Goal: Task Accomplishment & Management: Use online tool/utility

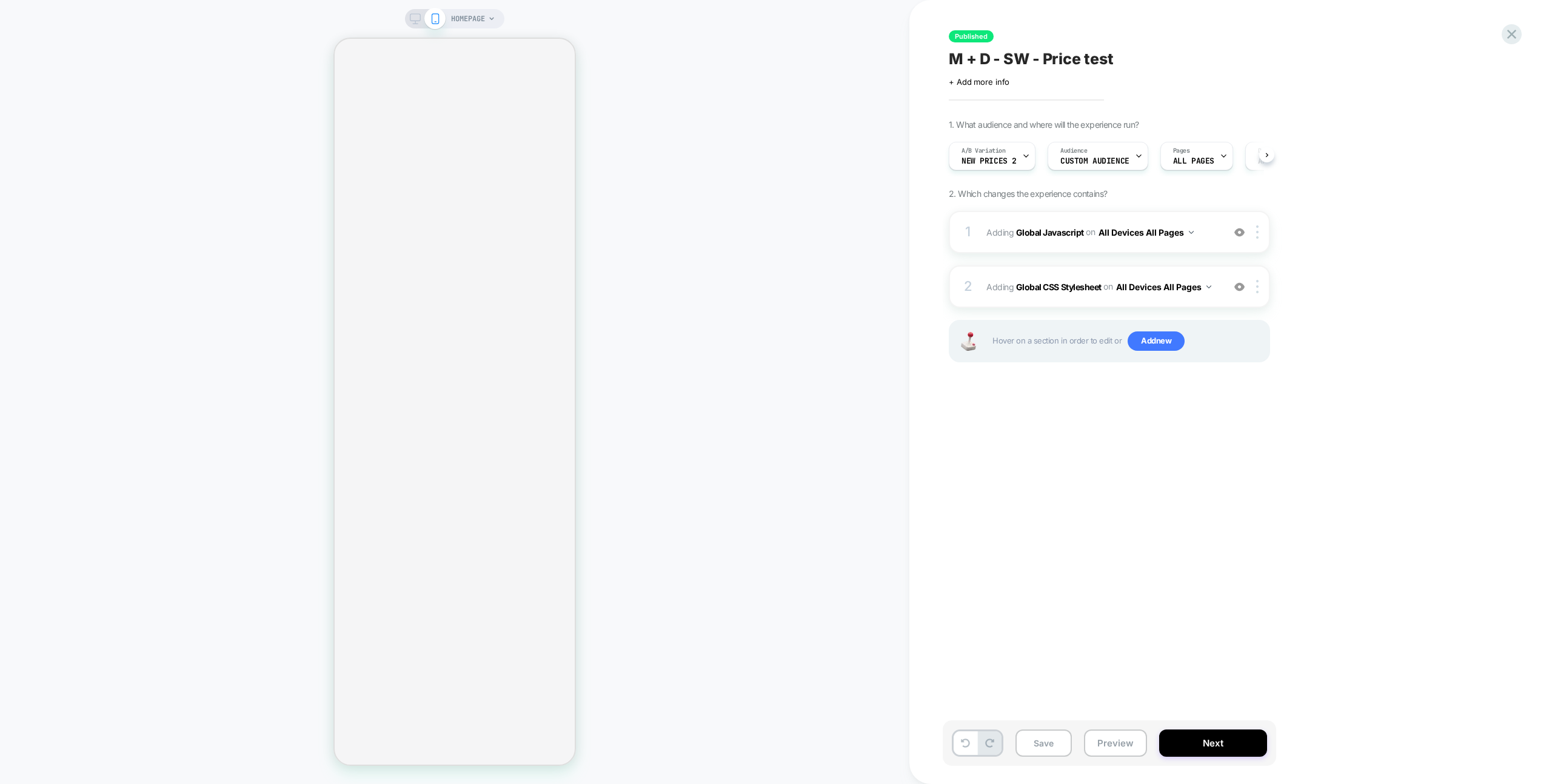
scroll to position [0, 1]
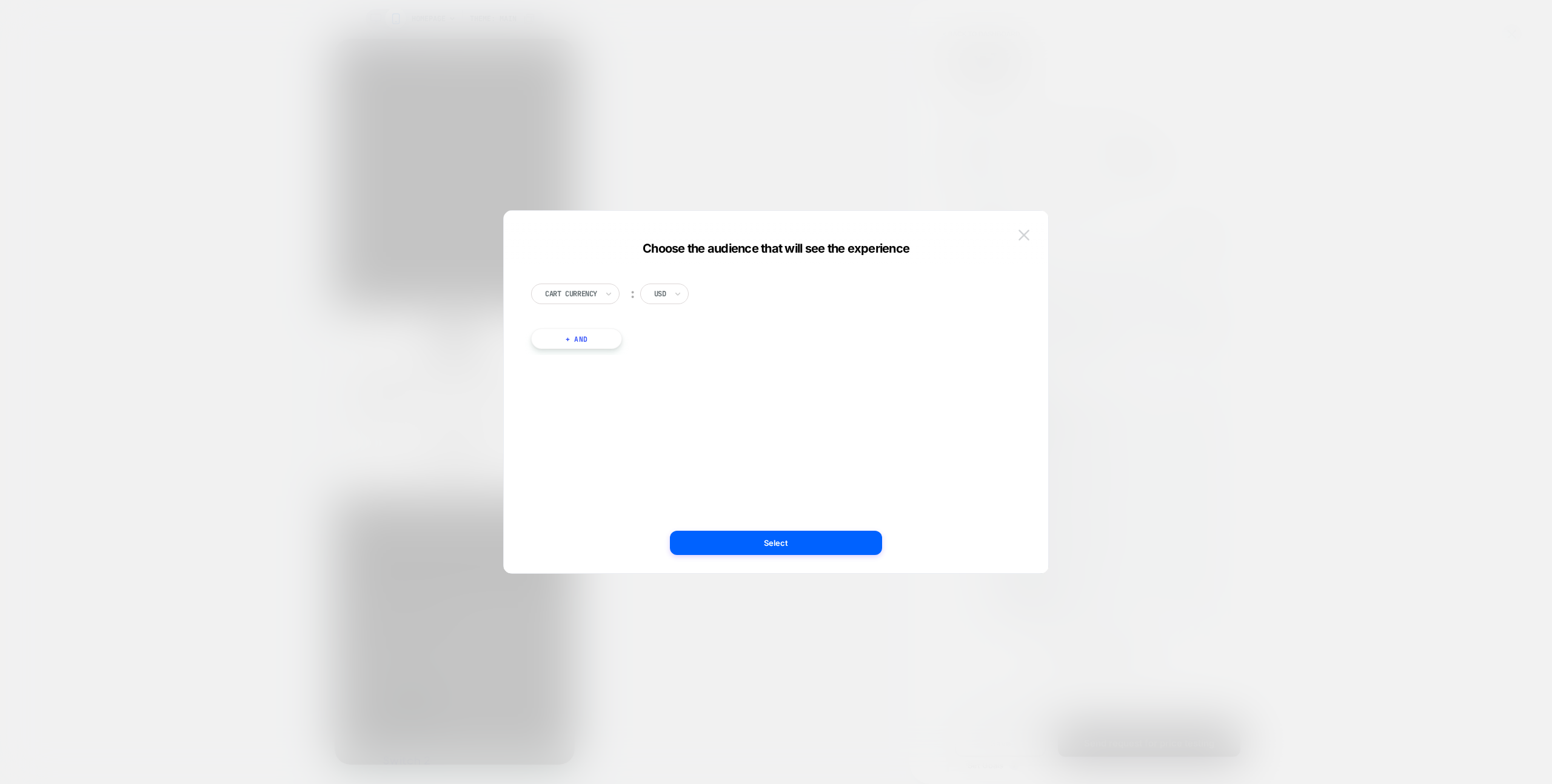
drag, startPoint x: 1007, startPoint y: 231, endPoint x: 1018, endPoint y: 234, distance: 11.4
click at [1007, 231] on div "Cart Currency ︰ USD + And" at bounding box center [776, 398] width 508 height 351
click at [1018, 234] on button at bounding box center [1023, 234] width 18 height 18
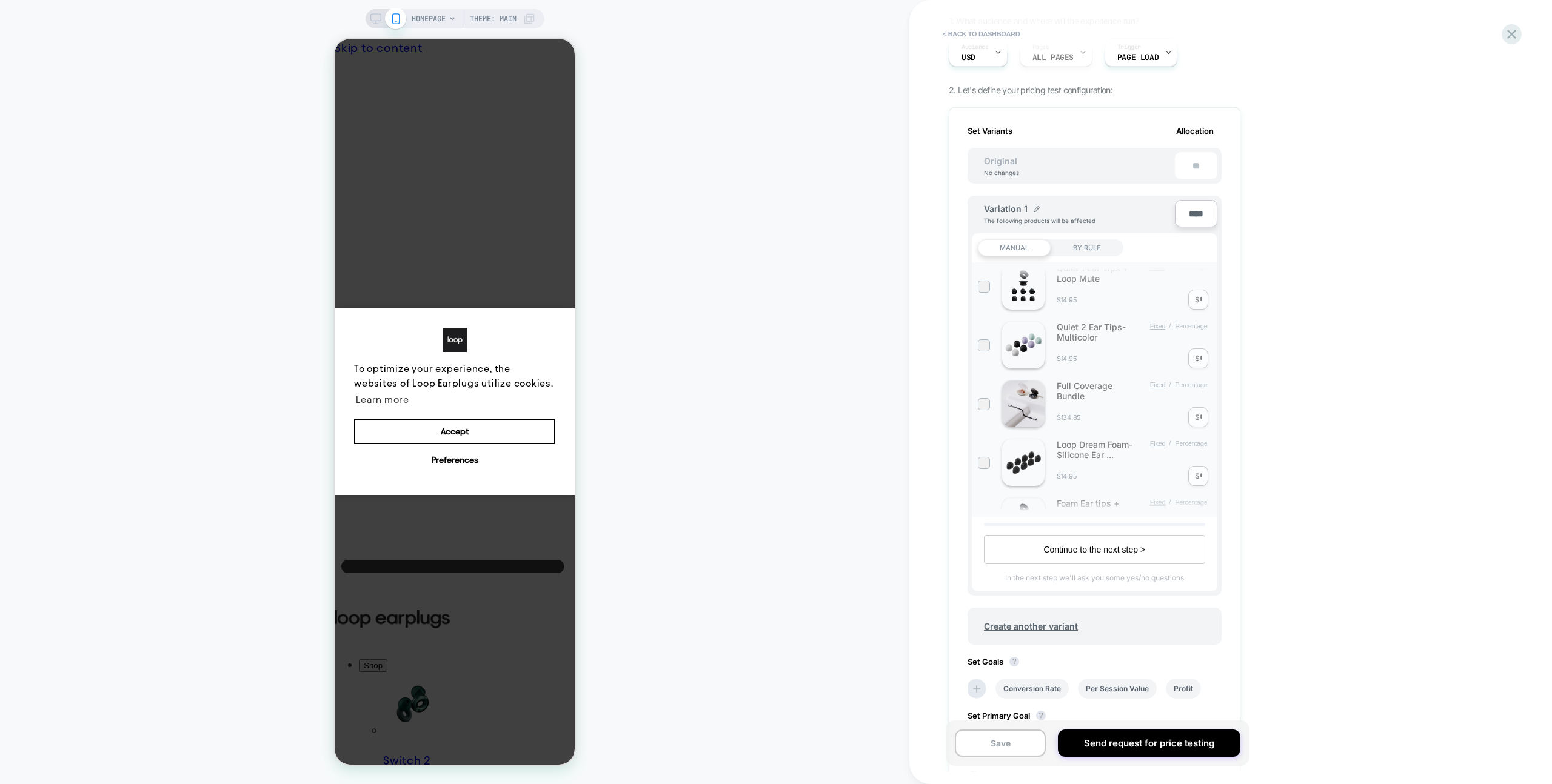
scroll to position [102, 0]
click at [1055, 630] on span "Create another variant" at bounding box center [1031, 626] width 119 height 28
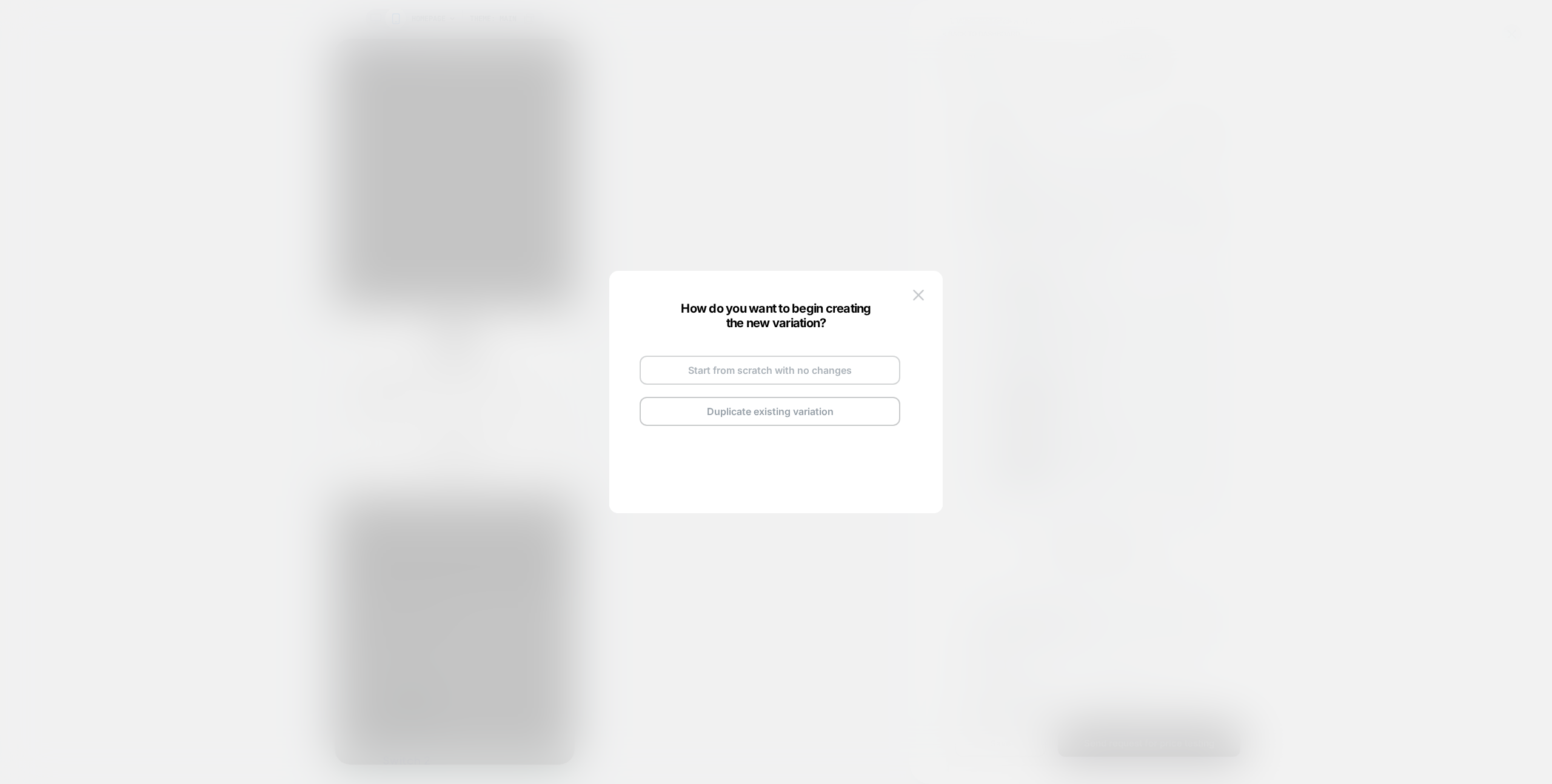
click at [772, 359] on button "Start from scratch with no changes" at bounding box center [769, 369] width 261 height 29
click at [786, 383] on button "Go and Edit the New Variation" at bounding box center [769, 394] width 261 height 29
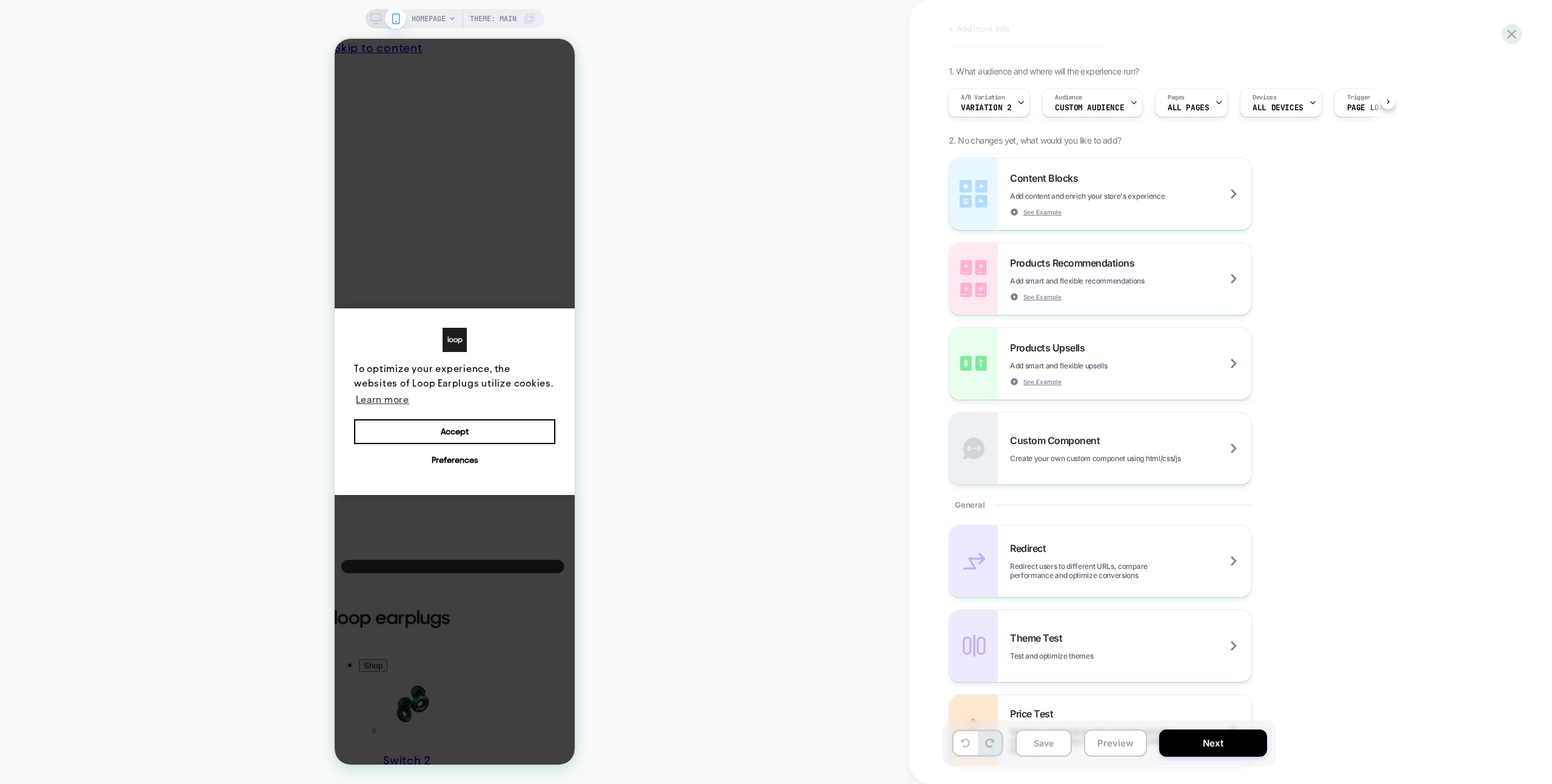
scroll to position [0, 0]
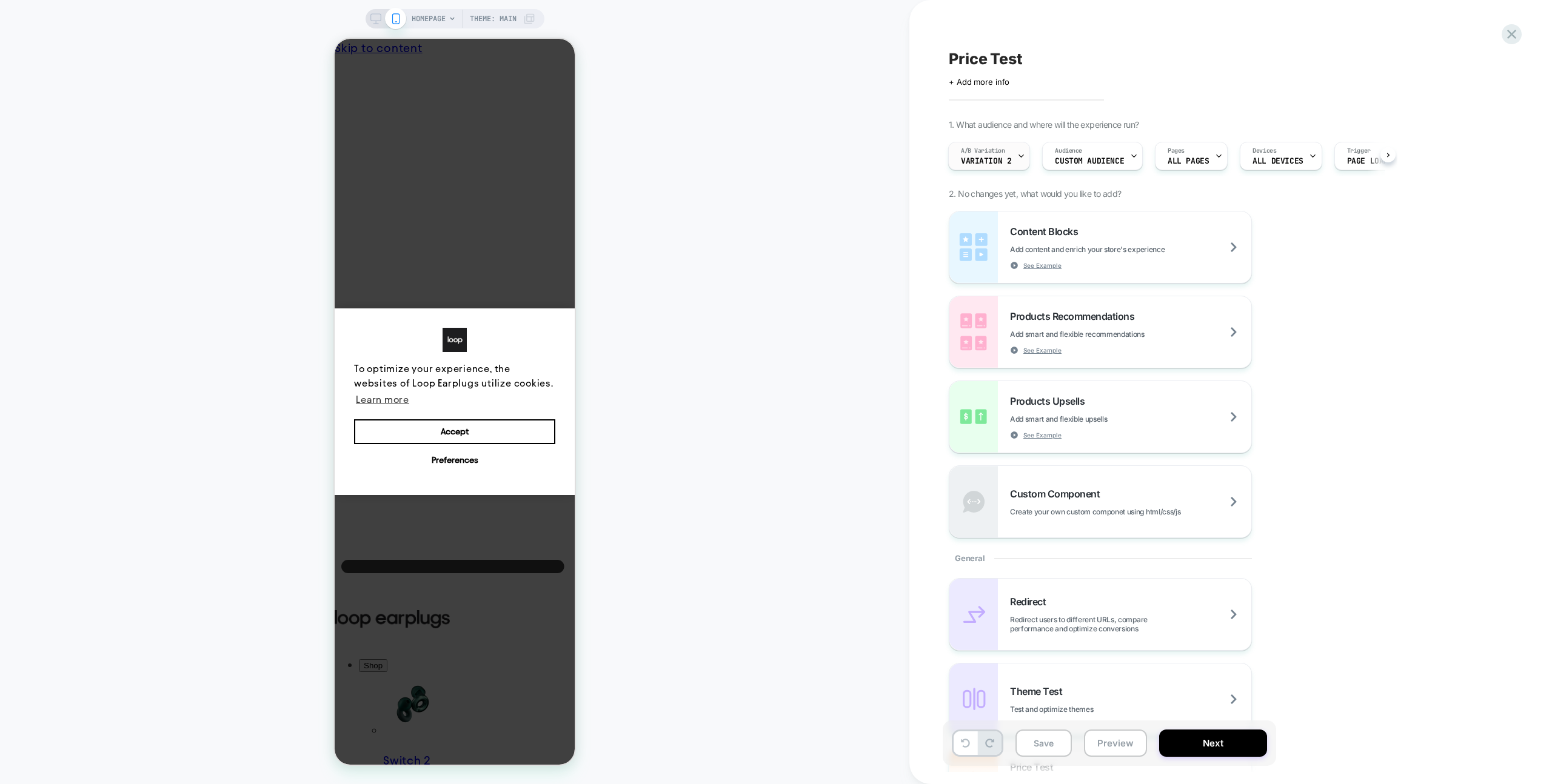
click at [995, 165] on span "Variation 2" at bounding box center [987, 161] width 51 height 8
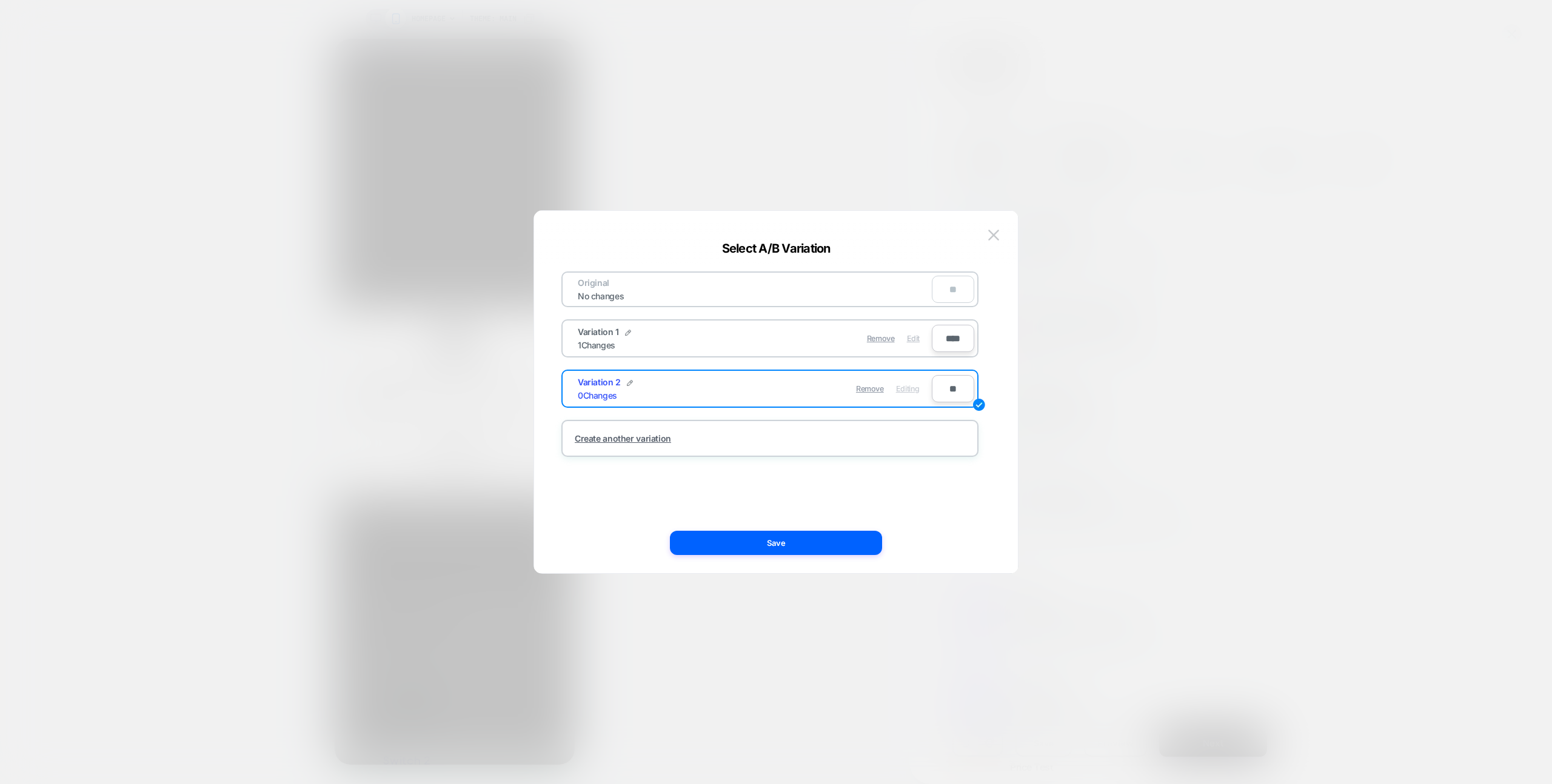
click at [915, 343] on div "Edit" at bounding box center [913, 337] width 13 height 24
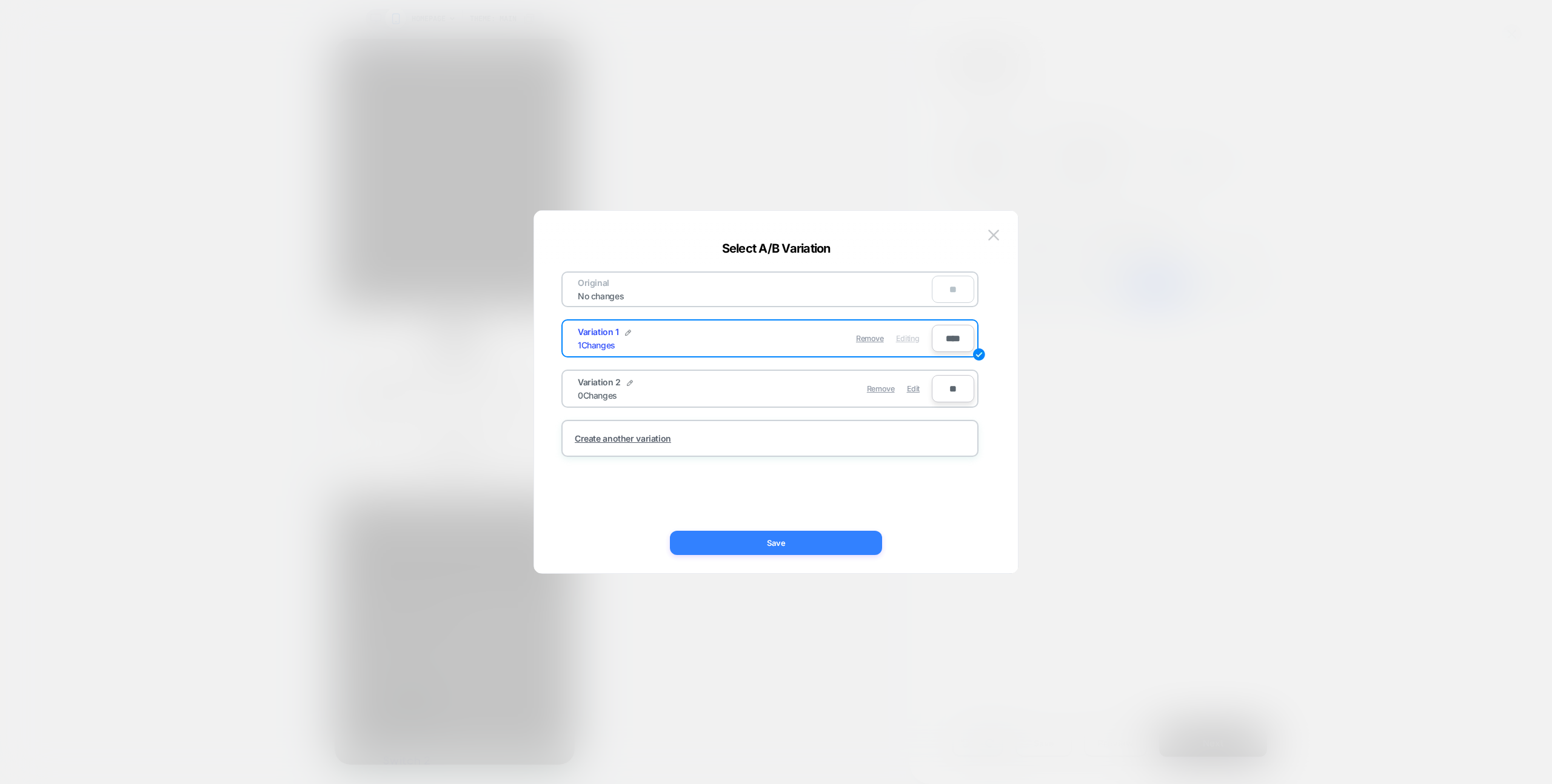
click at [864, 548] on button "Save" at bounding box center [776, 543] width 213 height 24
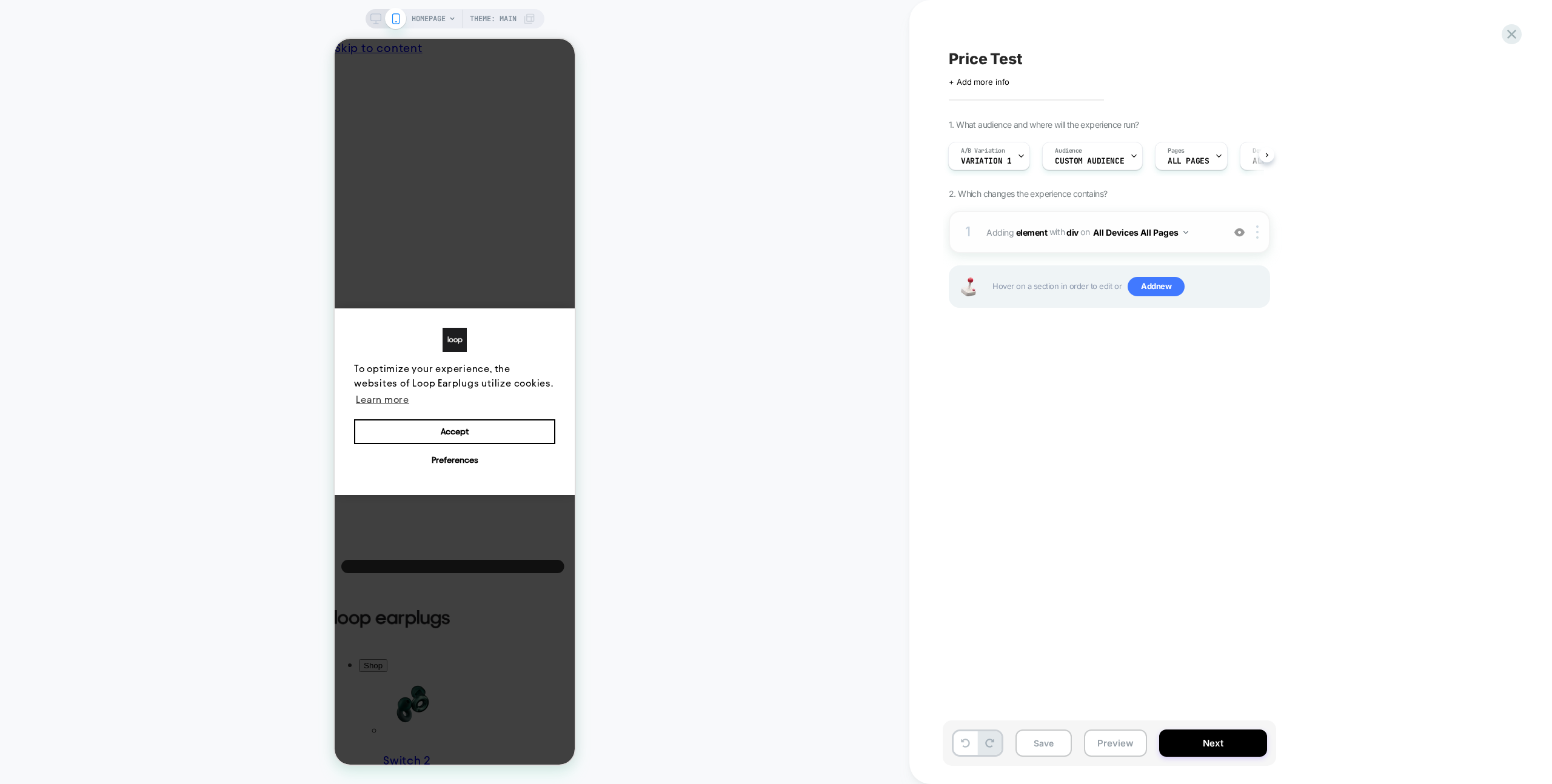
click at [1053, 220] on div "1 # Adding element WITH div div on All Devices All Pages Add Before Add After D…" at bounding box center [1110, 231] width 322 height 42
click at [1053, 218] on div "1 # Adding element WITH div div on All Devices All Pages Add Before Add After D…" at bounding box center [1110, 231] width 322 height 42
click at [1110, 215] on div "1 # Adding element WITH div div on All Devices All Pages Add Before Add After D…" at bounding box center [1110, 231] width 322 height 42
click at [1198, 220] on div "1 # Adding element WITH div div on All Devices All Pages Add Before Add After D…" at bounding box center [1110, 231] width 322 height 42
click at [1211, 229] on span "# Adding element WITH div div on All Devices All Pages" at bounding box center [1102, 232] width 231 height 18
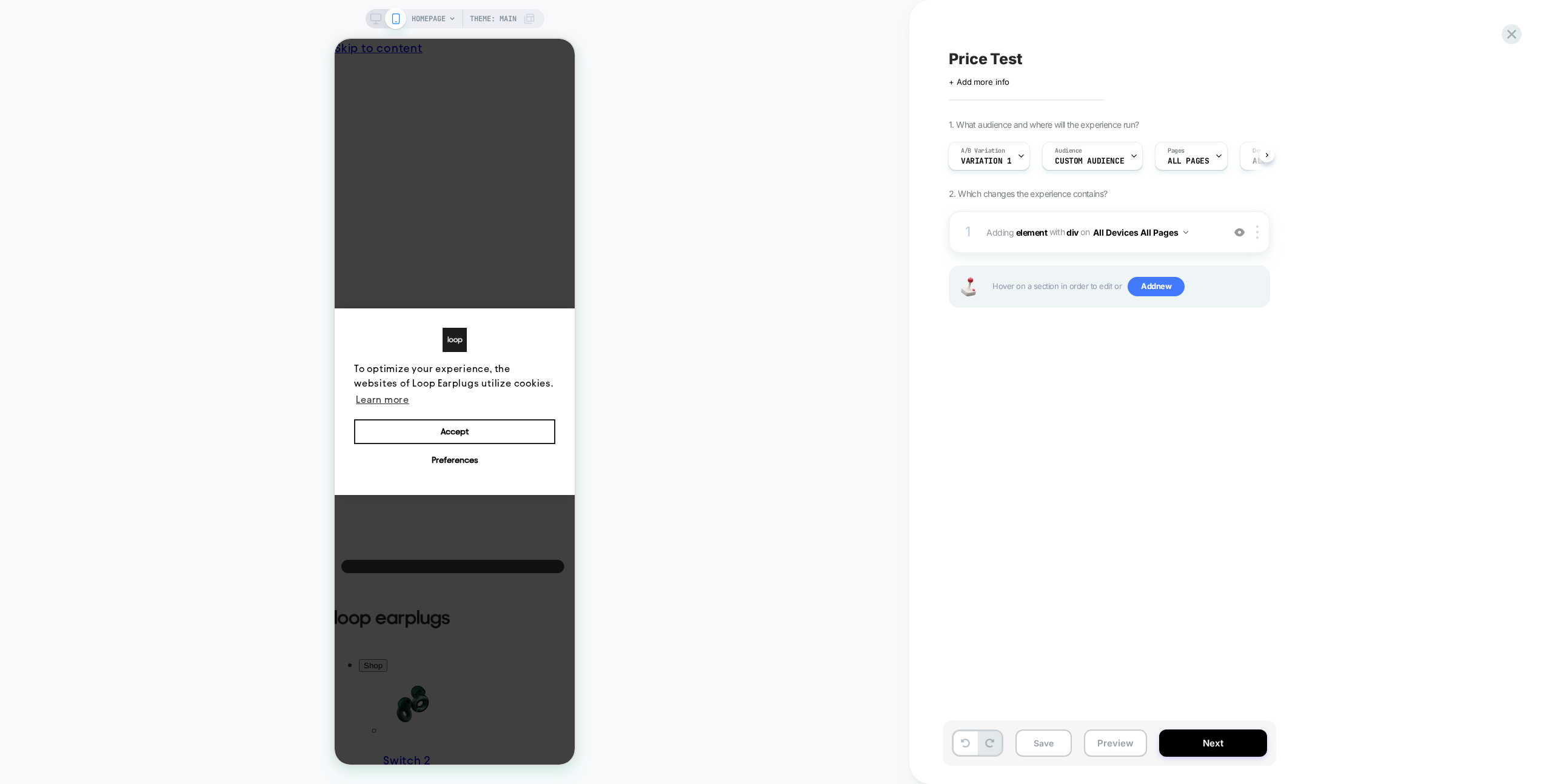
drag, startPoint x: 514, startPoint y: 424, endPoint x: 911, endPoint y: 451, distance: 397.9
click at [514, 424] on button "Accept" at bounding box center [454, 431] width 201 height 25
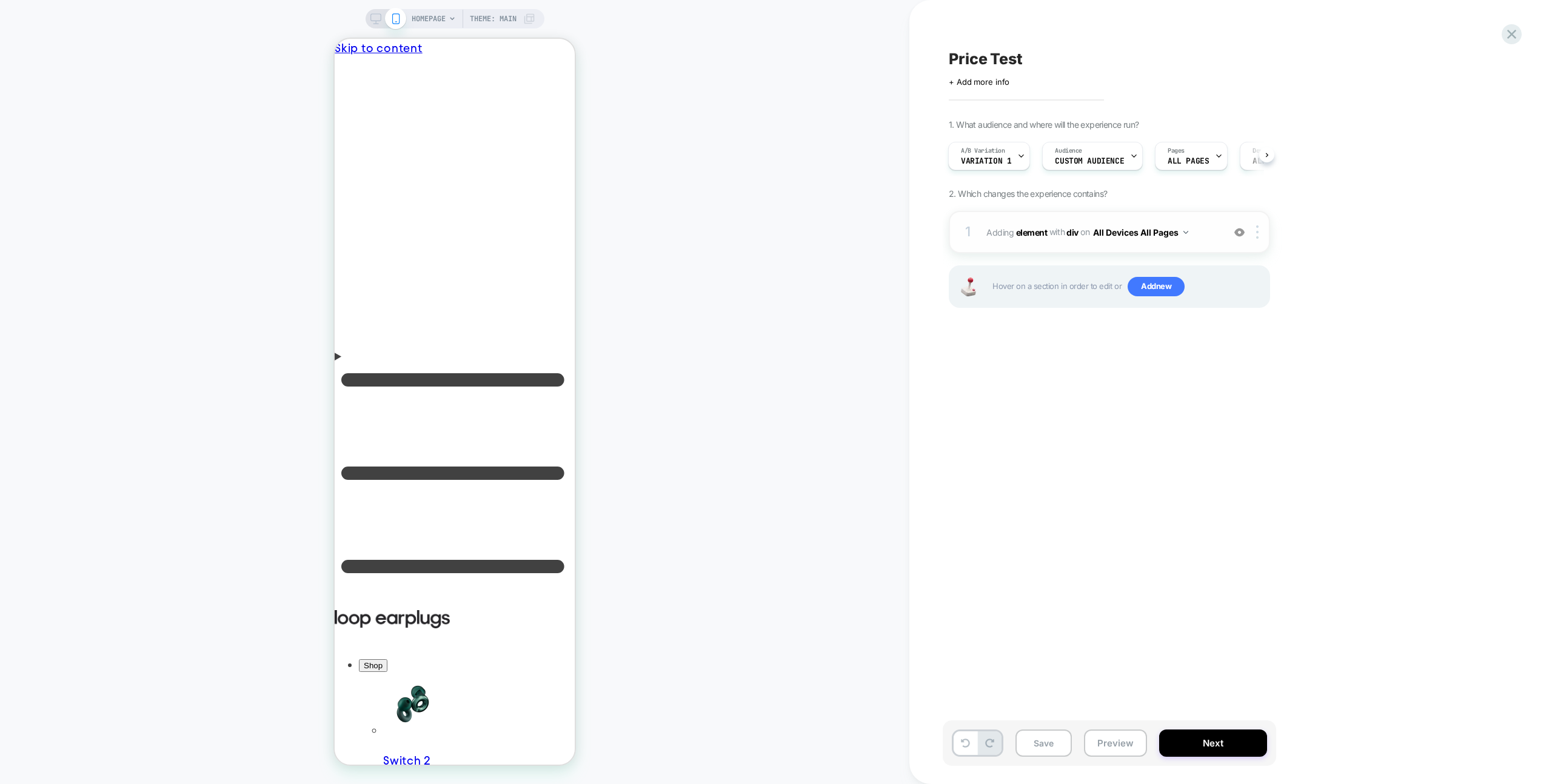
click at [1196, 221] on div "1 # Adding element WITH div div on All Devices All Pages Add Before Add After D…" at bounding box center [1110, 231] width 322 height 42
drag, startPoint x: 1206, startPoint y: 221, endPoint x: 1164, endPoint y: 203, distance: 45.7
click at [1206, 221] on div "1 # Adding element WITH div div on All Devices All Pages Add Before Add After D…" at bounding box center [1110, 231] width 322 height 42
click at [1020, 170] on div "A/B Variation Variation 1 Audience Custom Audience Pages ALL PAGES Devices ALL …" at bounding box center [1103, 155] width 322 height 40
click at [1018, 165] on div at bounding box center [1021, 155] width 8 height 27
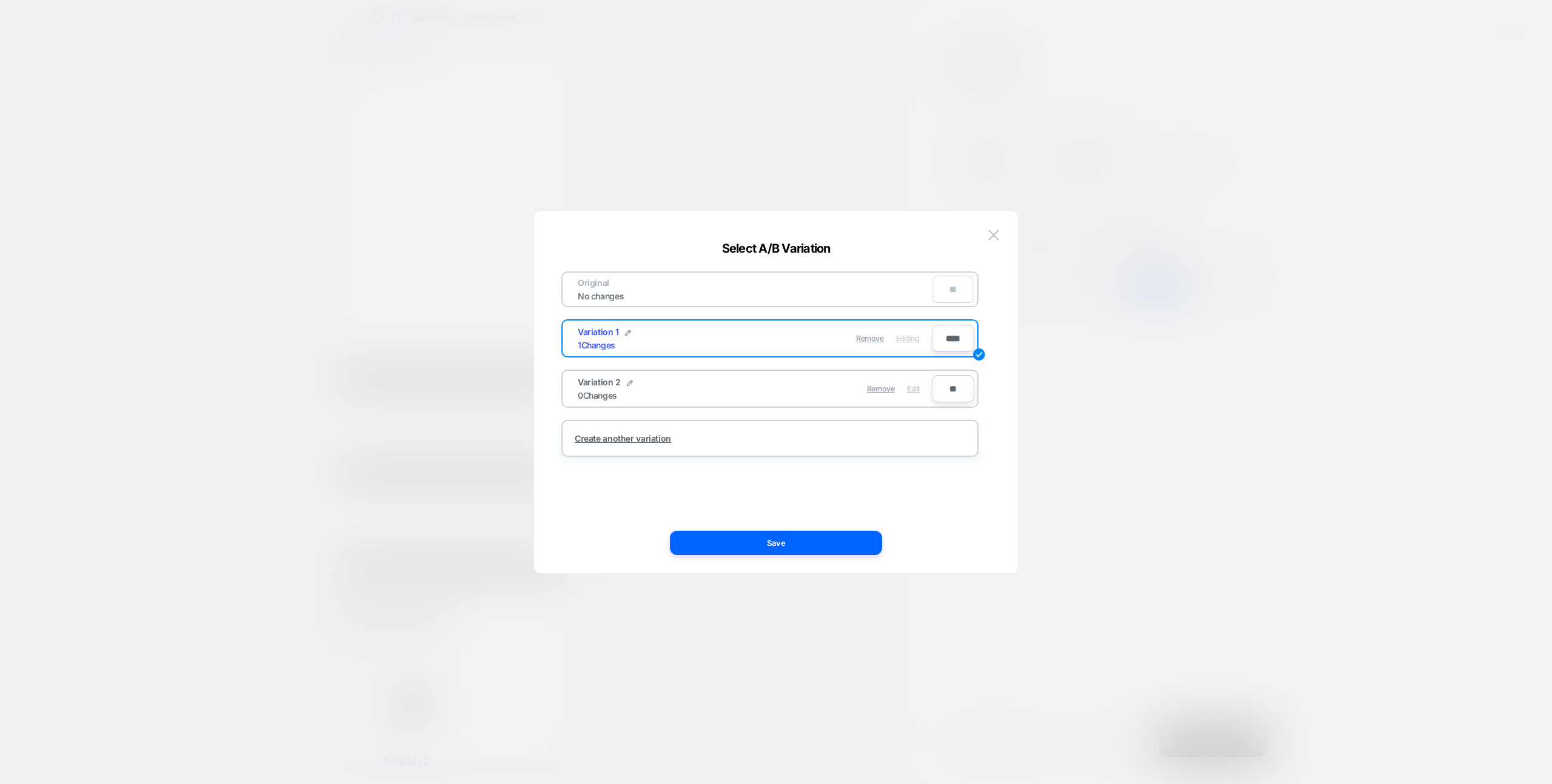
click at [914, 390] on span "Edit" at bounding box center [913, 389] width 13 height 9
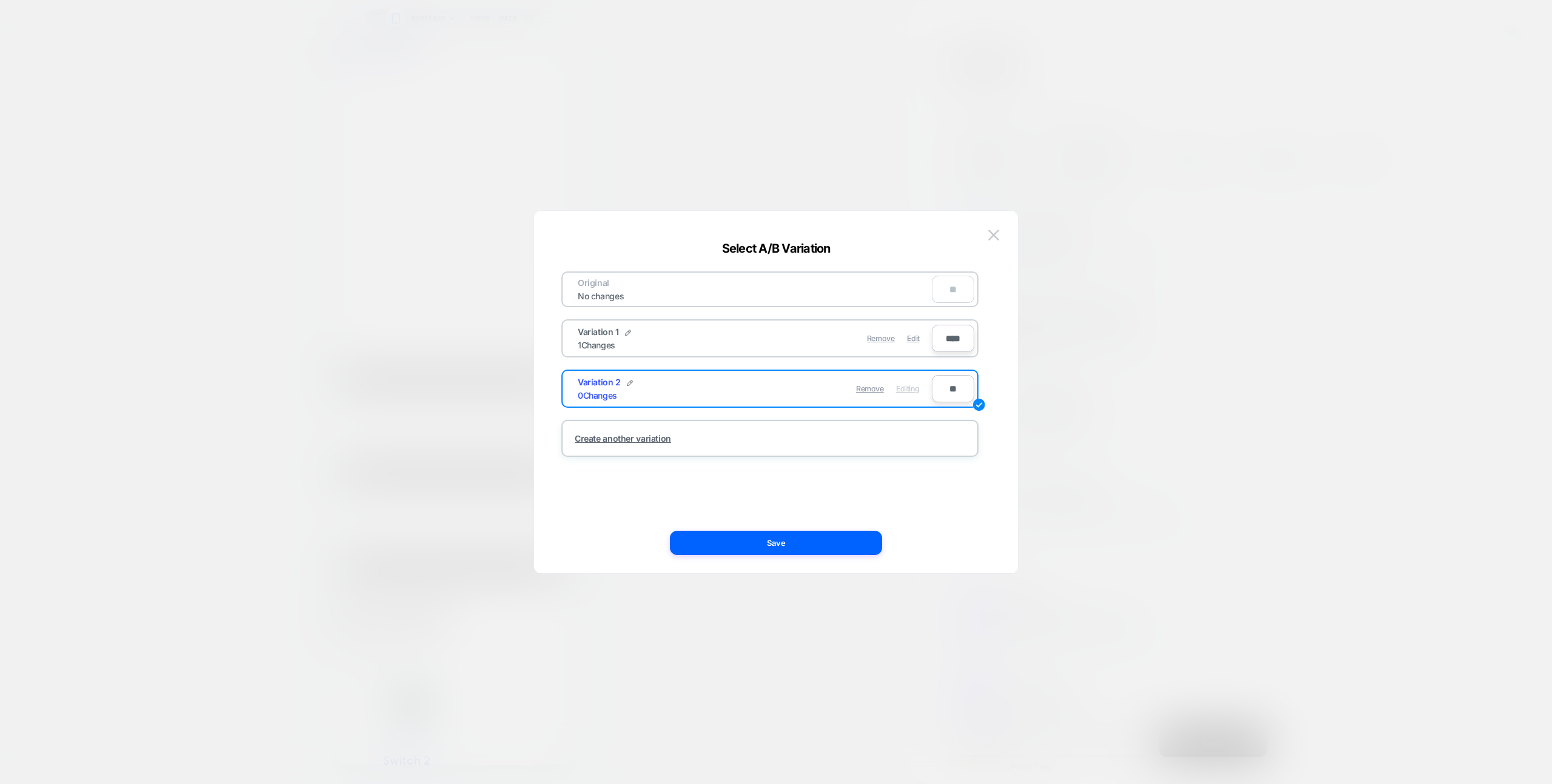
drag, startPoint x: 826, startPoint y: 546, endPoint x: 882, endPoint y: 522, distance: 60.9
click at [826, 547] on button "Save" at bounding box center [776, 543] width 213 height 24
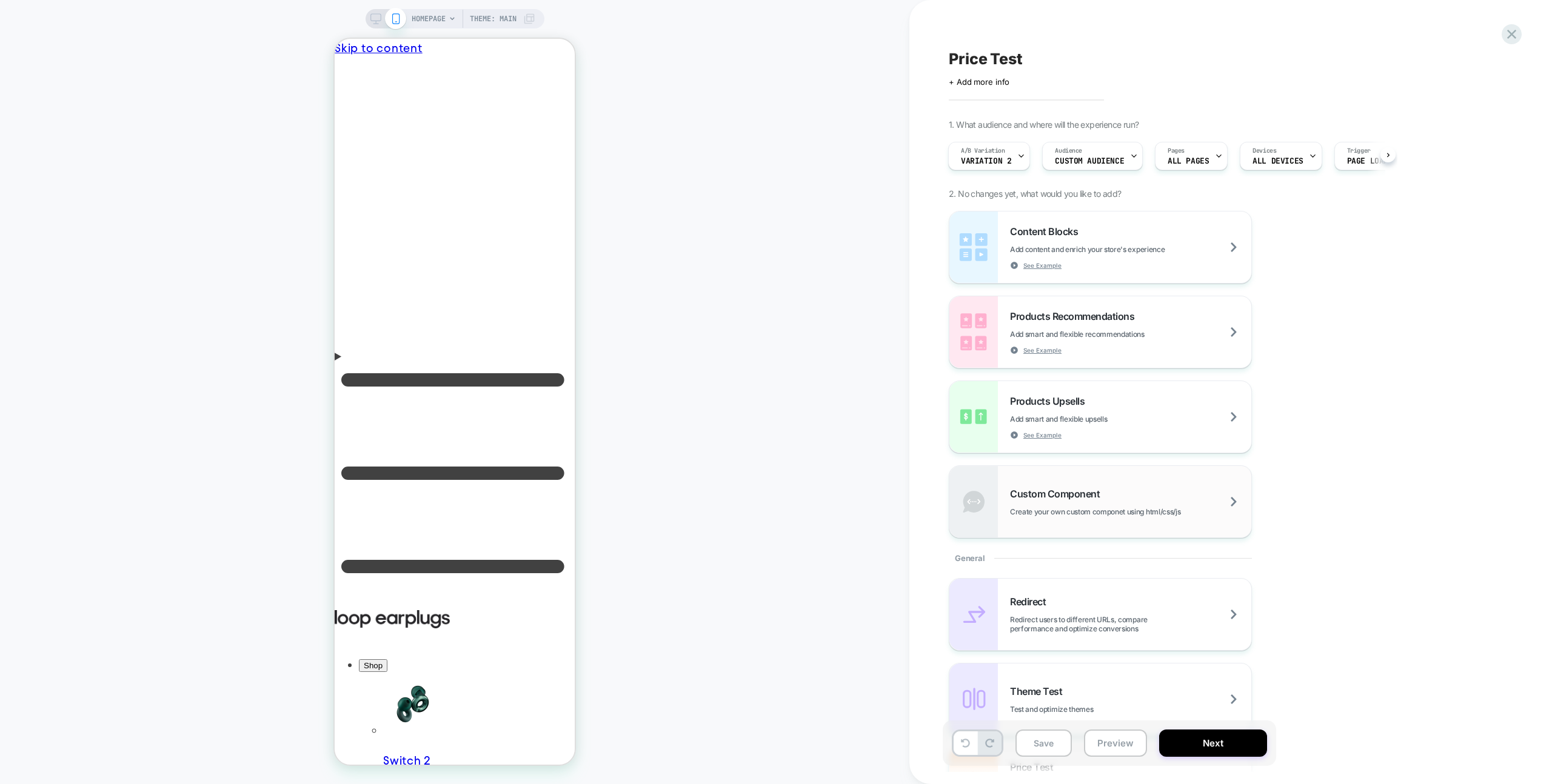
scroll to position [263, 0]
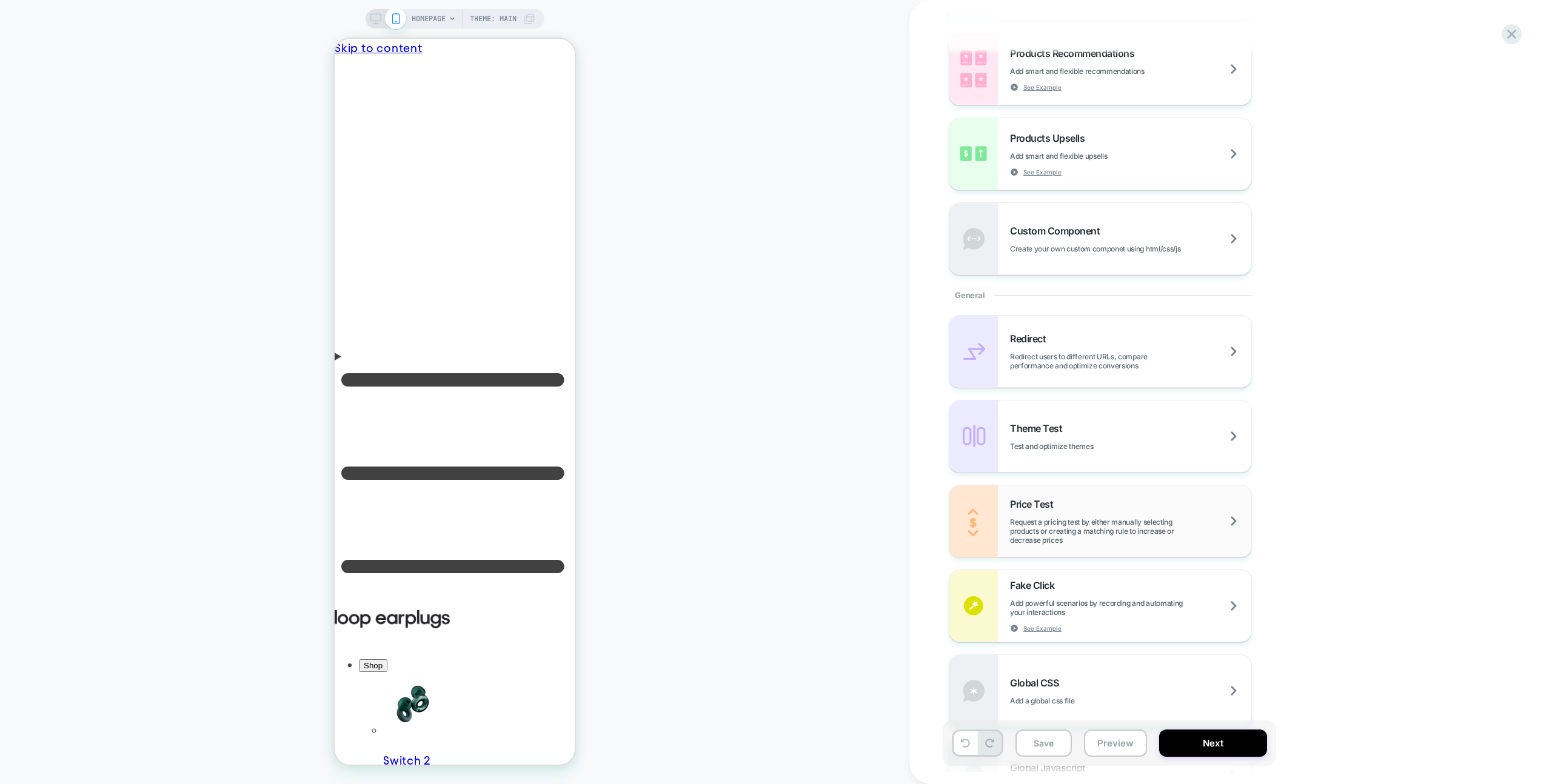
click at [1122, 504] on div "Price Test Request a pricing test by either manually selecting products or crea…" at bounding box center [1131, 522] width 242 height 47
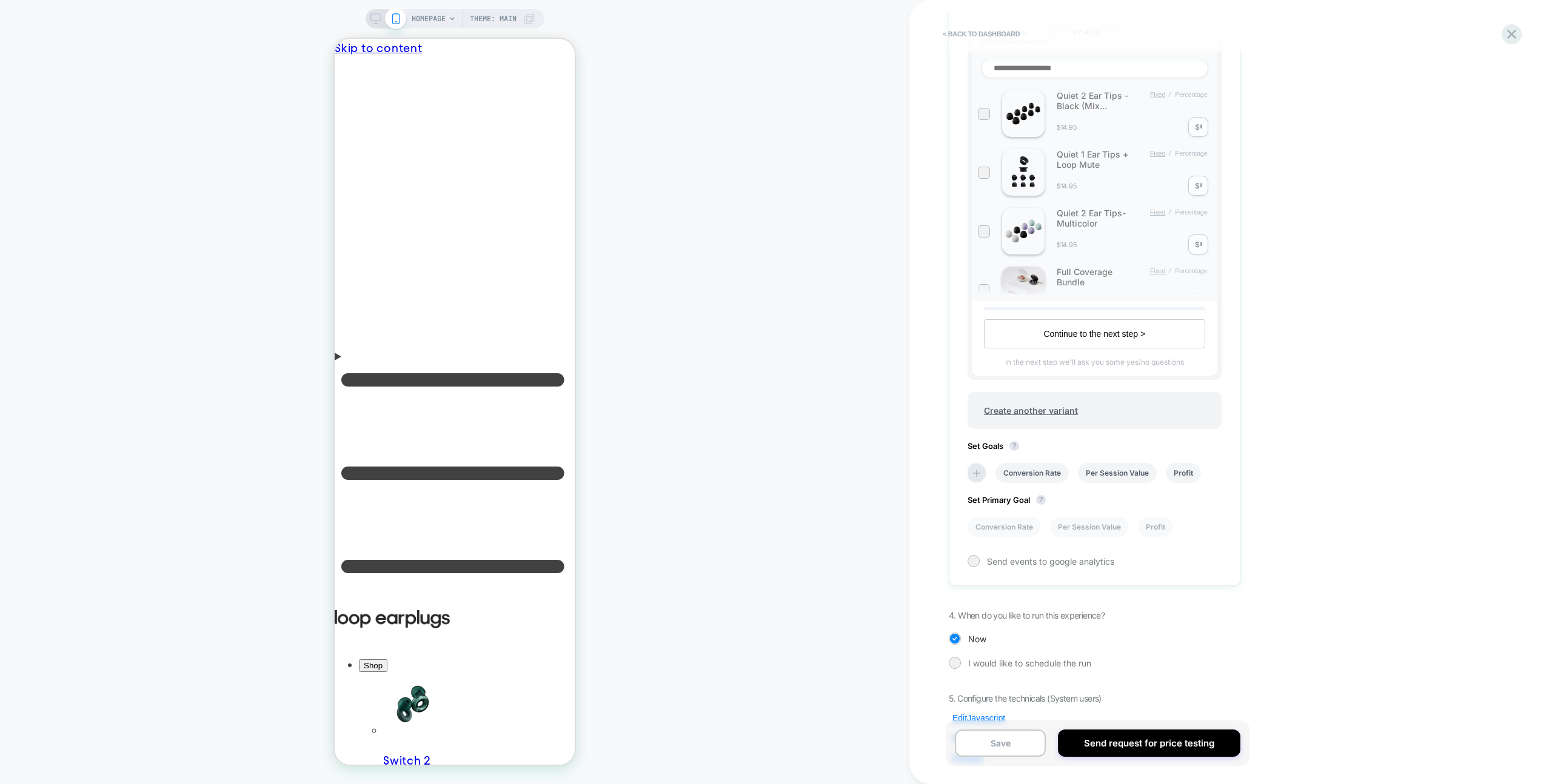
scroll to position [864, 0]
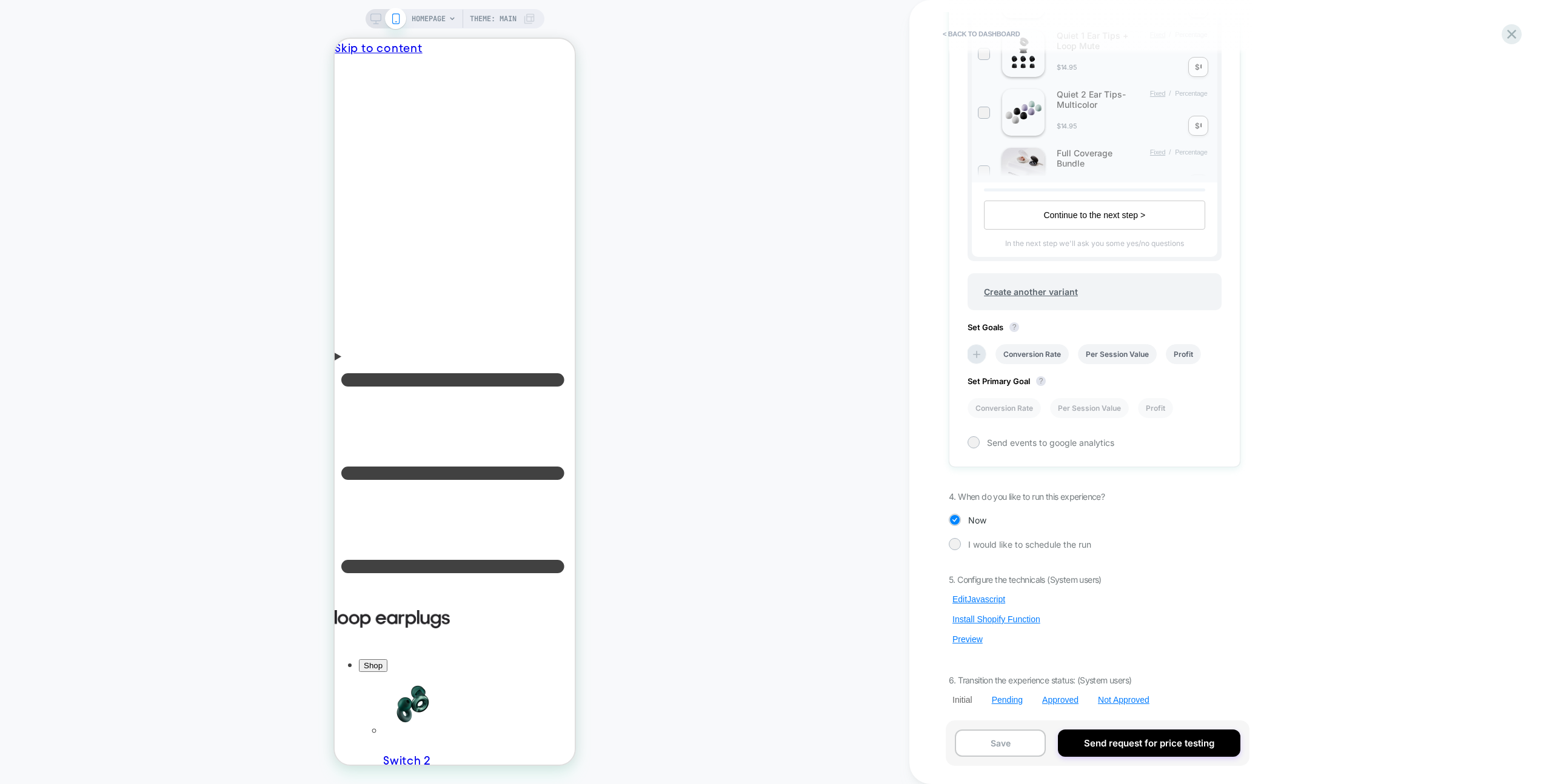
click at [980, 590] on div "5. Configure the technicals (System users) Edit Javascript Install Shopify Func…" at bounding box center [1095, 639] width 292 height 131
click at [980, 594] on button "Edit Javascript" at bounding box center [979, 600] width 60 height 11
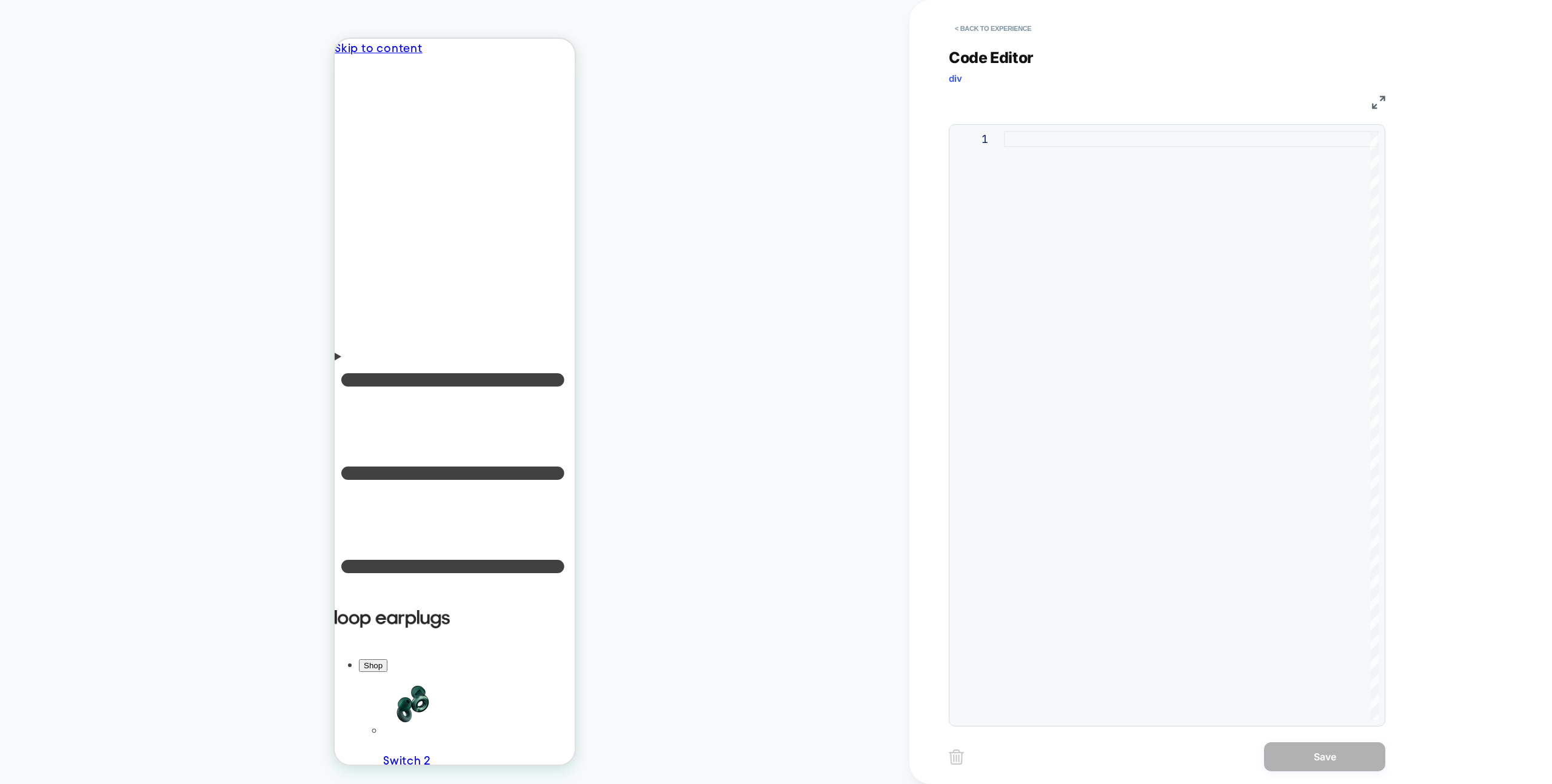
click at [1074, 338] on div at bounding box center [1192, 425] width 374 height 589
type textarea "**"
drag, startPoint x: 1374, startPoint y: 749, endPoint x: 1361, endPoint y: 717, distance: 34.5
click at [1374, 749] on button "Save" at bounding box center [1324, 757] width 121 height 29
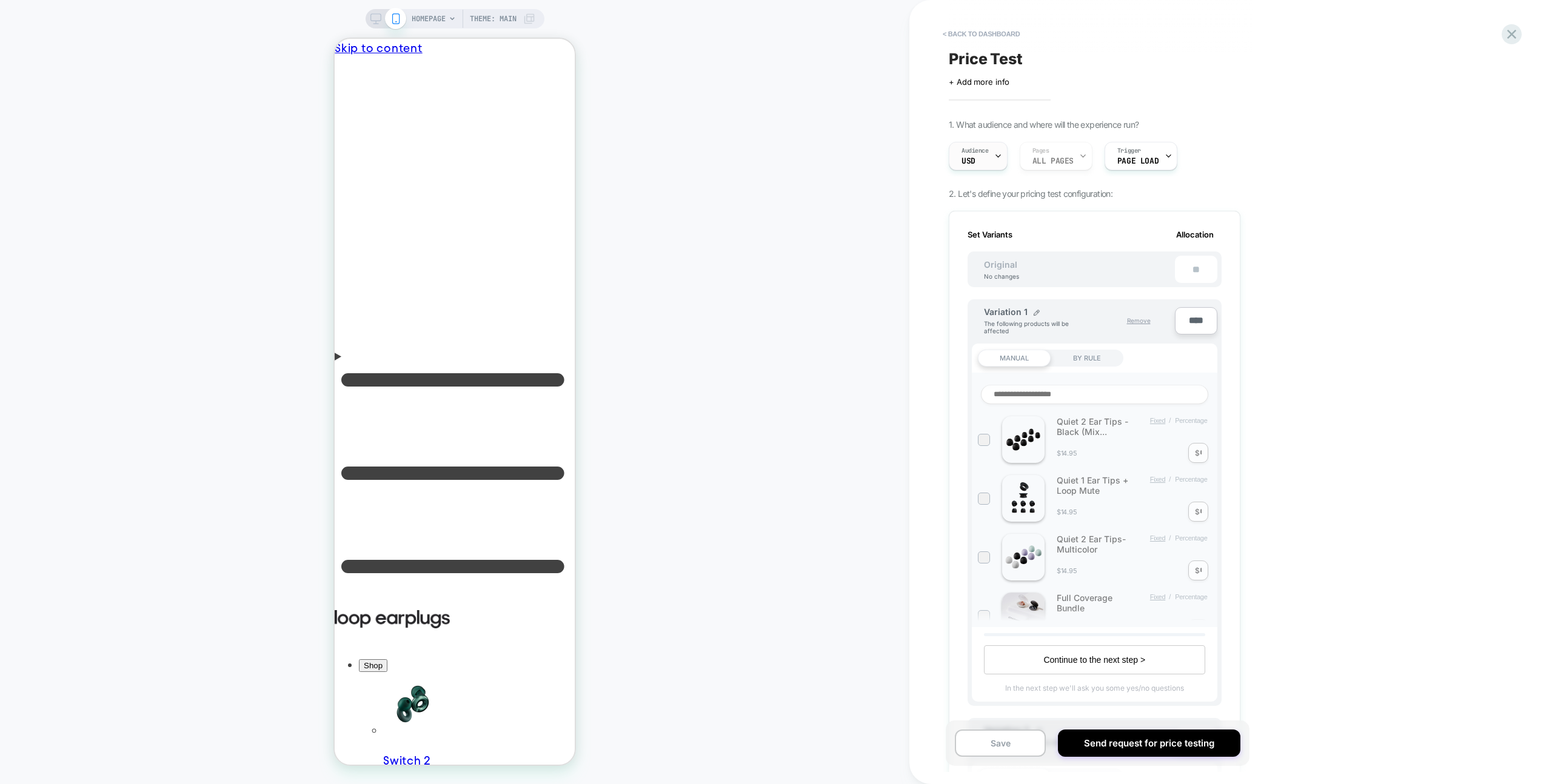
scroll to position [0, 1]
click at [977, 160] on div "Audience USD" at bounding box center [975, 155] width 52 height 27
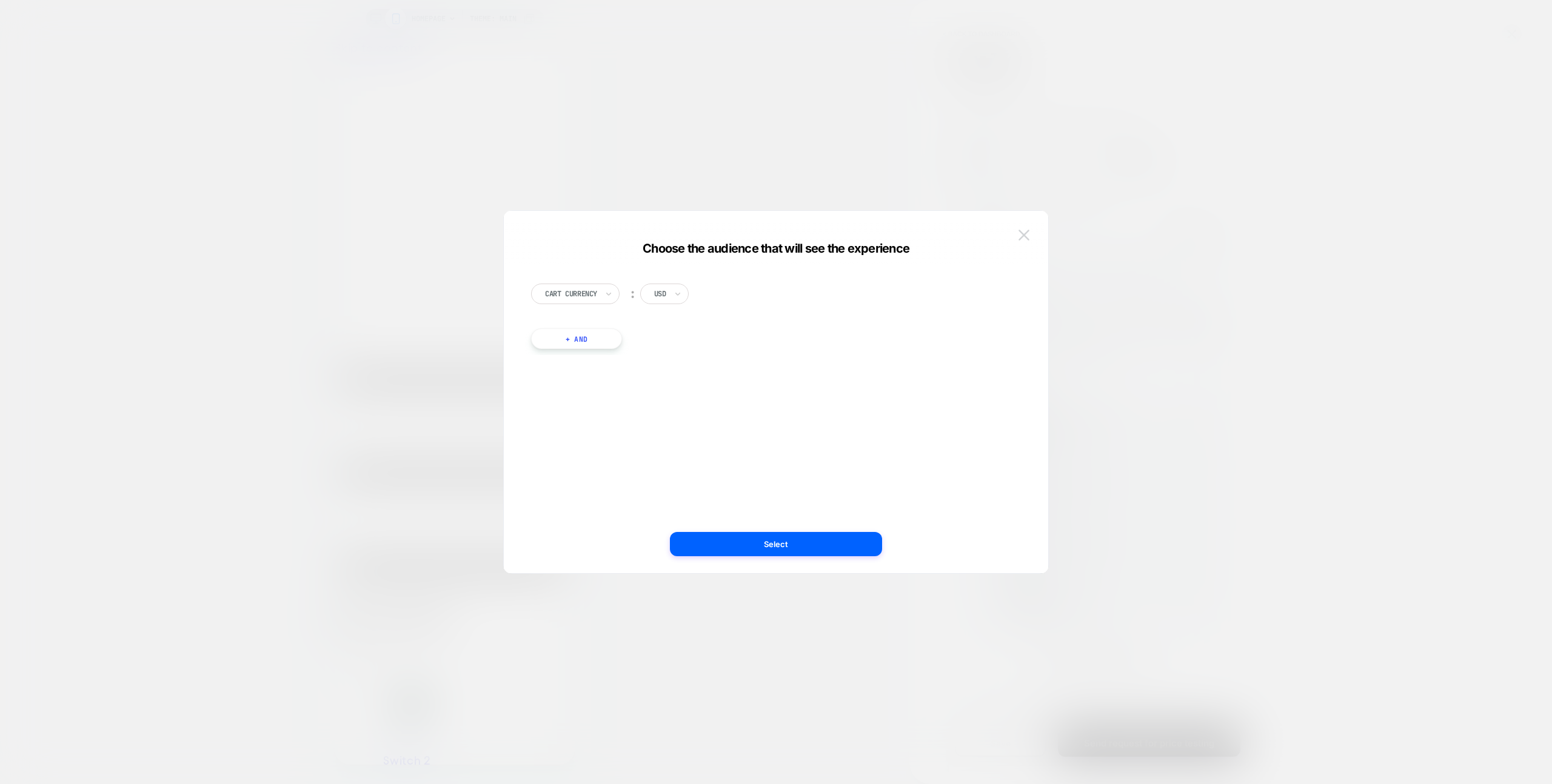
click at [1025, 233] on img at bounding box center [1024, 234] width 11 height 10
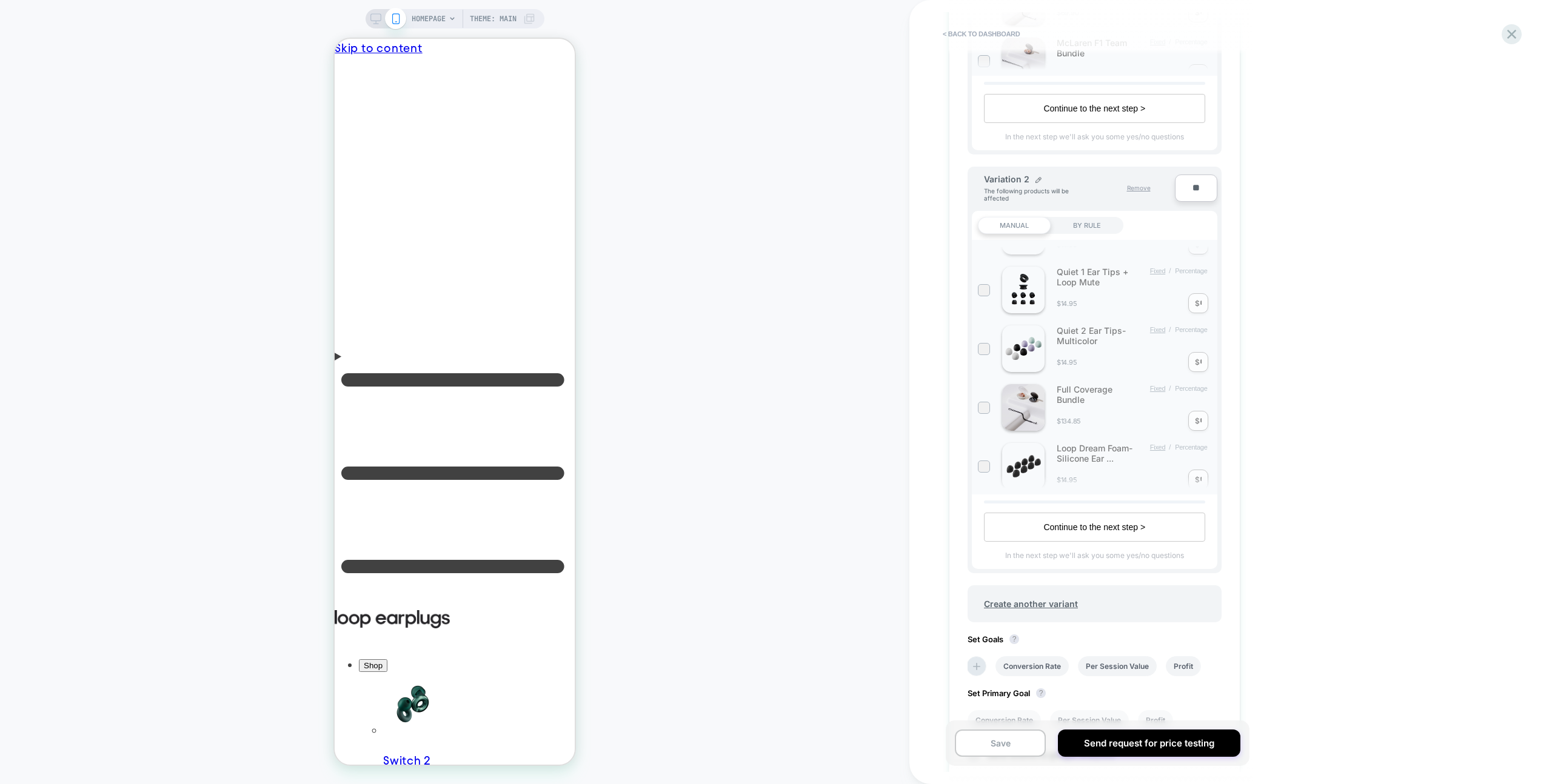
scroll to position [77, 0]
click at [1037, 191] on span "The following products will be affected" at bounding box center [1031, 194] width 95 height 14
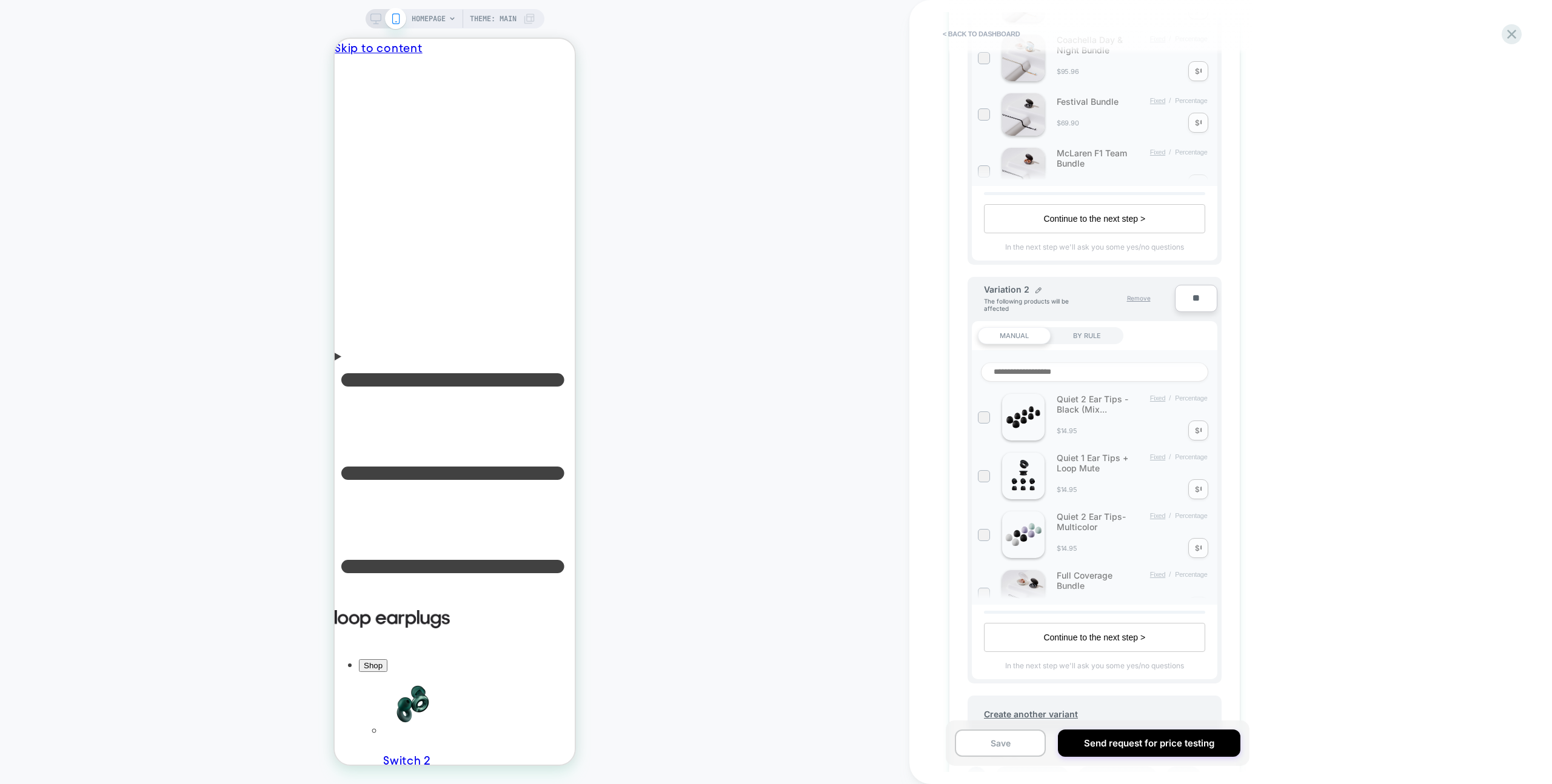
scroll to position [0, 0]
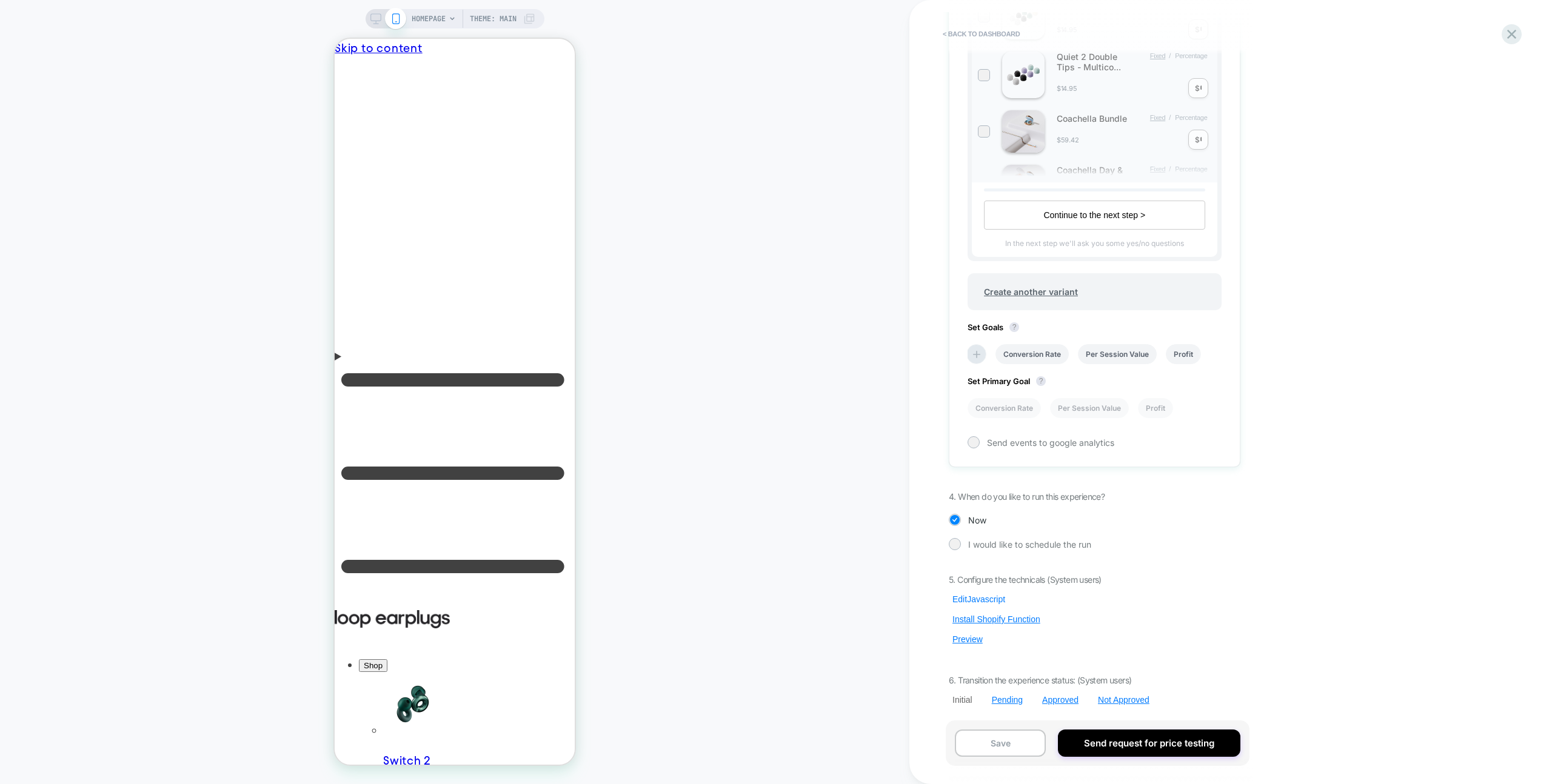
click at [966, 597] on button "Edit Javascript" at bounding box center [979, 600] width 60 height 11
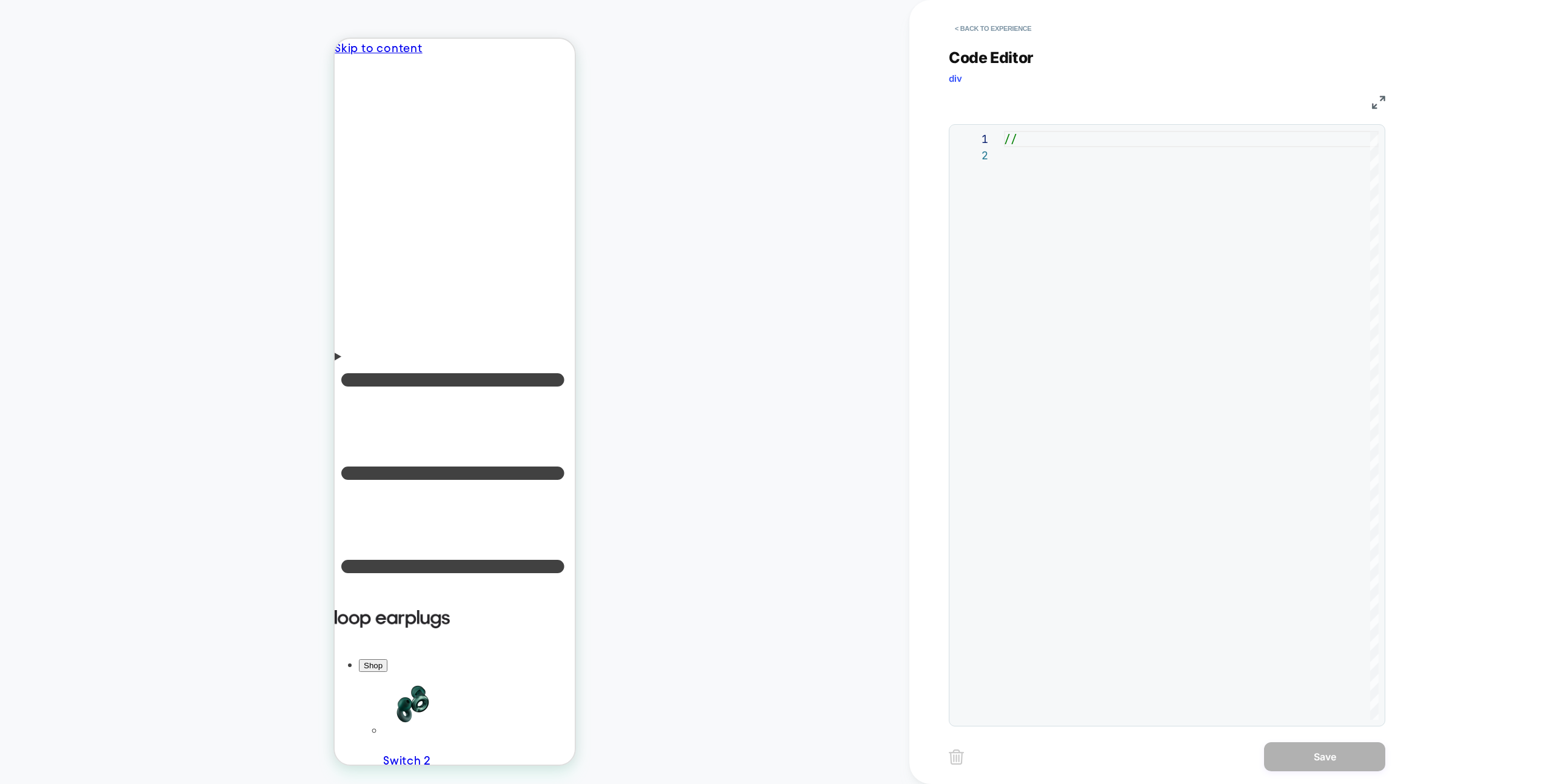
drag, startPoint x: 1020, startPoint y: 23, endPoint x: 1261, endPoint y: 7, distance: 241.5
click at [1020, 23] on button "< Back to experience" at bounding box center [993, 28] width 88 height 20
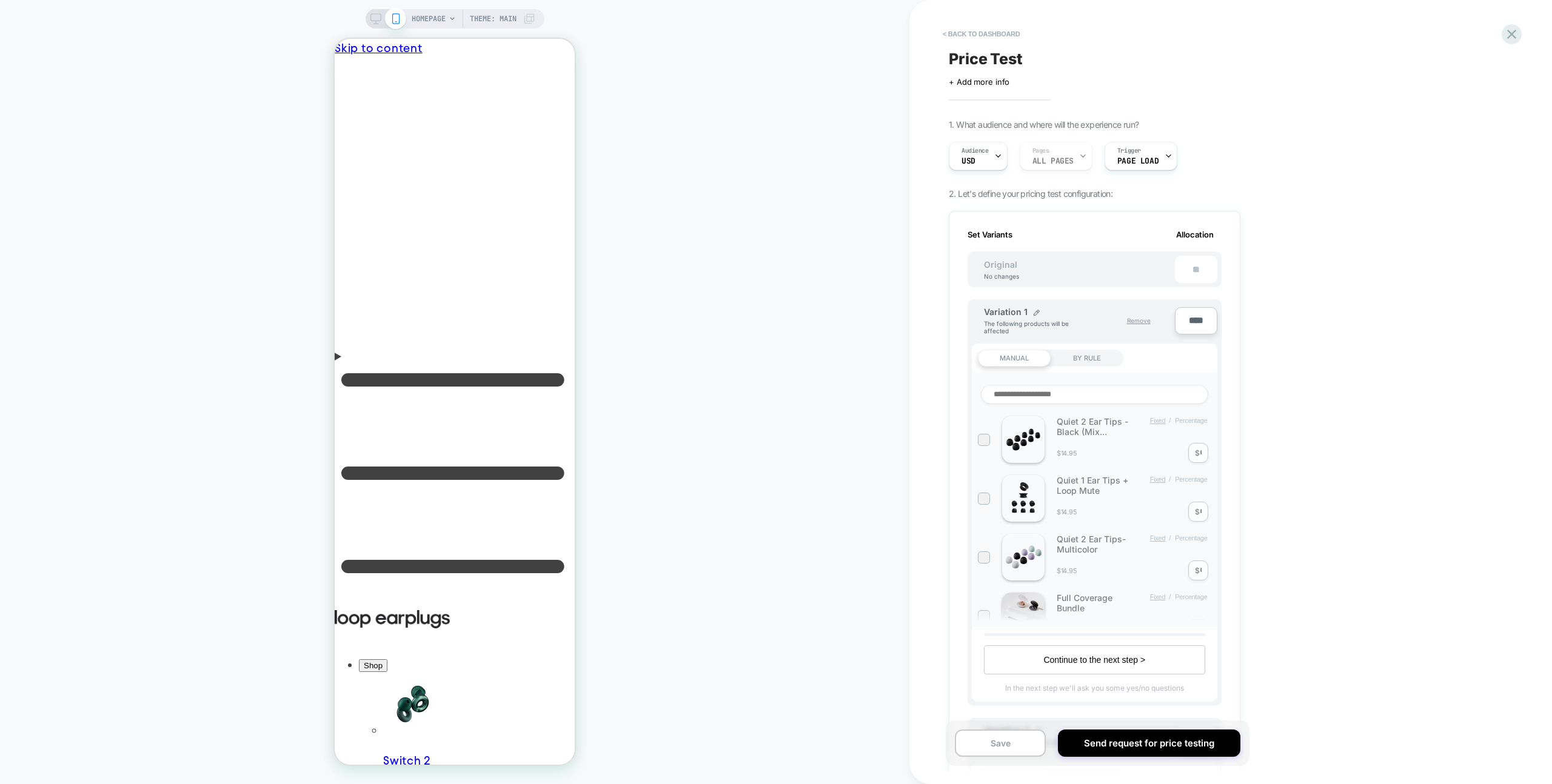
click at [1530, 30] on div "< back to dashboard Price Test Click to edit experience details + Add more info…" at bounding box center [1230, 392] width 642 height 784
click at [1517, 34] on icon at bounding box center [1512, 34] width 16 height 16
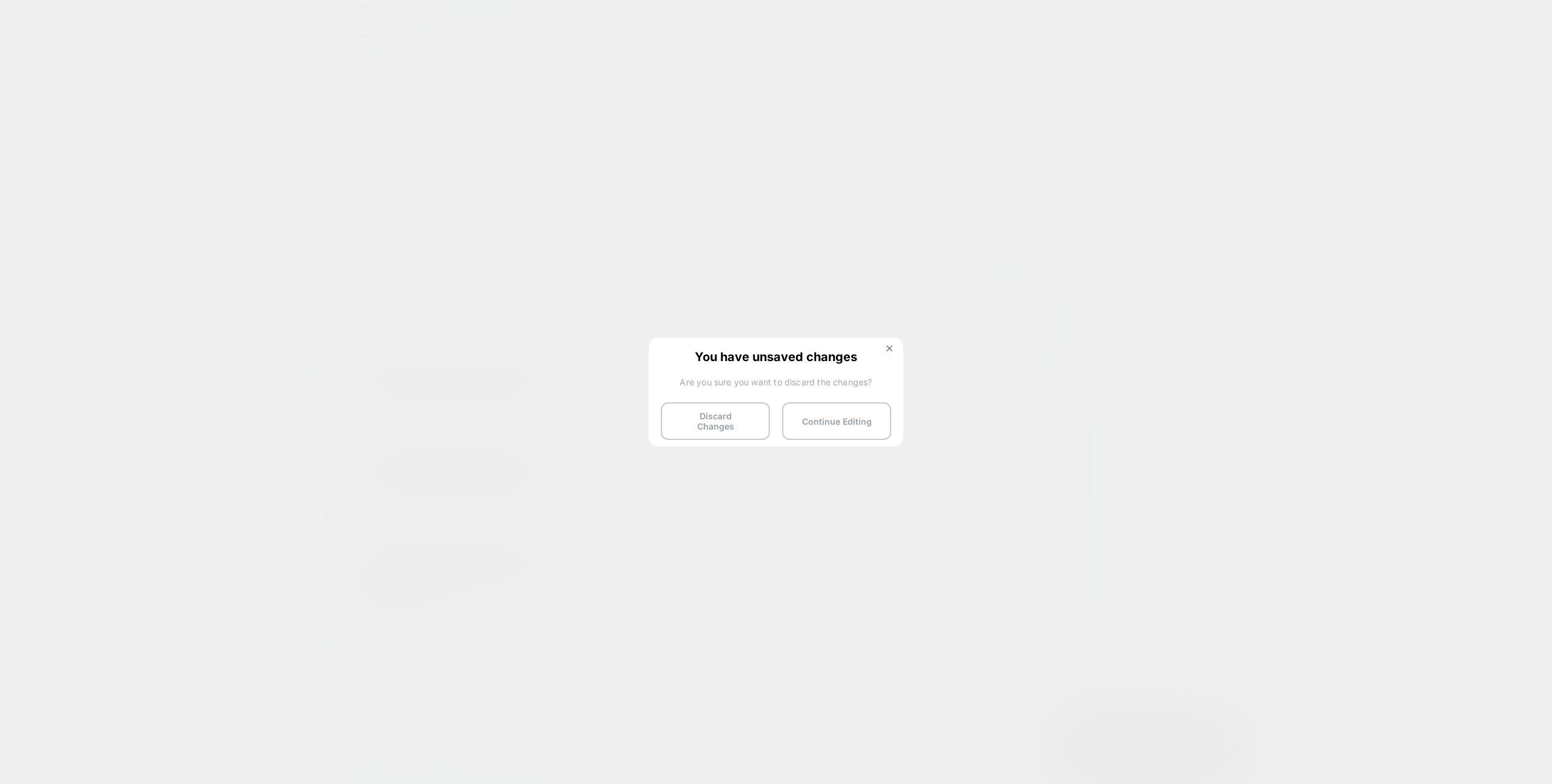
click at [699, 420] on button "Discard Changes" at bounding box center [716, 421] width 109 height 38
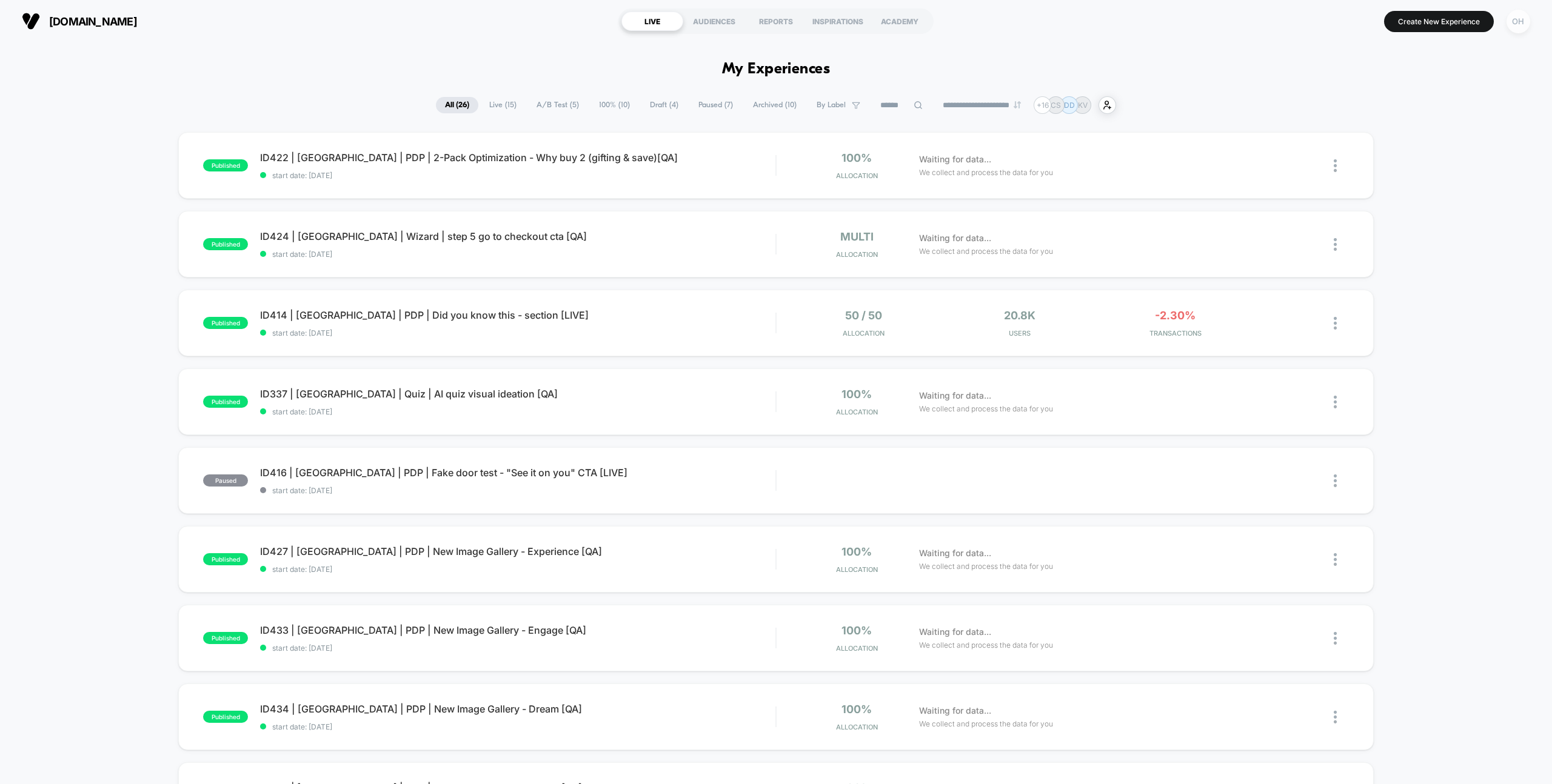
click at [1513, 23] on div "OH" at bounding box center [1518, 21] width 24 height 24
click at [1397, 110] on div "Or Hodeda or@visually.io Connected Stores" at bounding box center [1446, 85] width 181 height 75
click at [1399, 108] on span "Connected Stores" at bounding box center [1445, 104] width 144 height 9
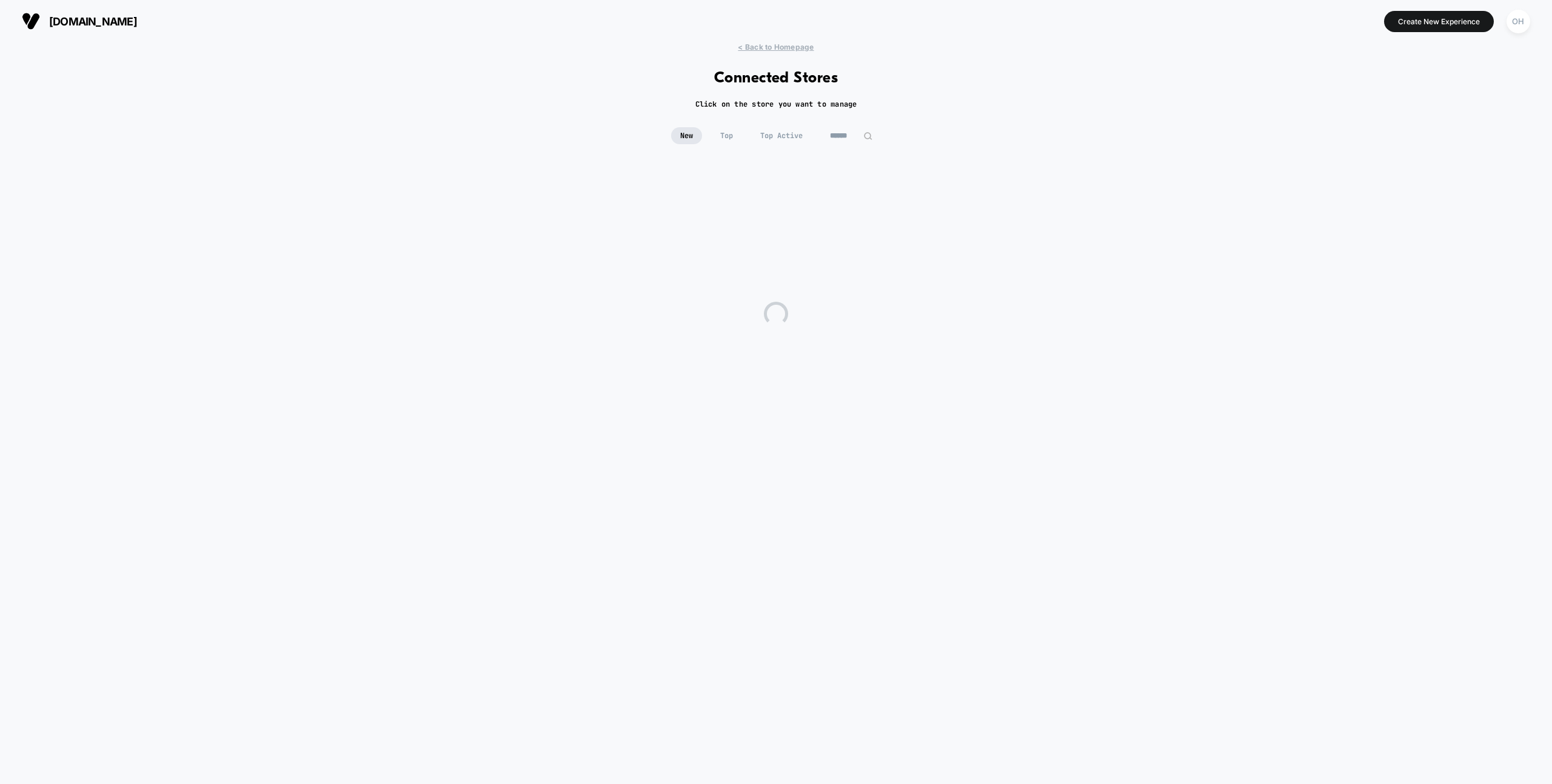
click at [860, 139] on input at bounding box center [851, 135] width 60 height 17
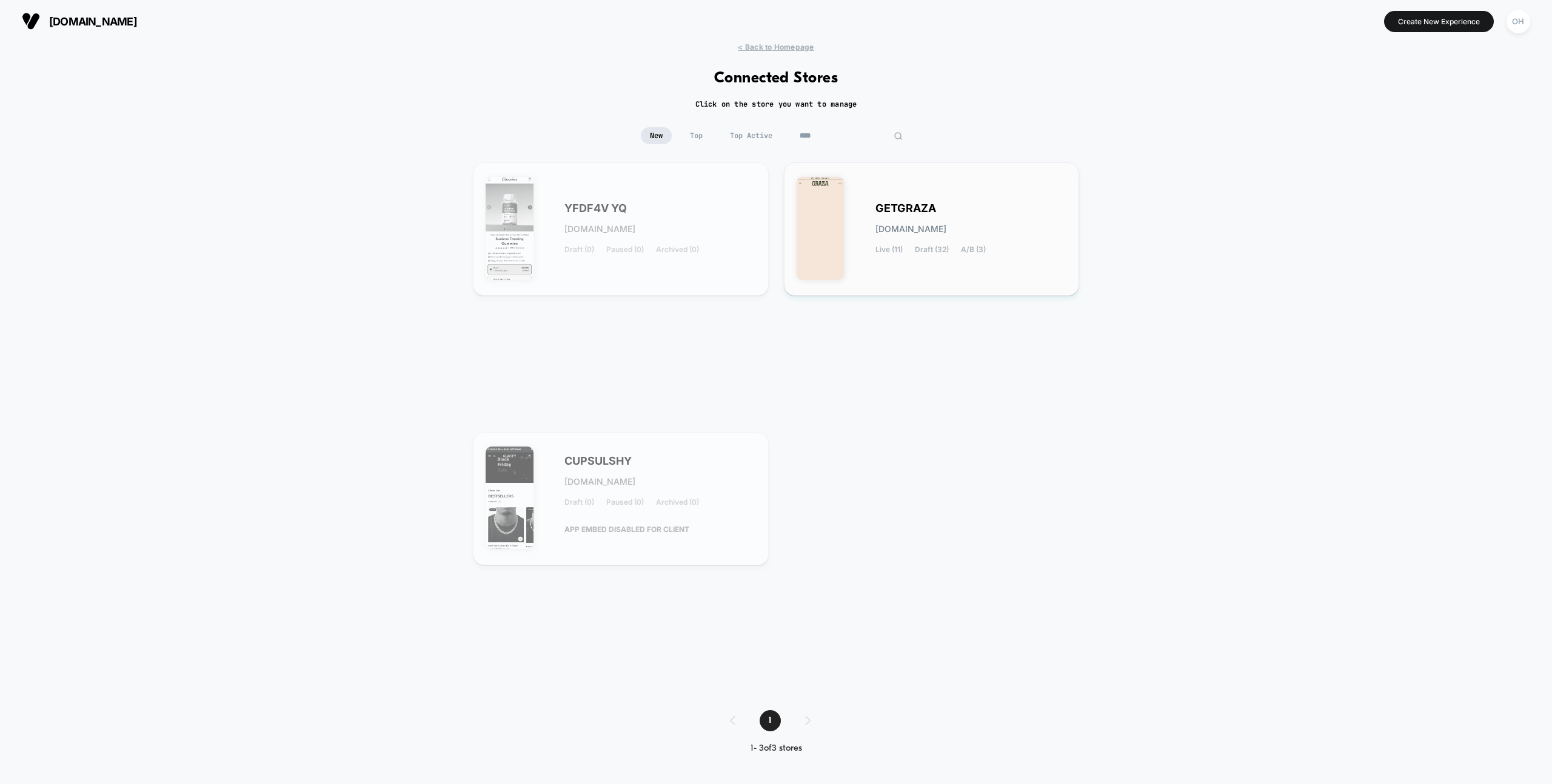
type input "****"
click at [898, 211] on span "GETGRAZA" at bounding box center [906, 208] width 60 height 8
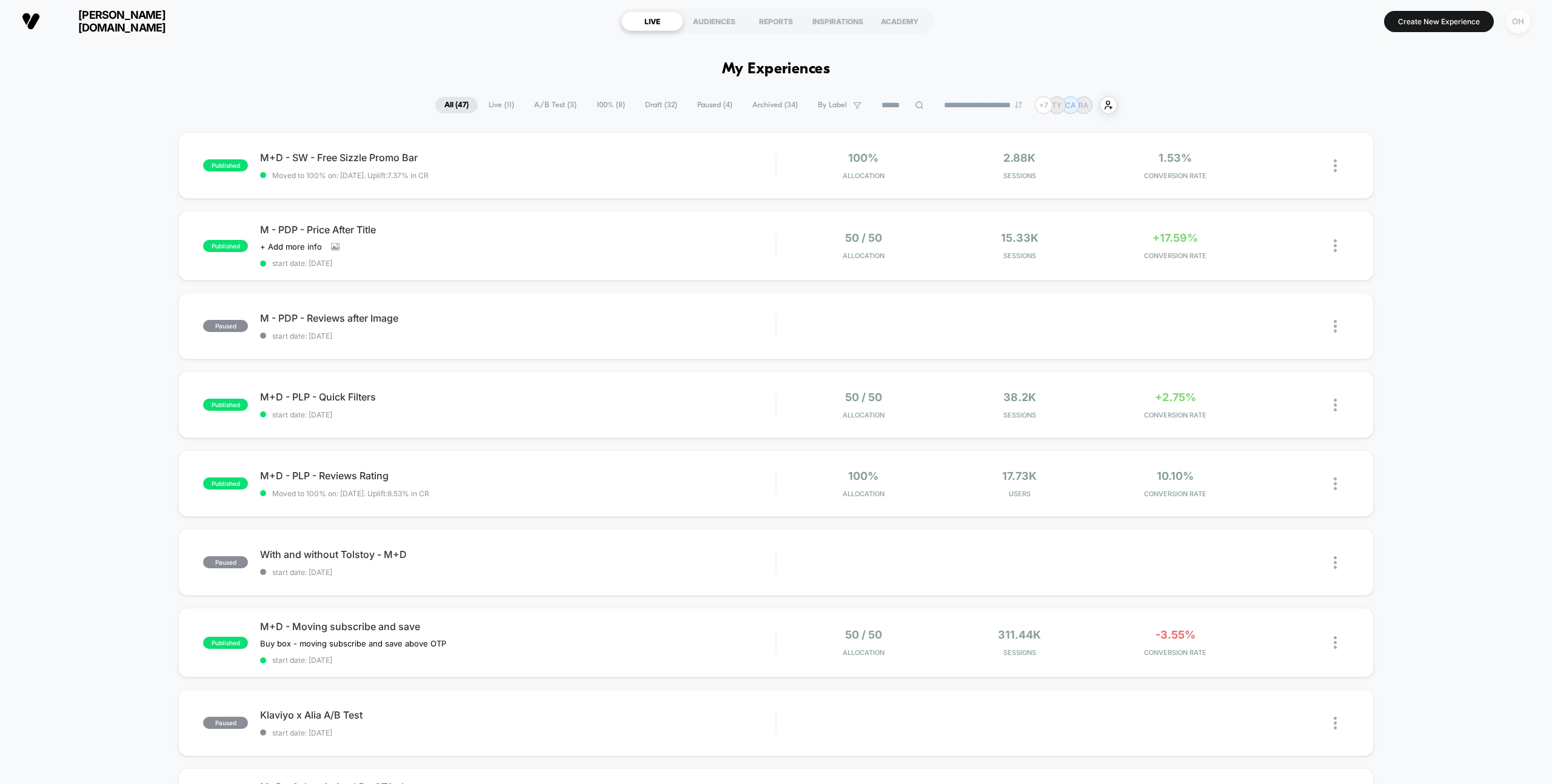
click at [1509, 18] on div "OH" at bounding box center [1518, 21] width 24 height 24
click at [1395, 98] on div "Or Hodeda or@visually.io Connected Stores" at bounding box center [1446, 85] width 181 height 75
click at [1395, 108] on span "Connected Stores" at bounding box center [1445, 104] width 144 height 9
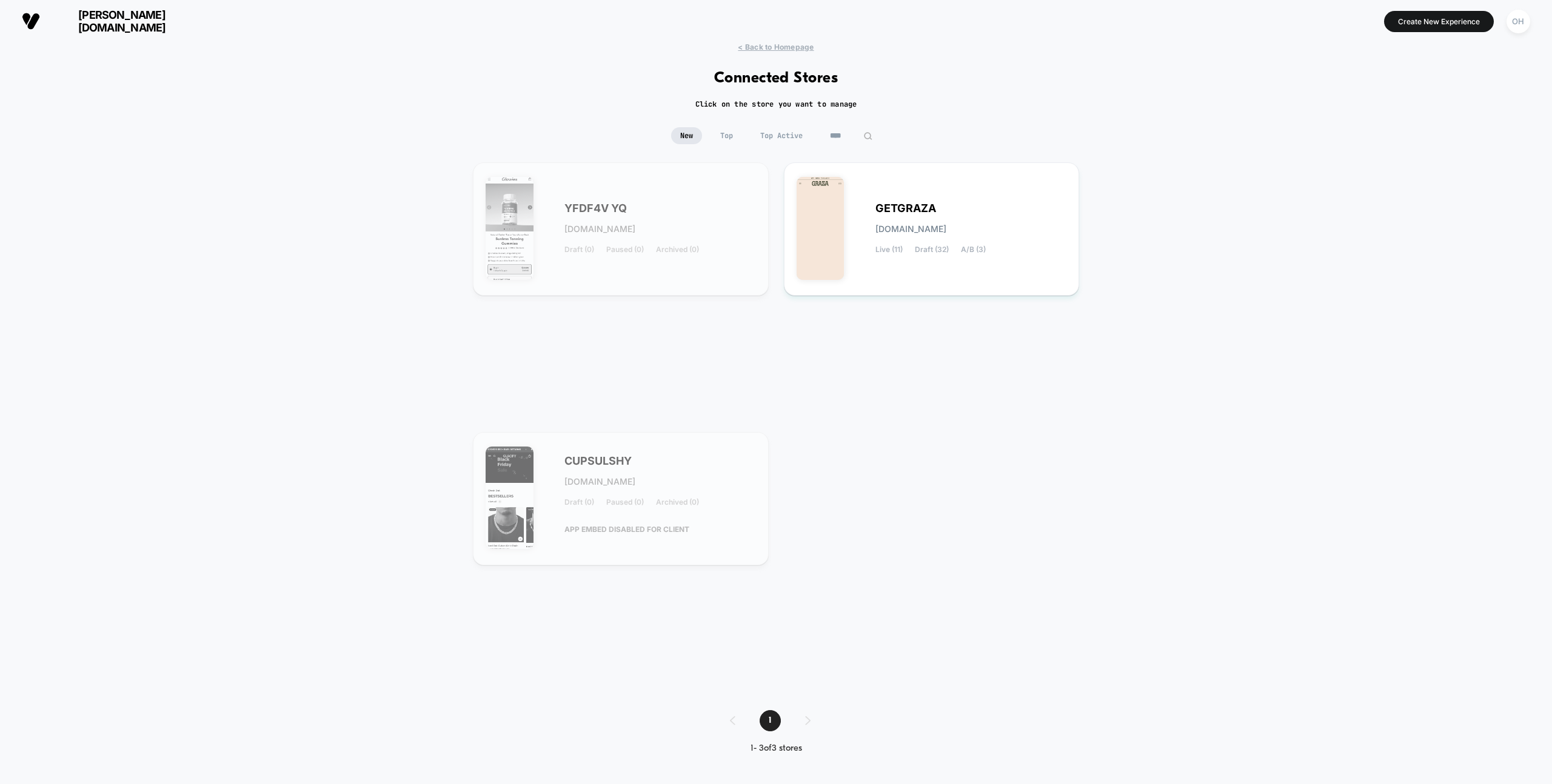
click at [850, 141] on input "****" at bounding box center [851, 135] width 60 height 17
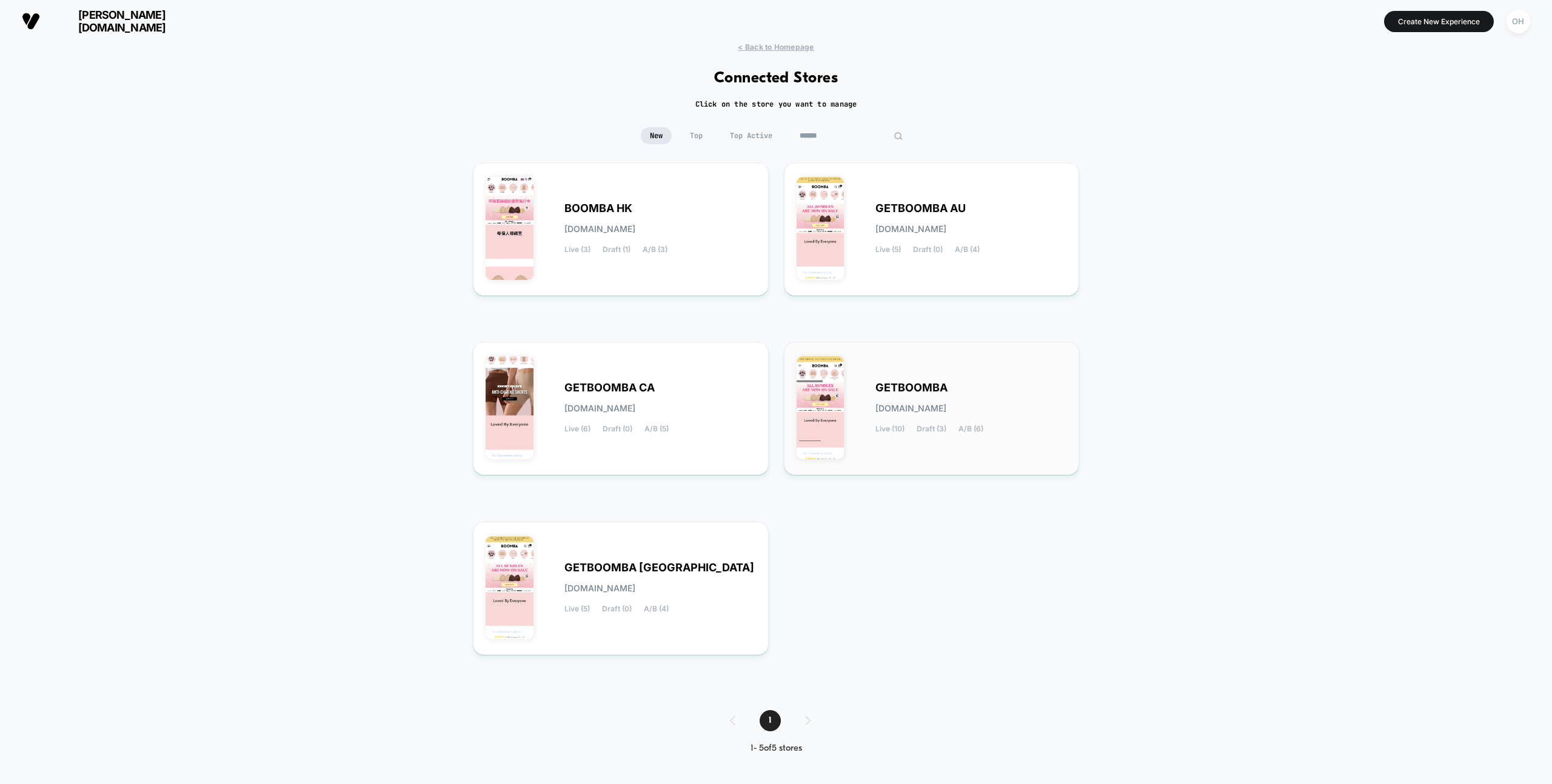
type input "******"
click at [915, 362] on div "GETBOOMBA getboomba.myshopify.com Live (10) Draft (3) A/B (6)" at bounding box center [932, 408] width 271 height 108
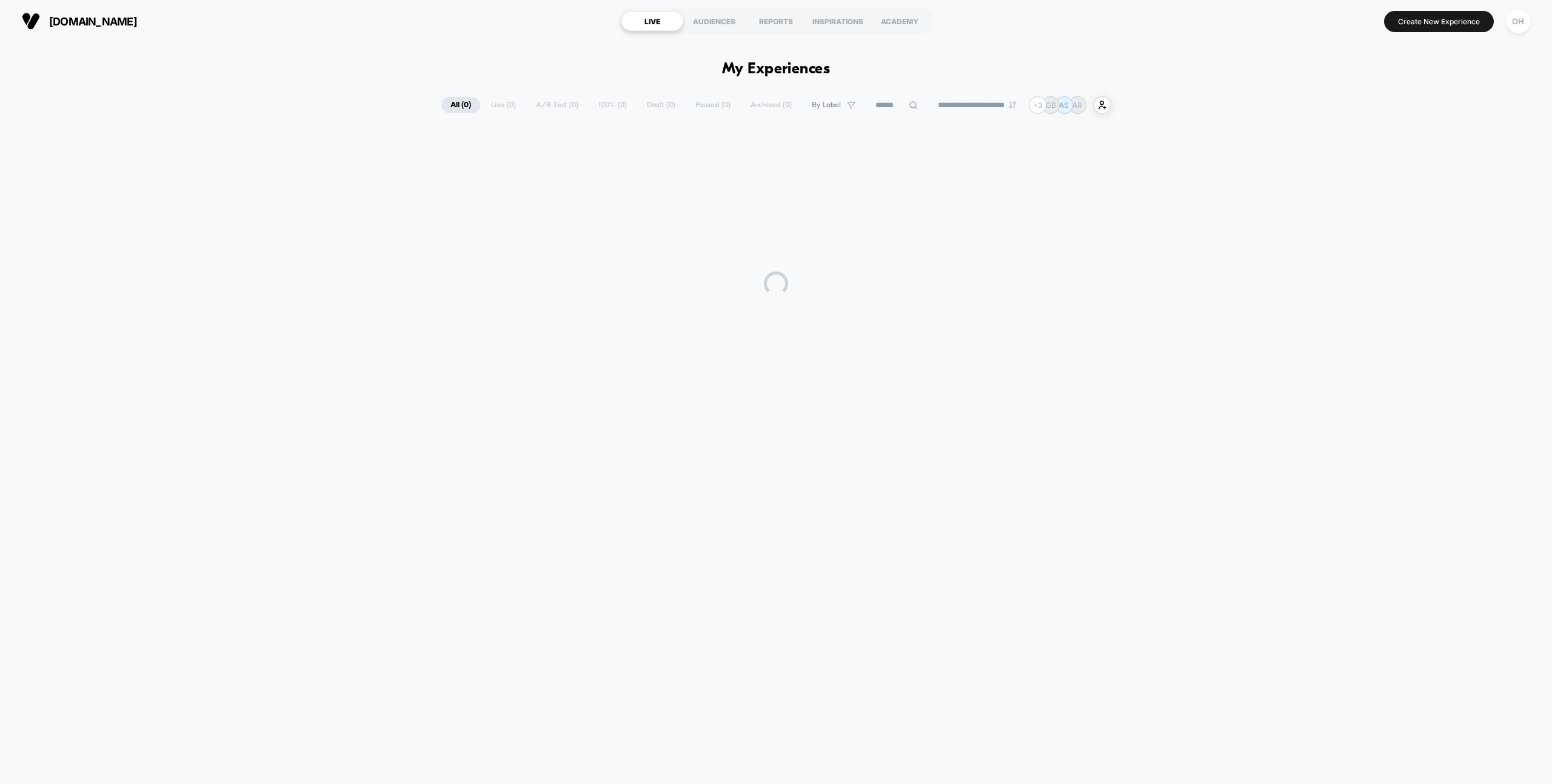
click at [535, 33] on section "LIVE AUDIENCES REPORTS INSPIRATIONS ACADEMY" at bounding box center [776, 21] width 499 height 30
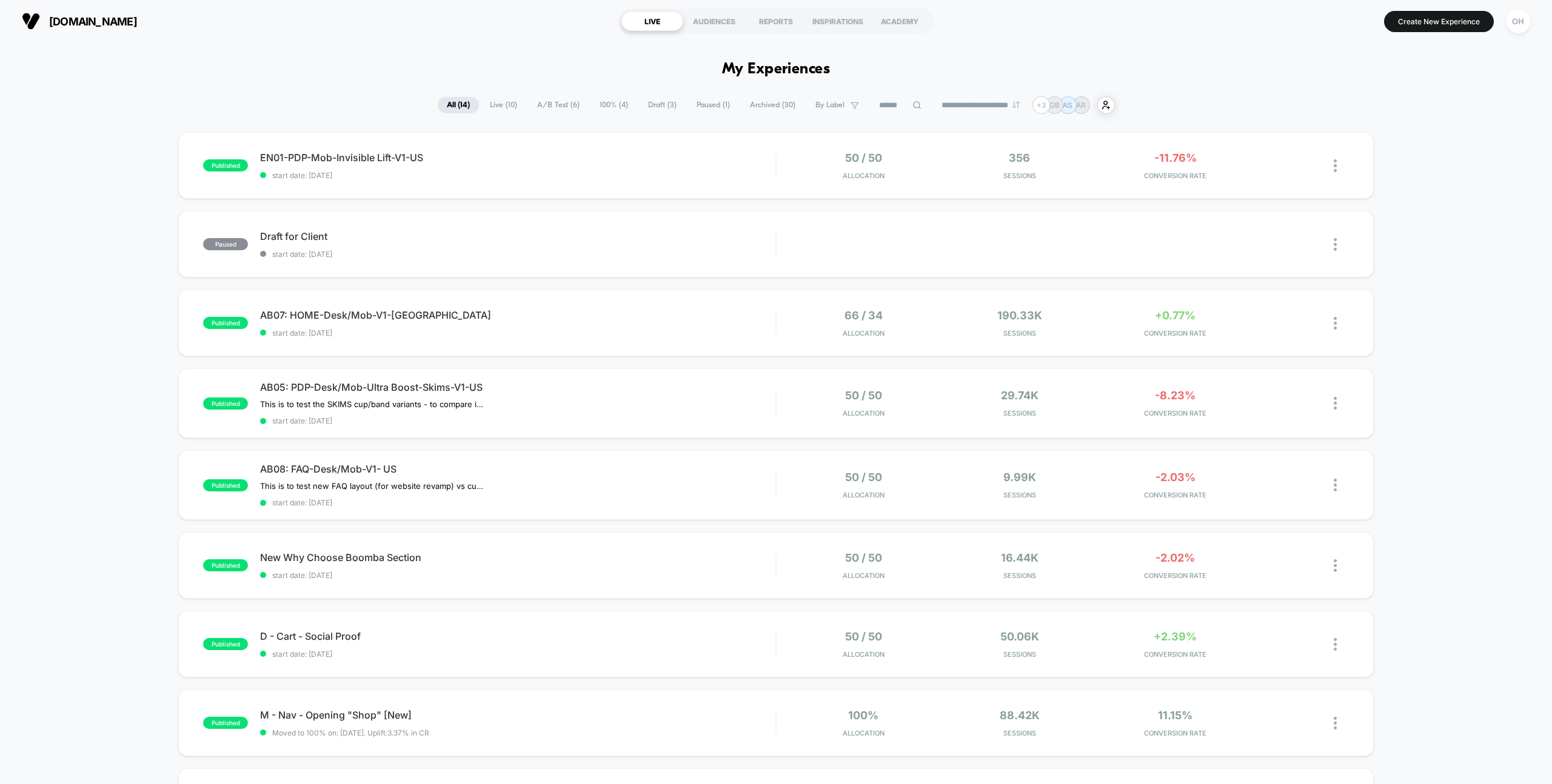
click at [688, 105] on span "Paused ( 1 )" at bounding box center [713, 104] width 52 height 16
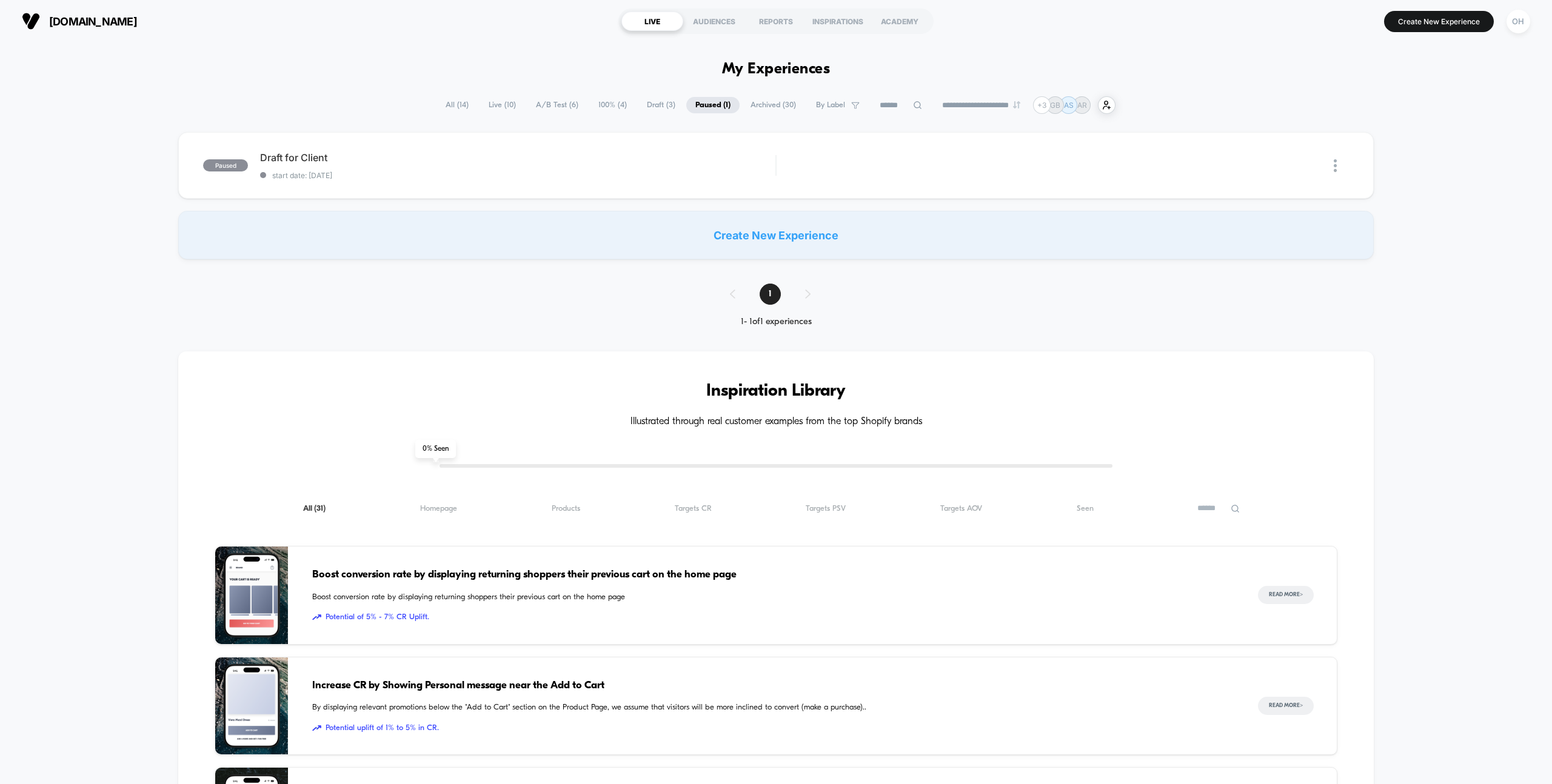
click at [605, 106] on span "100% ( 4 )" at bounding box center [613, 104] width 47 height 16
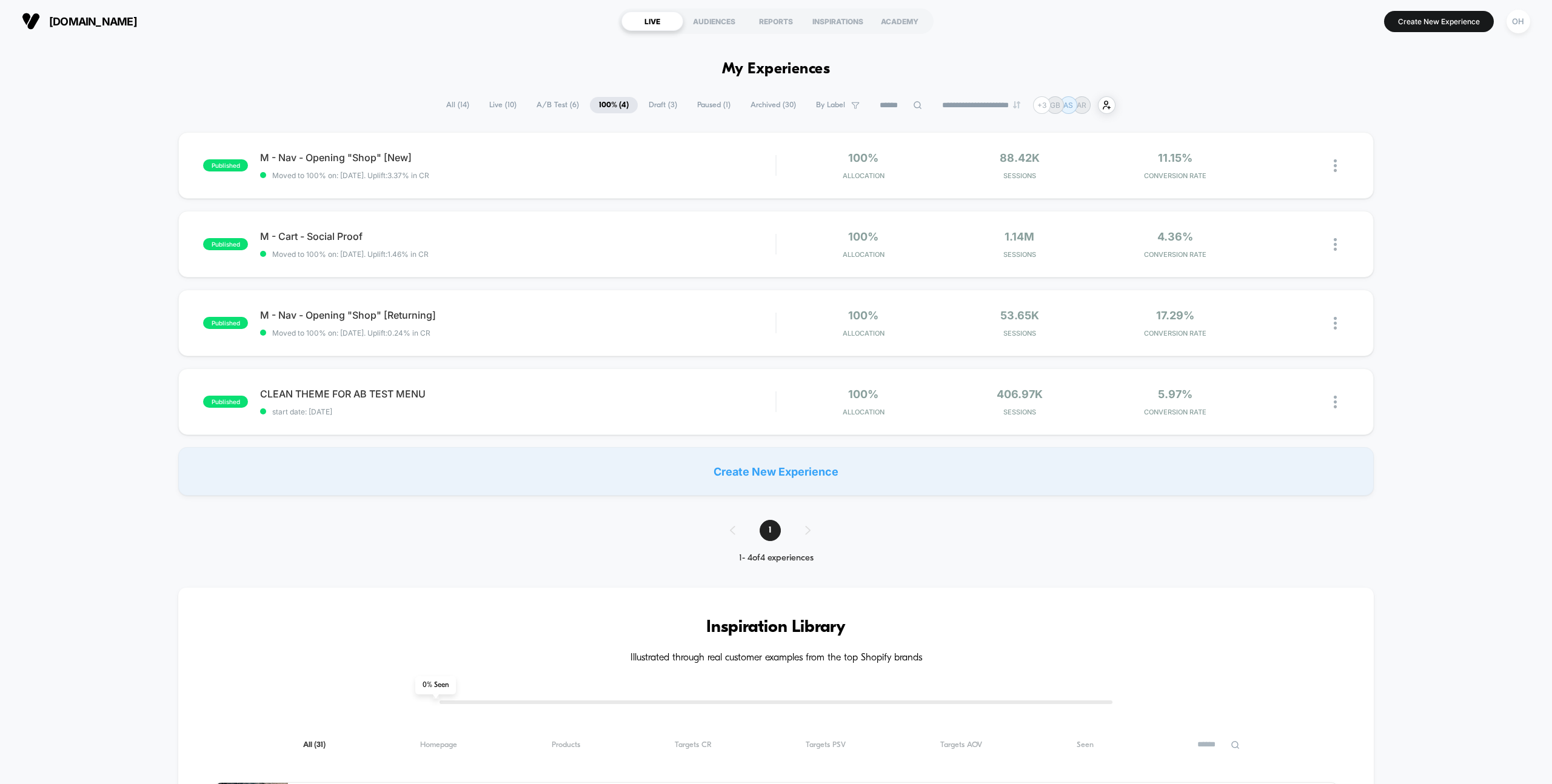
click at [651, 107] on span "Draft ( 3 )" at bounding box center [663, 104] width 47 height 16
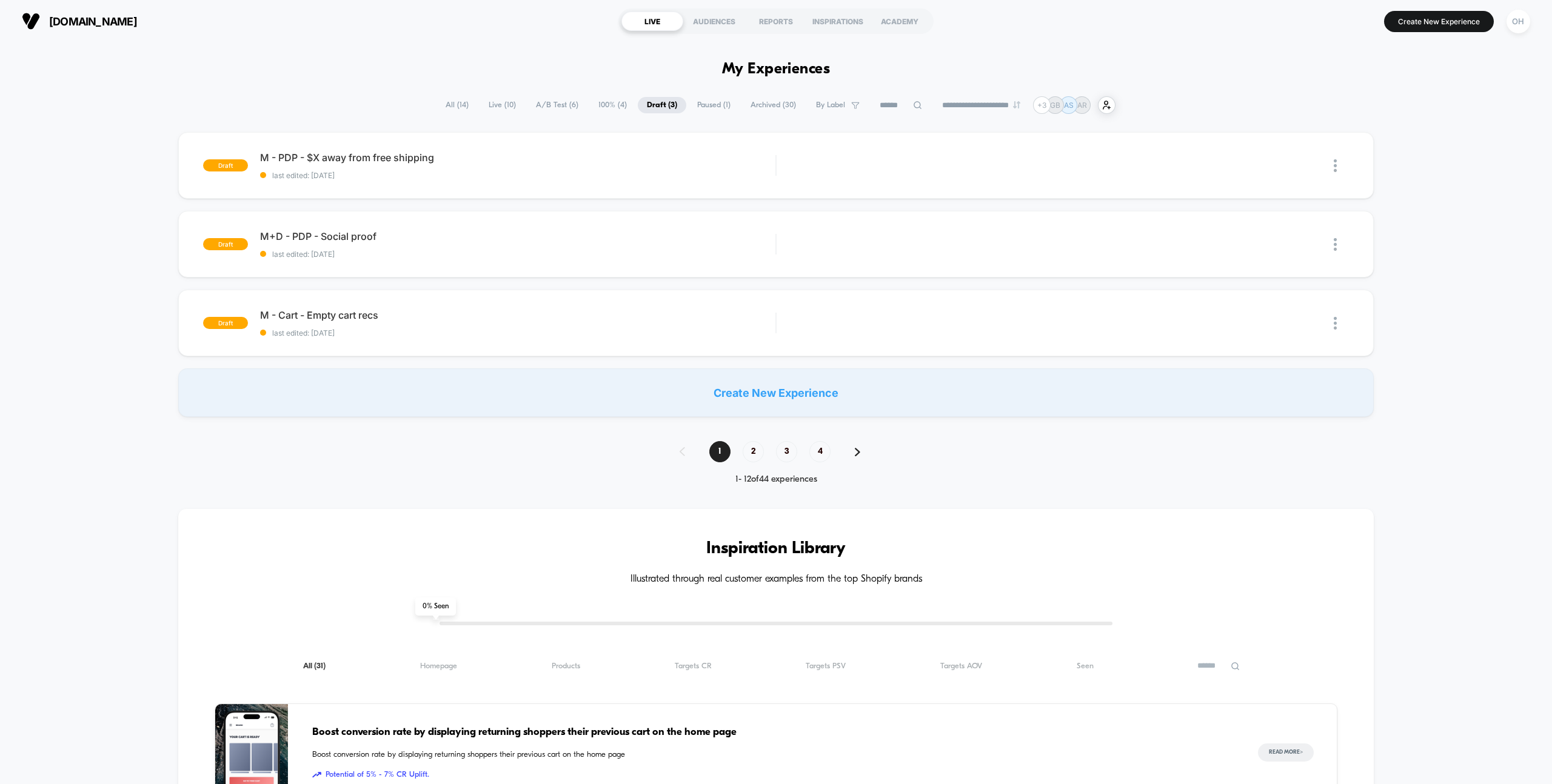
click at [531, 100] on span "A/B Test ( 6 )" at bounding box center [557, 104] width 60 height 16
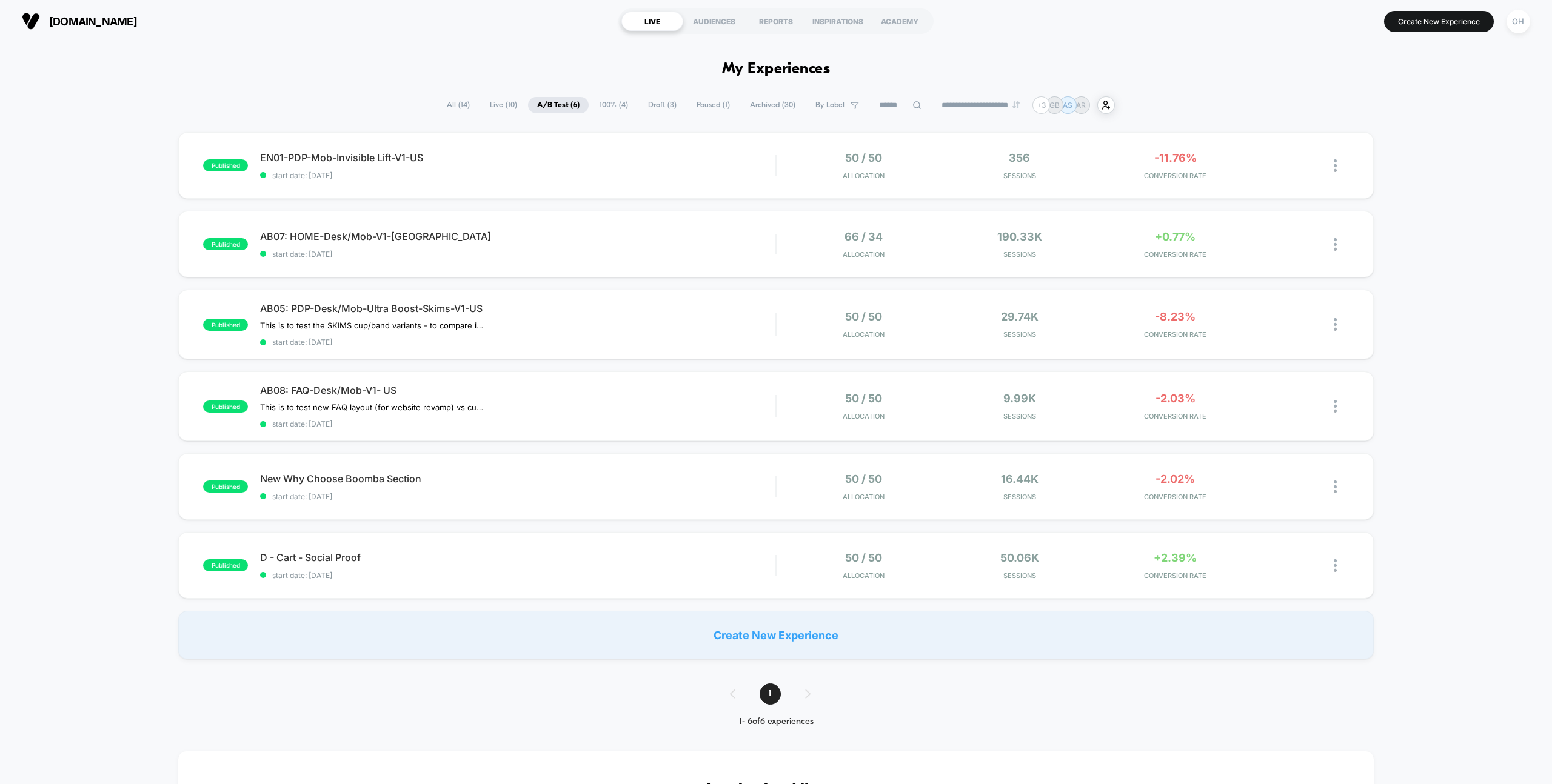
click at [789, 106] on span "Archived ( 30 )" at bounding box center [773, 104] width 64 height 16
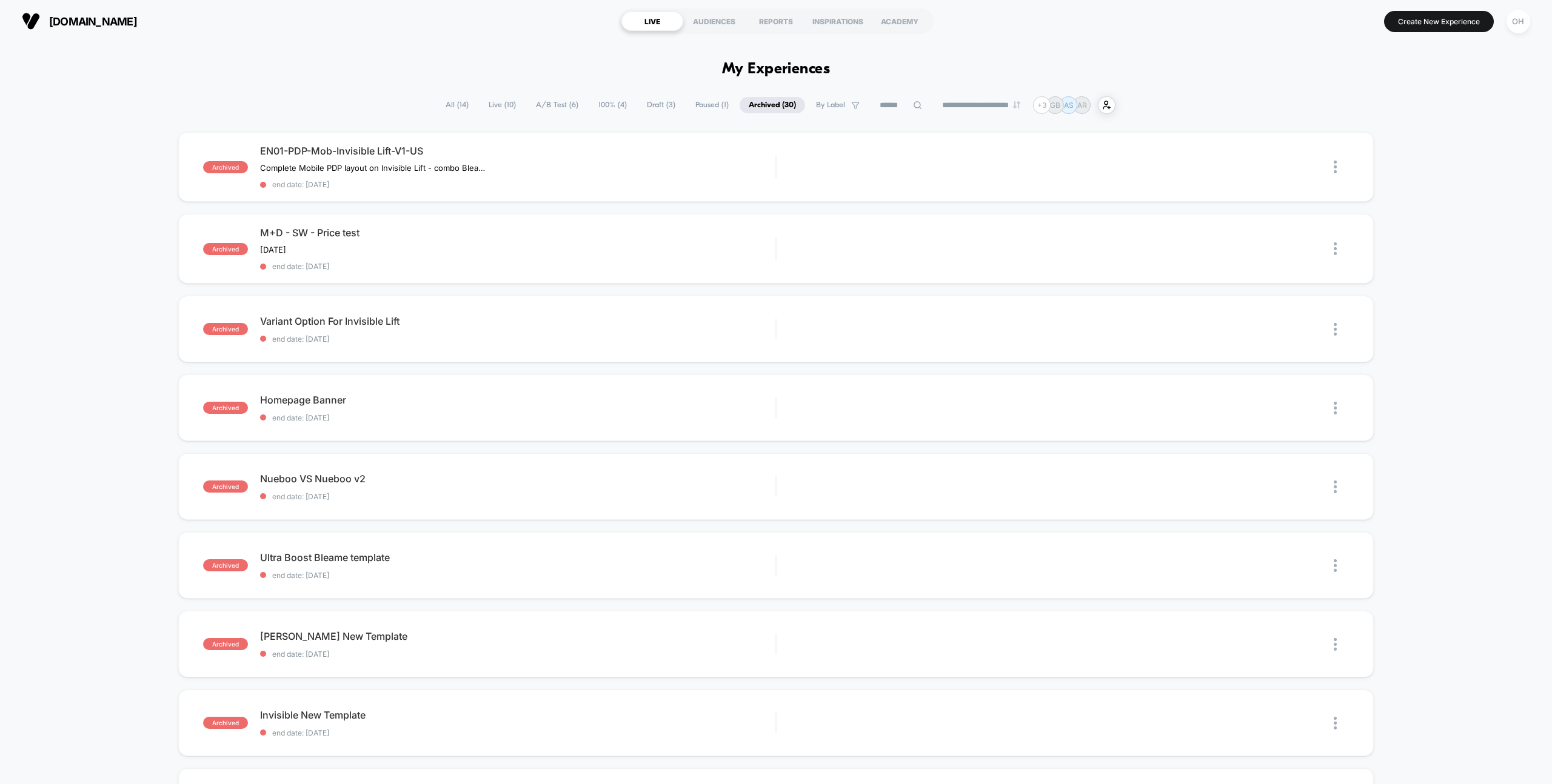
click at [450, 109] on span "All ( 14 )" at bounding box center [457, 104] width 41 height 16
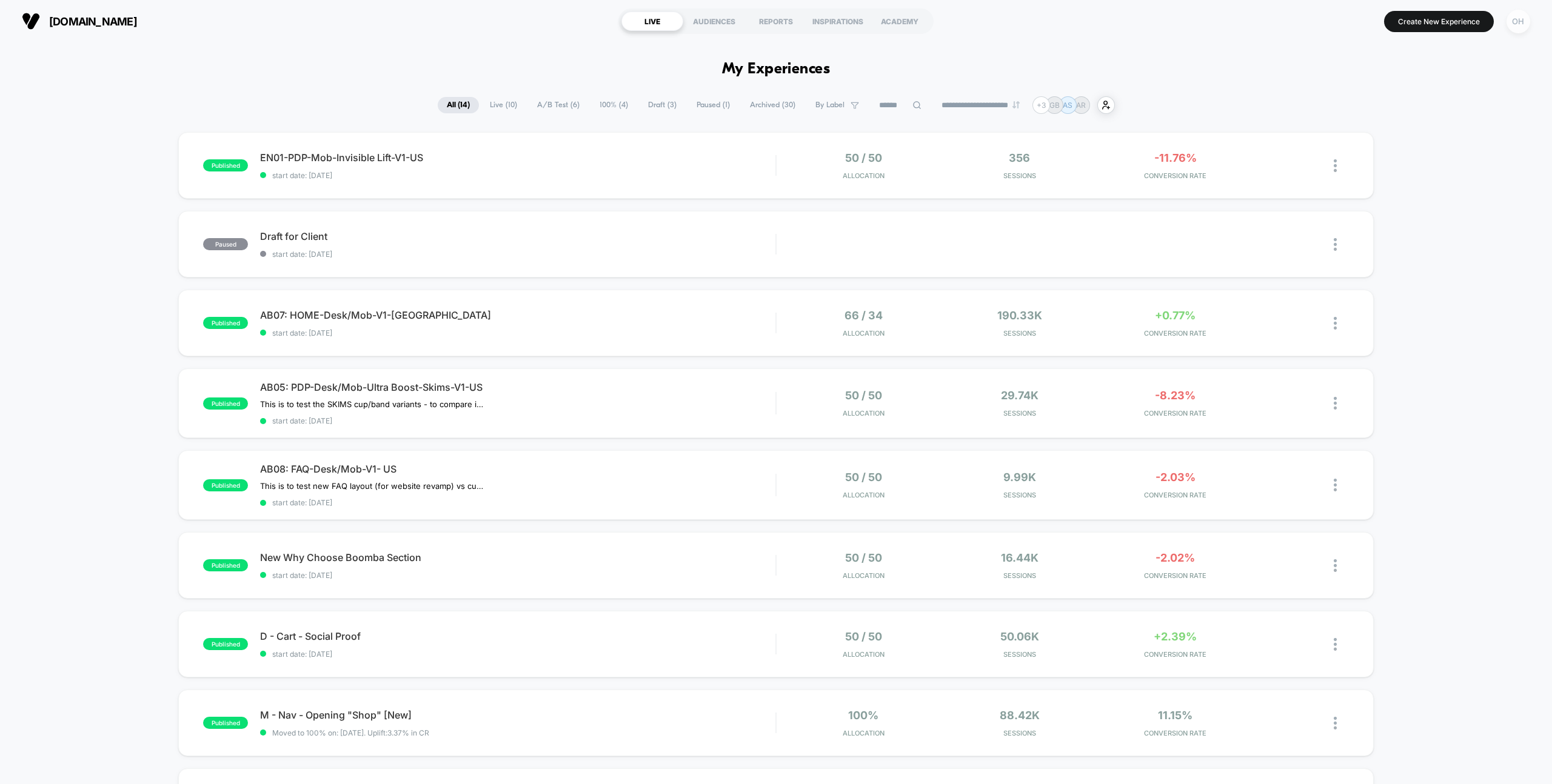
drag, startPoint x: 1387, startPoint y: 69, endPoint x: 1512, endPoint y: 23, distance: 133.2
click at [1522, 20] on div "OH" at bounding box center [1518, 21] width 24 height 24
click at [1394, 102] on span "Connected Stores" at bounding box center [1445, 104] width 144 height 9
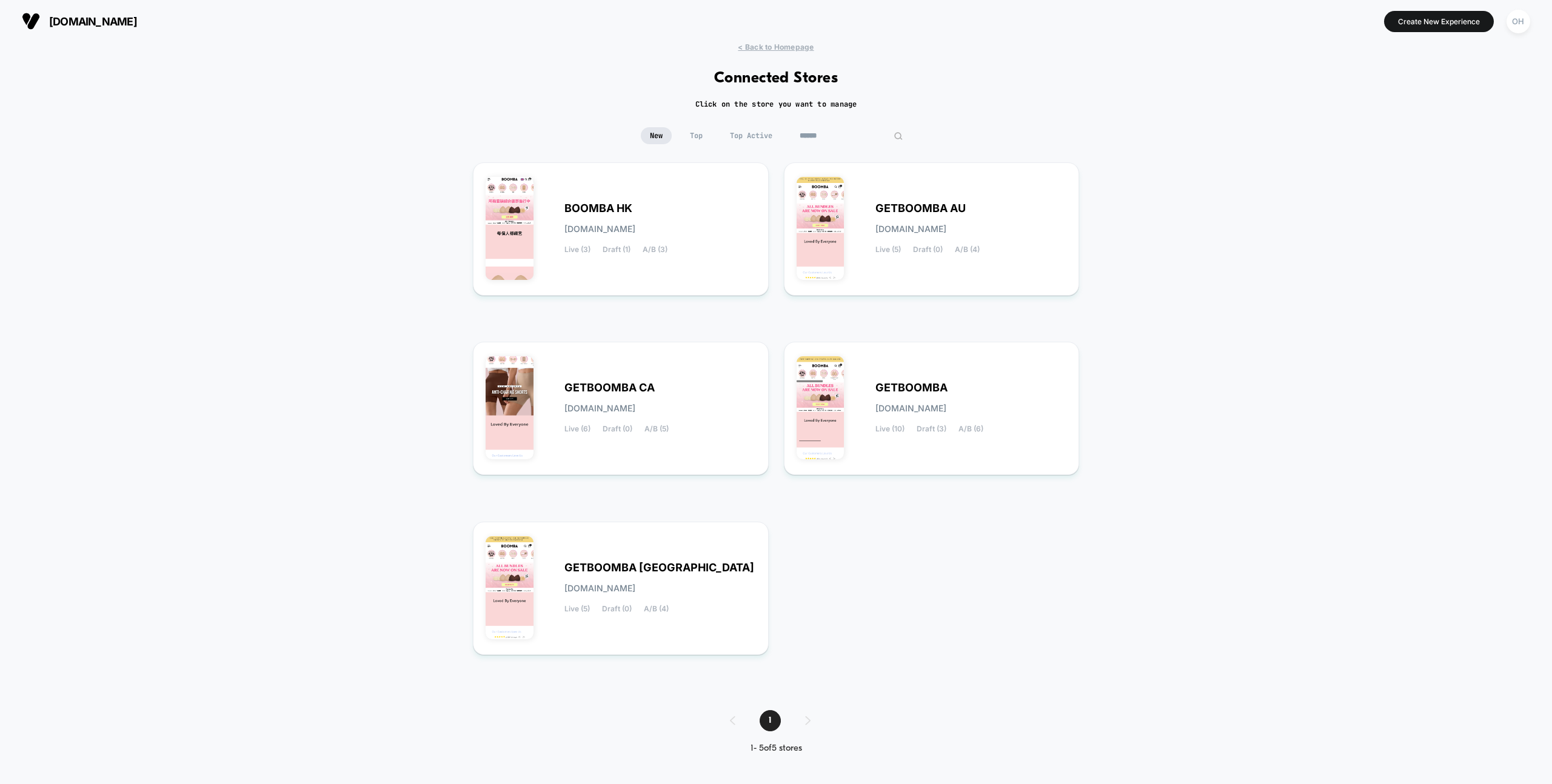
drag, startPoint x: 854, startPoint y: 132, endPoint x: 862, endPoint y: 133, distance: 8.1
click at [854, 132] on input "******" at bounding box center [851, 135] width 121 height 17
click at [861, 133] on input "******" at bounding box center [851, 135] width 121 height 17
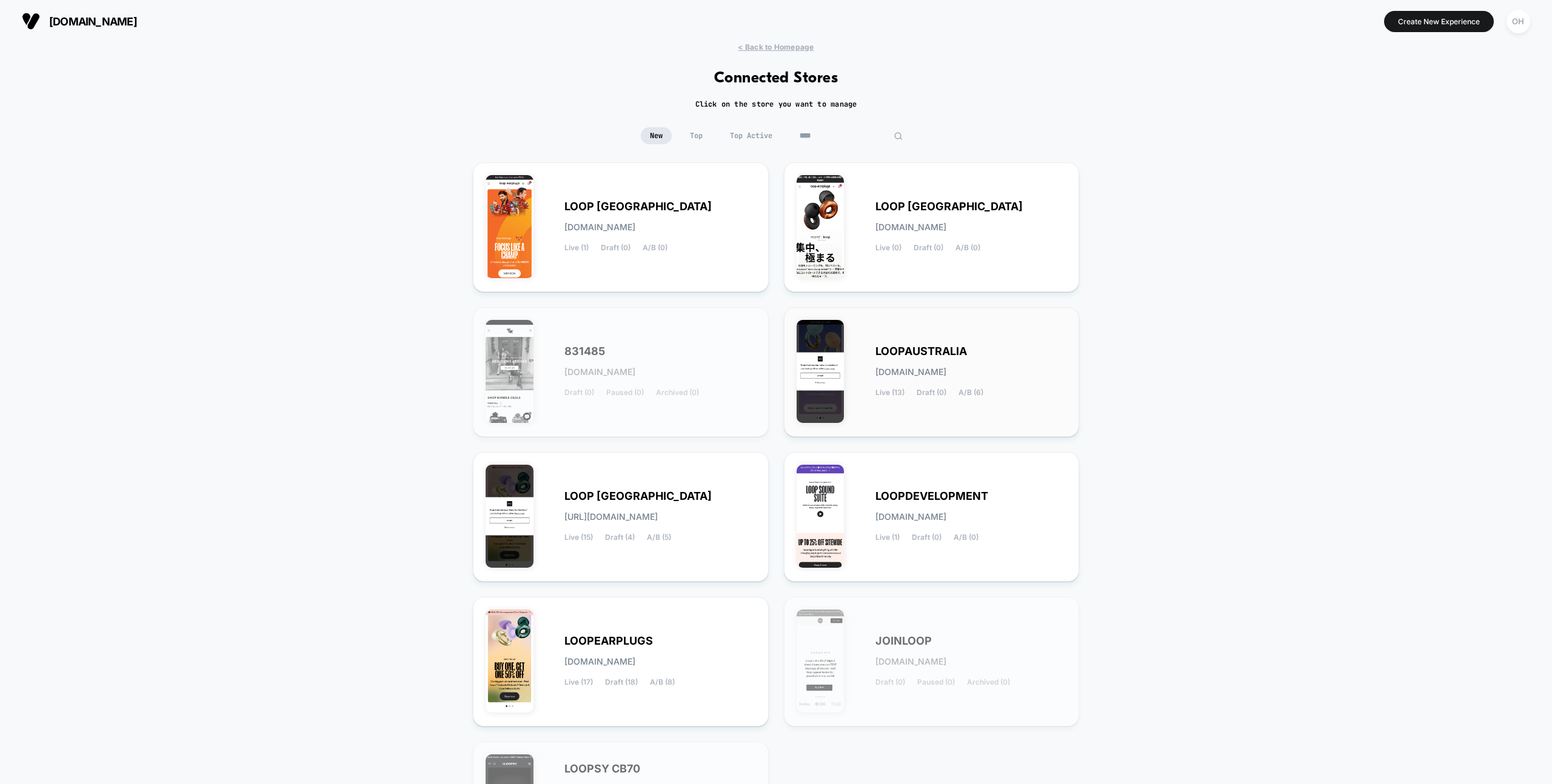
scroll to position [1, 0]
type input "****"
click at [686, 538] on div "LOOP UNITED STATES loop-united_states.myshopify.com Live (15) Draft (4) A/B (5)" at bounding box center [660, 515] width 192 height 50
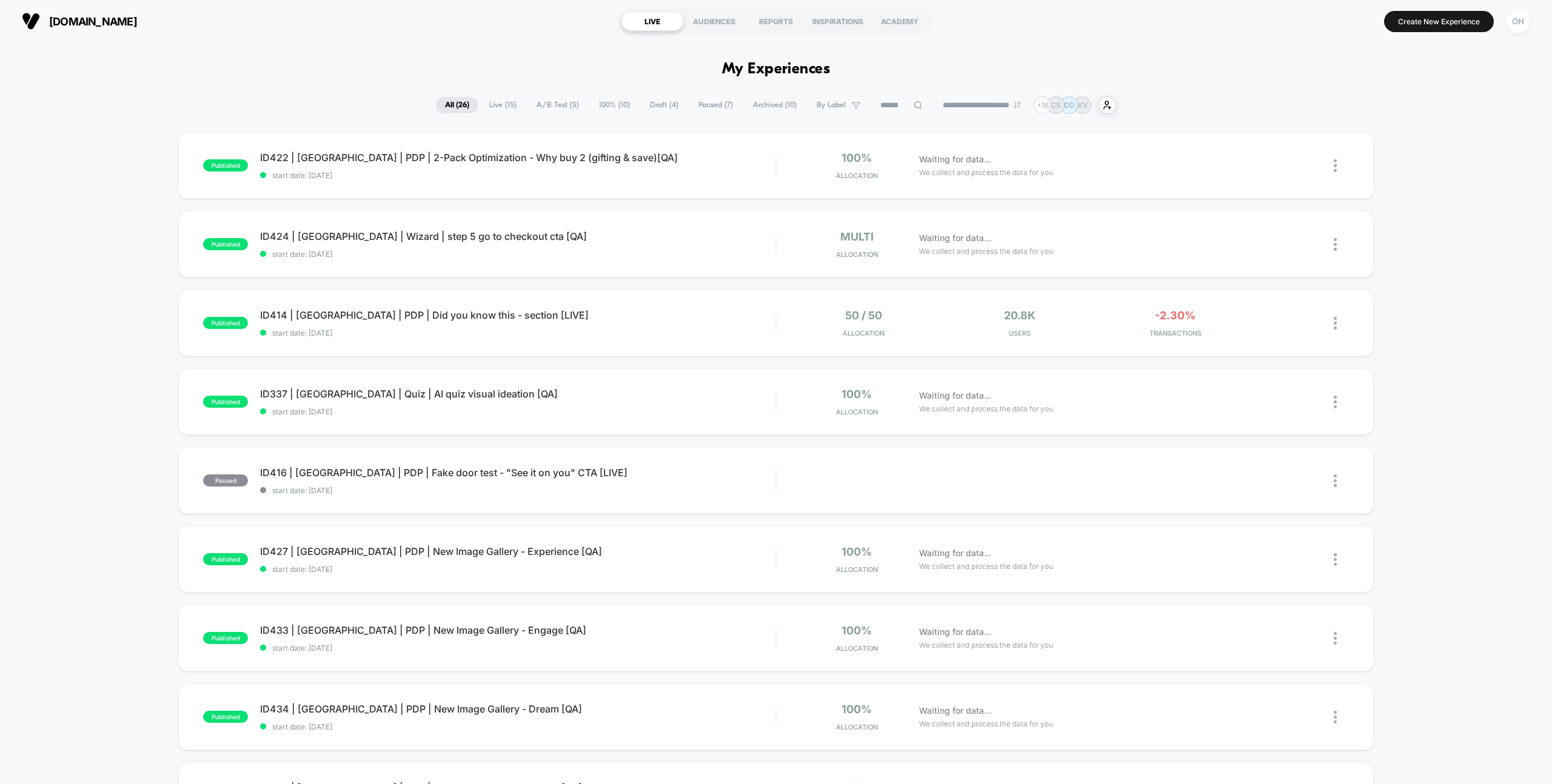
drag, startPoint x: 1197, startPoint y: 67, endPoint x: 1200, endPoint y: 86, distance: 19.2
click at [1422, 20] on button "Create New Experience" at bounding box center [1439, 22] width 110 height 22
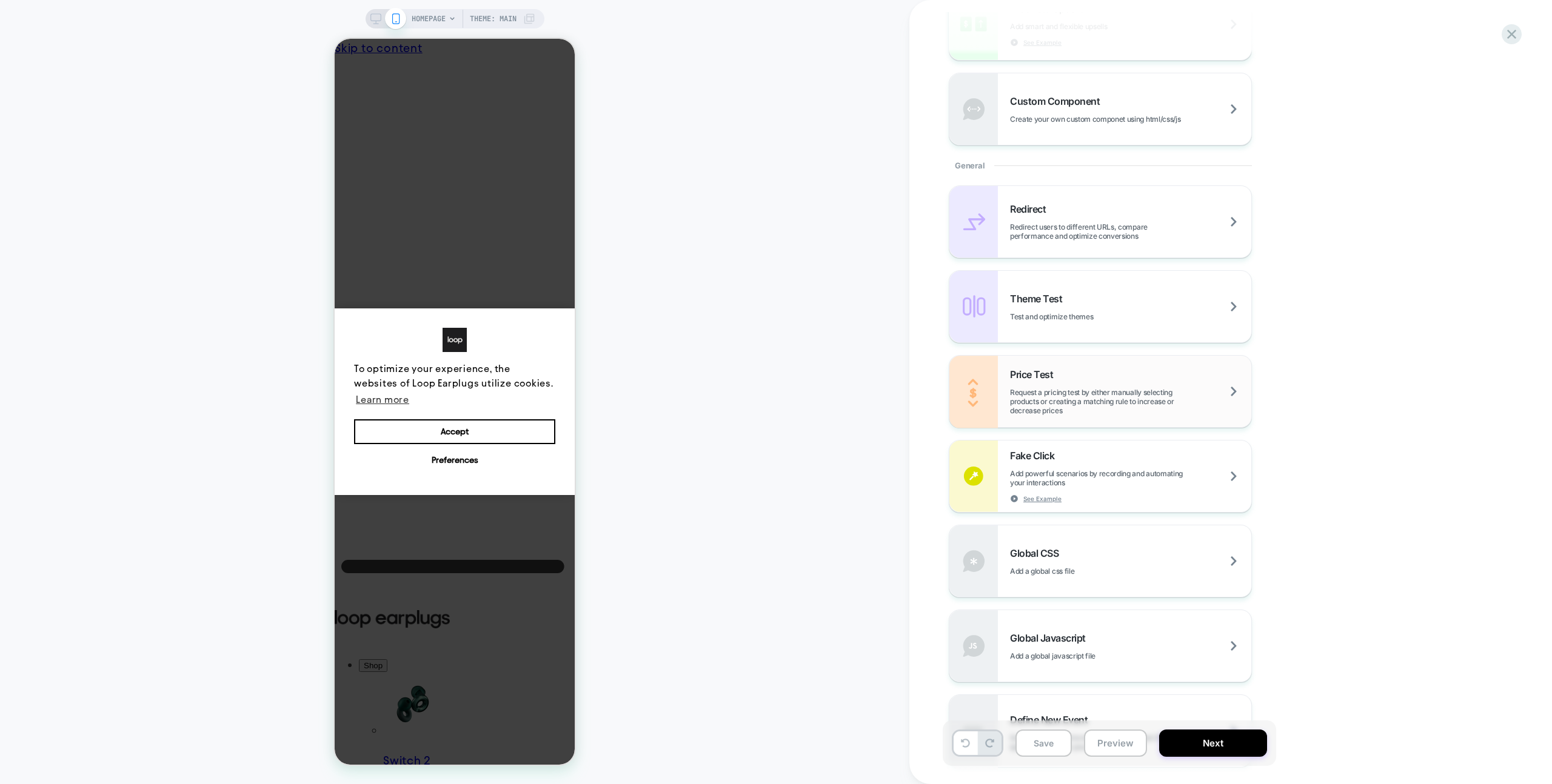
click at [1080, 378] on div "Price Test Request a pricing test by either manually selecting products or crea…" at bounding box center [1131, 392] width 242 height 47
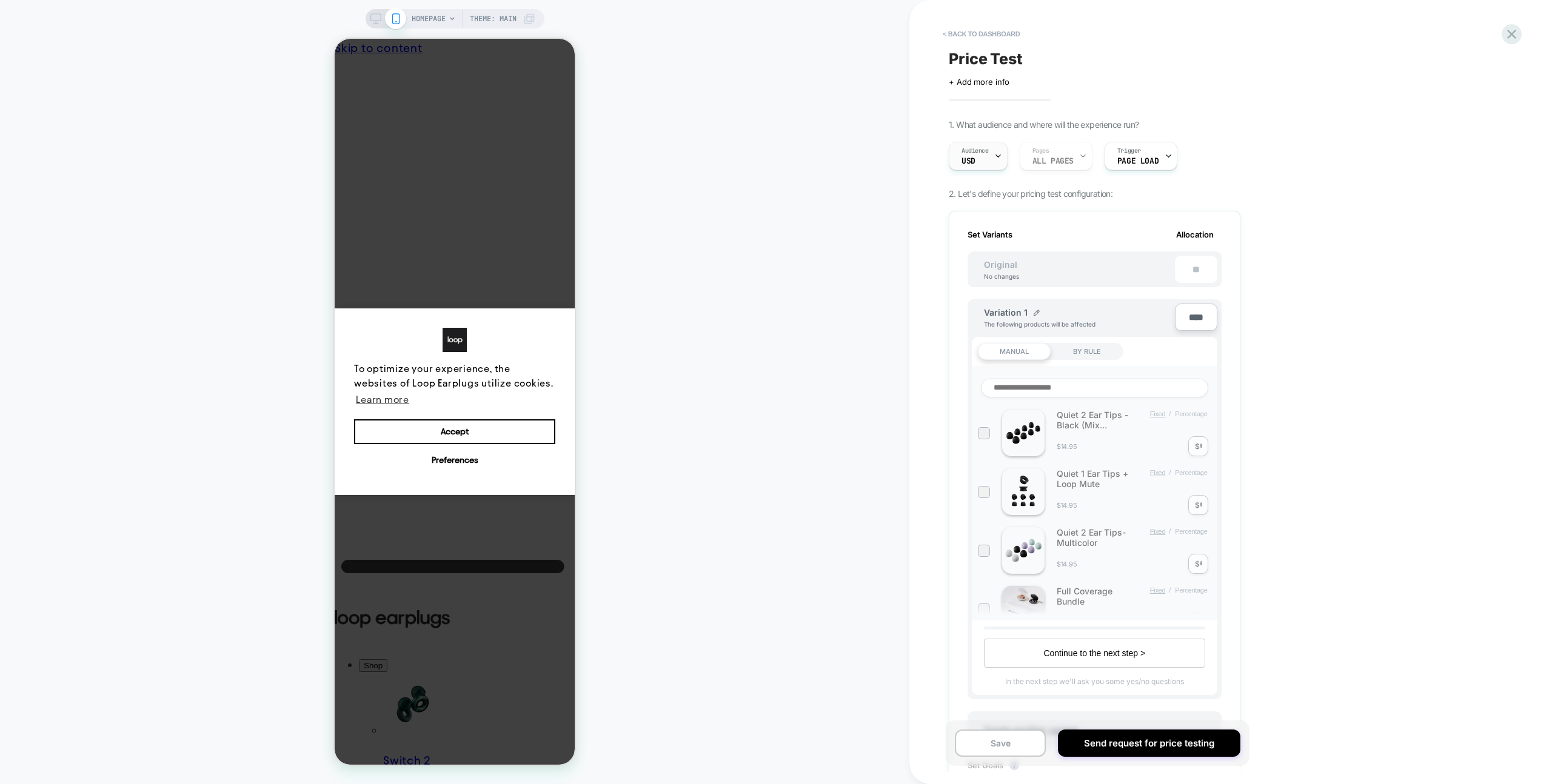
scroll to position [0, 1]
click at [994, 165] on div at bounding box center [998, 155] width 8 height 27
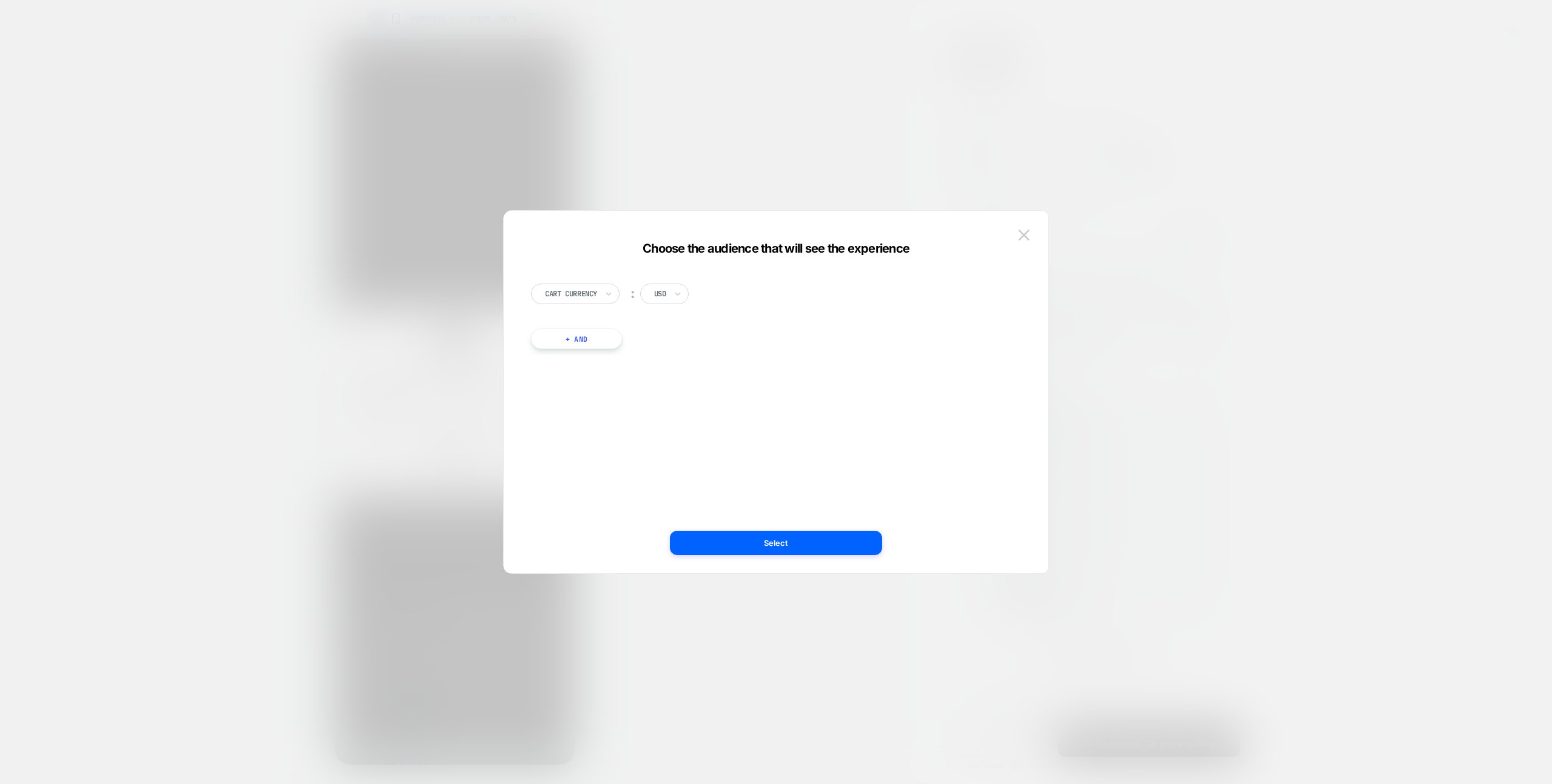
click at [582, 338] on button "+ And" at bounding box center [577, 338] width 91 height 21
click at [571, 355] on div "UTM Source" at bounding box center [605, 351] width 87 height 21
click at [600, 485] on div "Country" at bounding box center [613, 478] width 79 height 20
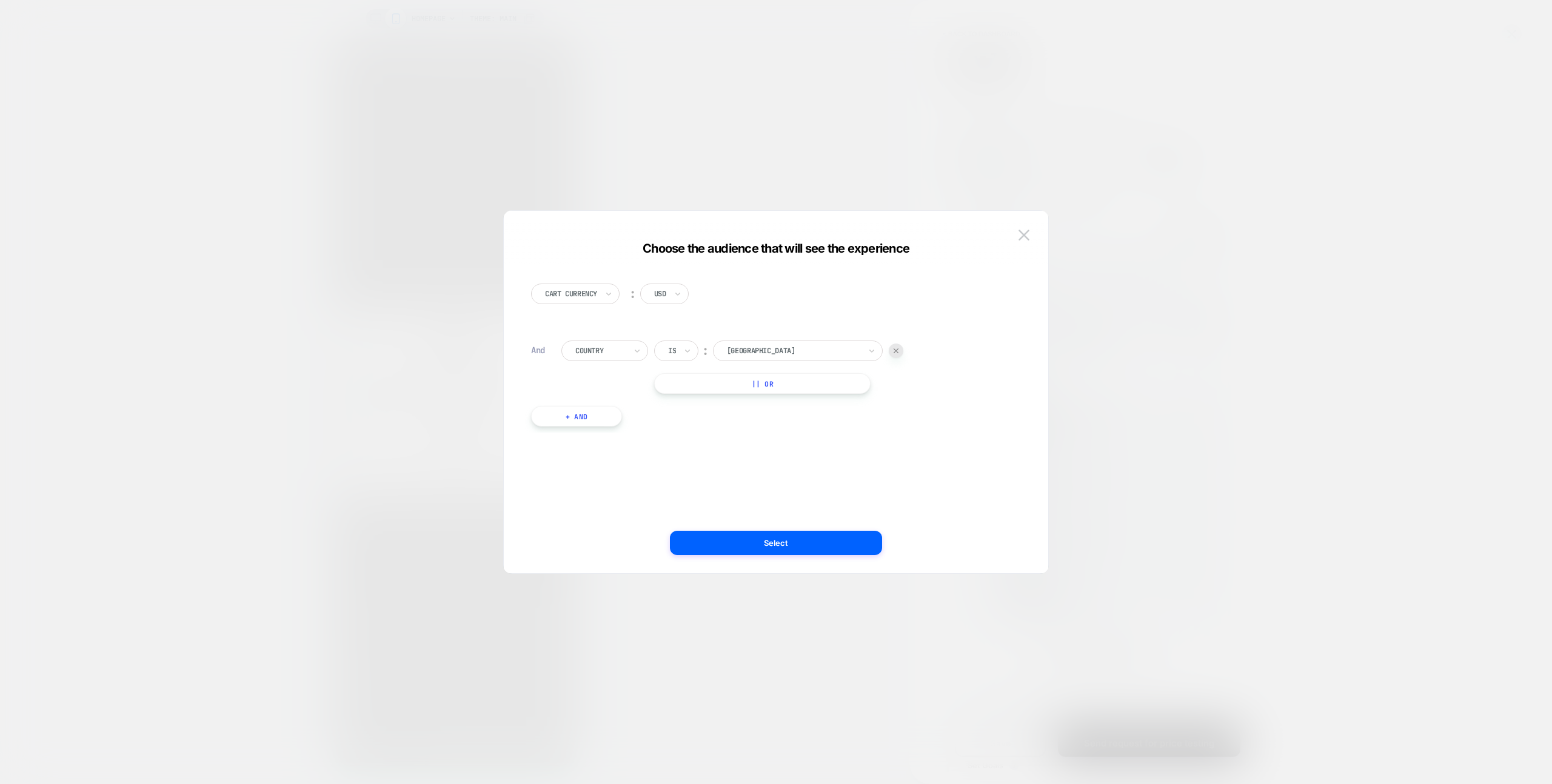
click at [1020, 231] on div "HOMEPAGE Theme: MAIN < back to dashboard Price Test Click to edit experience de…" at bounding box center [776, 392] width 1552 height 784
drag, startPoint x: 1032, startPoint y: 236, endPoint x: 1018, endPoint y: 231, distance: 14.9
click at [1032, 236] on div "HOMEPAGE Theme: MAIN < back to dashboard Price Test Click to edit experience de…" at bounding box center [776, 392] width 1552 height 784
click at [1018, 231] on div "HOMEPAGE Theme: MAIN < back to dashboard Price Test Click to edit experience de…" at bounding box center [776, 392] width 1552 height 784
click at [1021, 233] on div "HOMEPAGE Theme: MAIN < back to dashboard Price Test Click to edit experience de…" at bounding box center [776, 392] width 1552 height 784
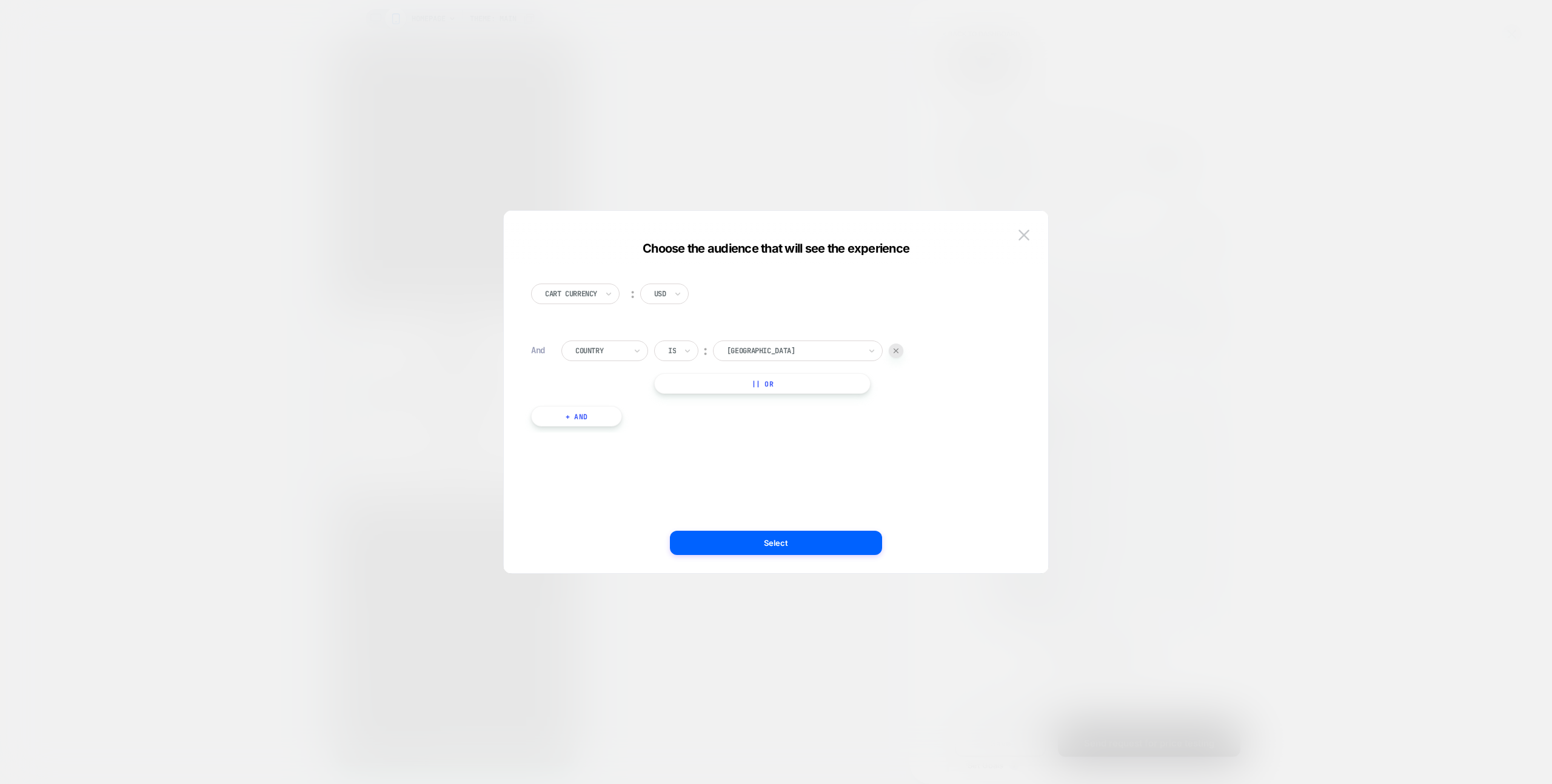
click at [1041, 235] on div "HOMEPAGE Theme: MAIN < back to dashboard Price Test Click to edit experience de…" at bounding box center [776, 392] width 1552 height 784
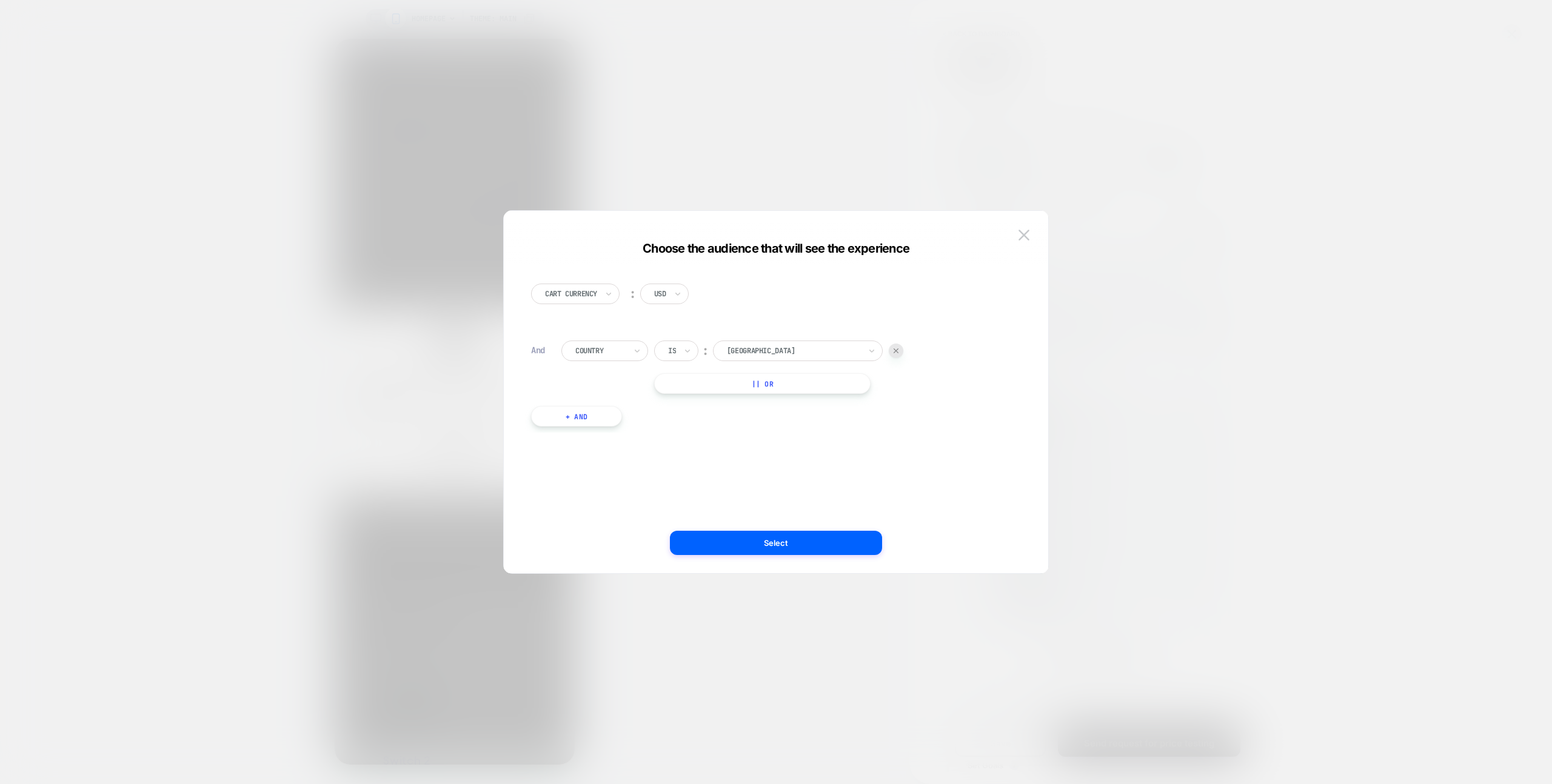
scroll to position [0, 0]
click at [1031, 233] on button at bounding box center [1023, 234] width 18 height 18
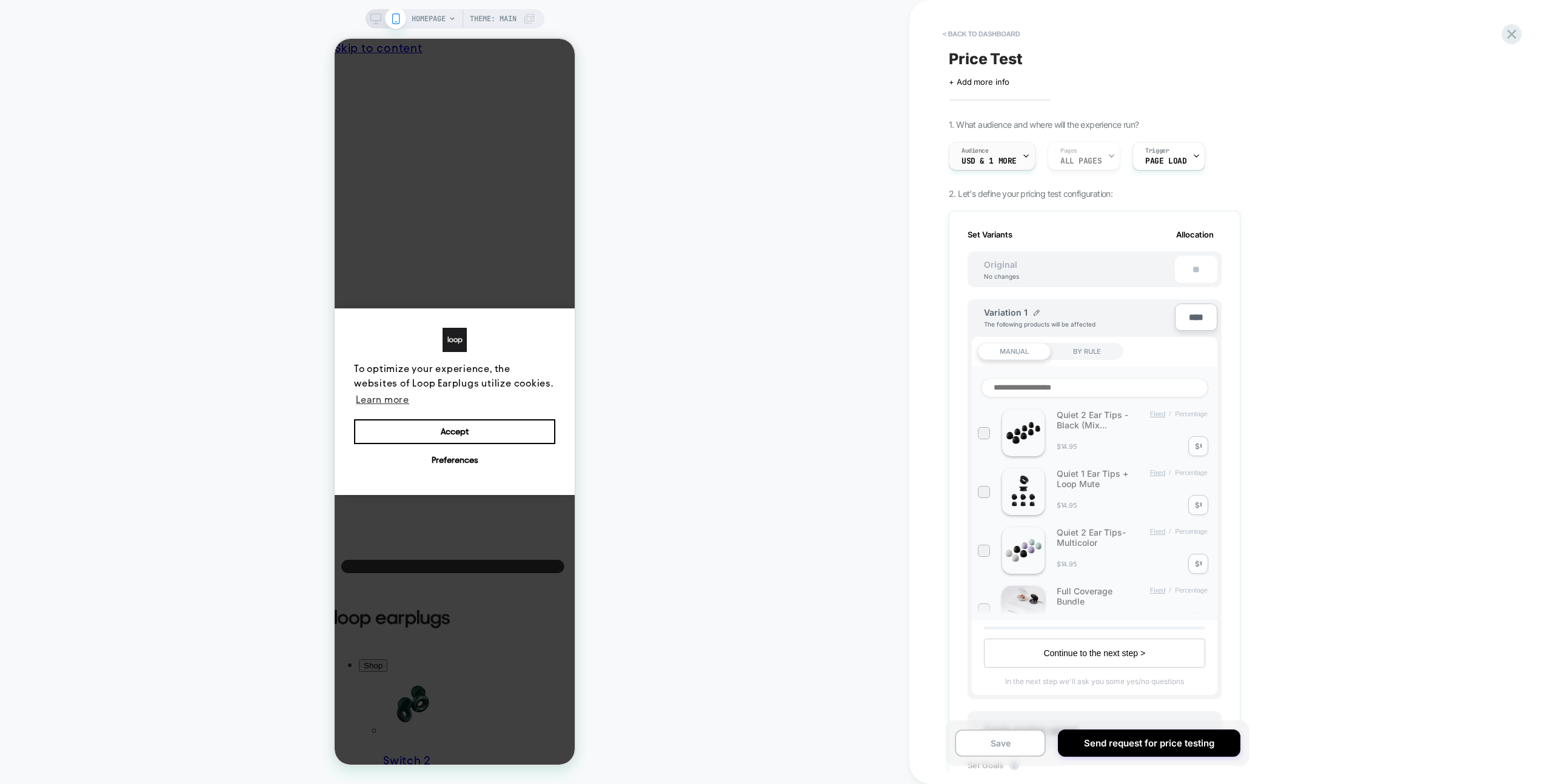
click at [999, 163] on span "USD & 1 More" at bounding box center [989, 161] width 55 height 8
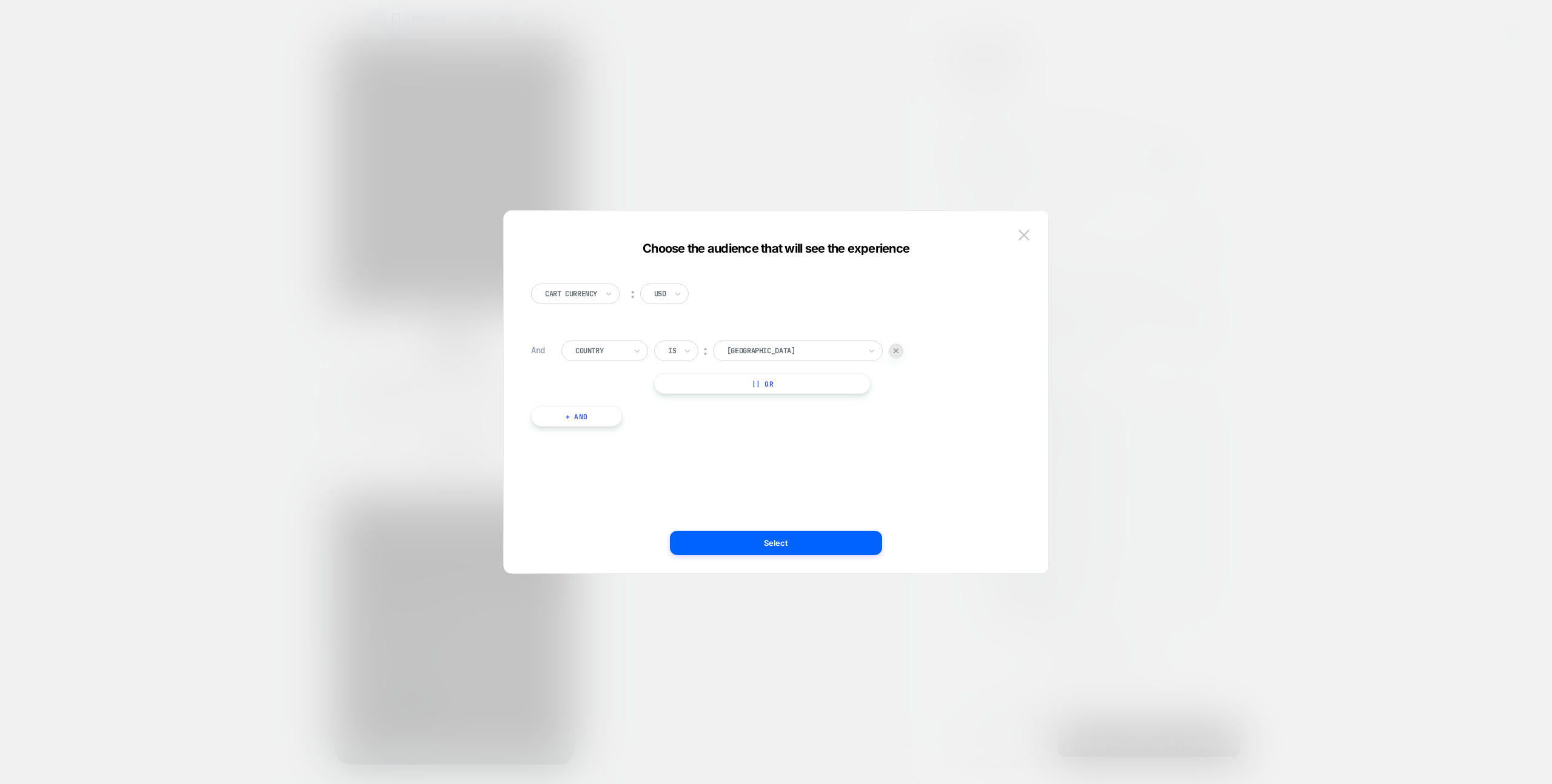
click at [1024, 237] on img at bounding box center [1024, 234] width 11 height 10
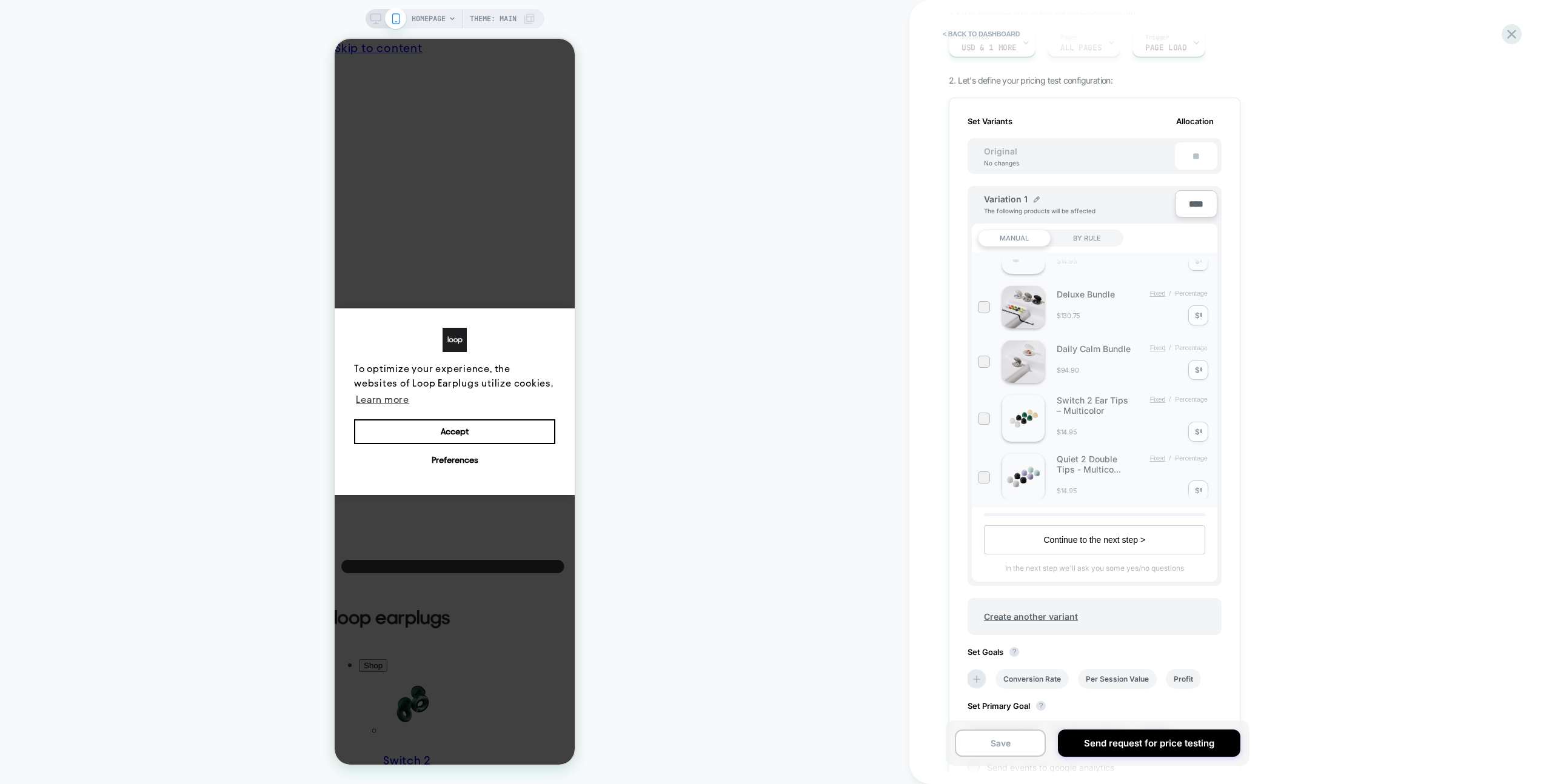
scroll to position [438, 0]
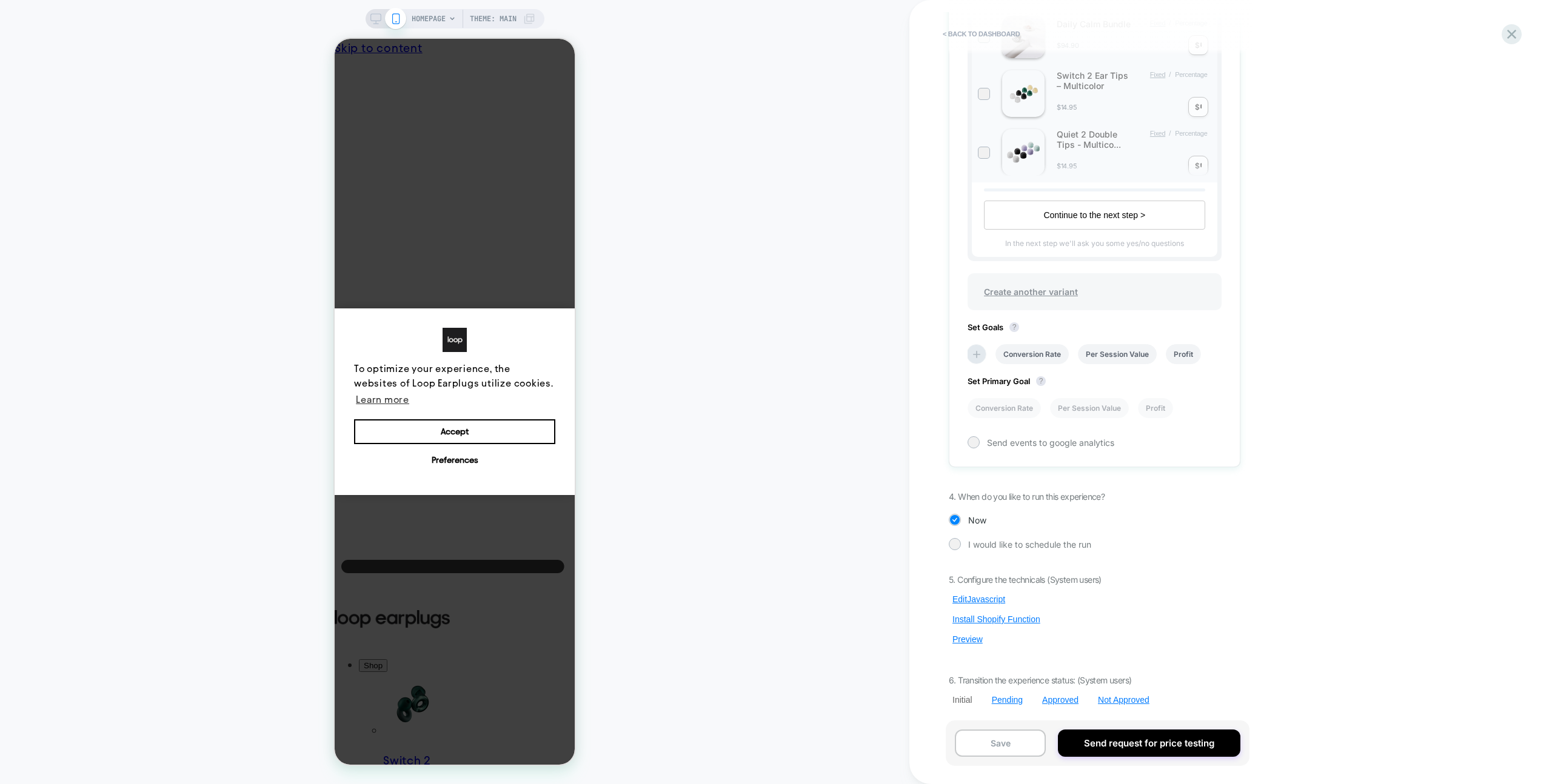
click at [1025, 286] on span "Create another variant" at bounding box center [1031, 291] width 119 height 28
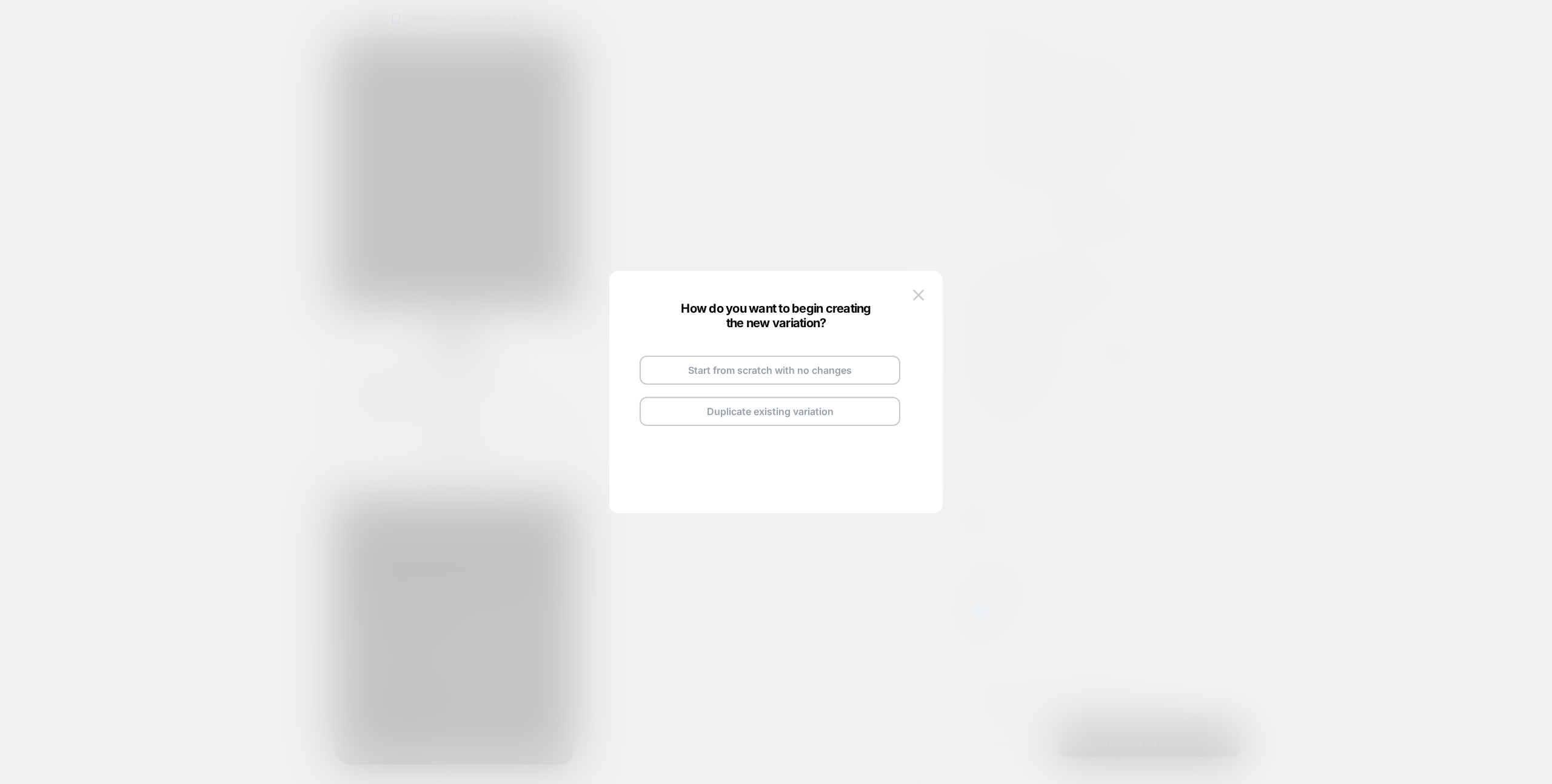
click at [776, 376] on button "Start from scratch with no changes" at bounding box center [769, 369] width 261 height 29
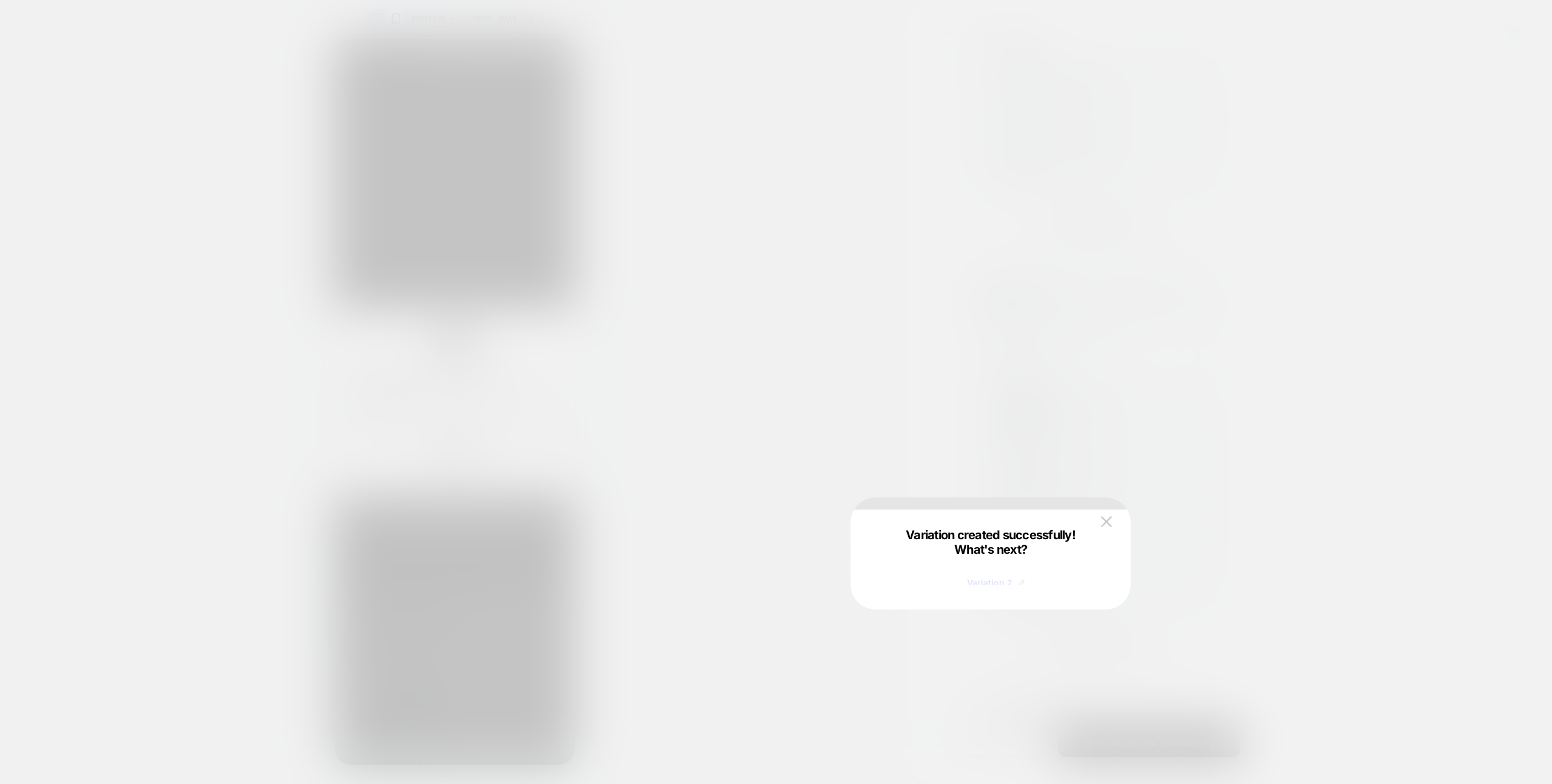
scroll to position [445, 0]
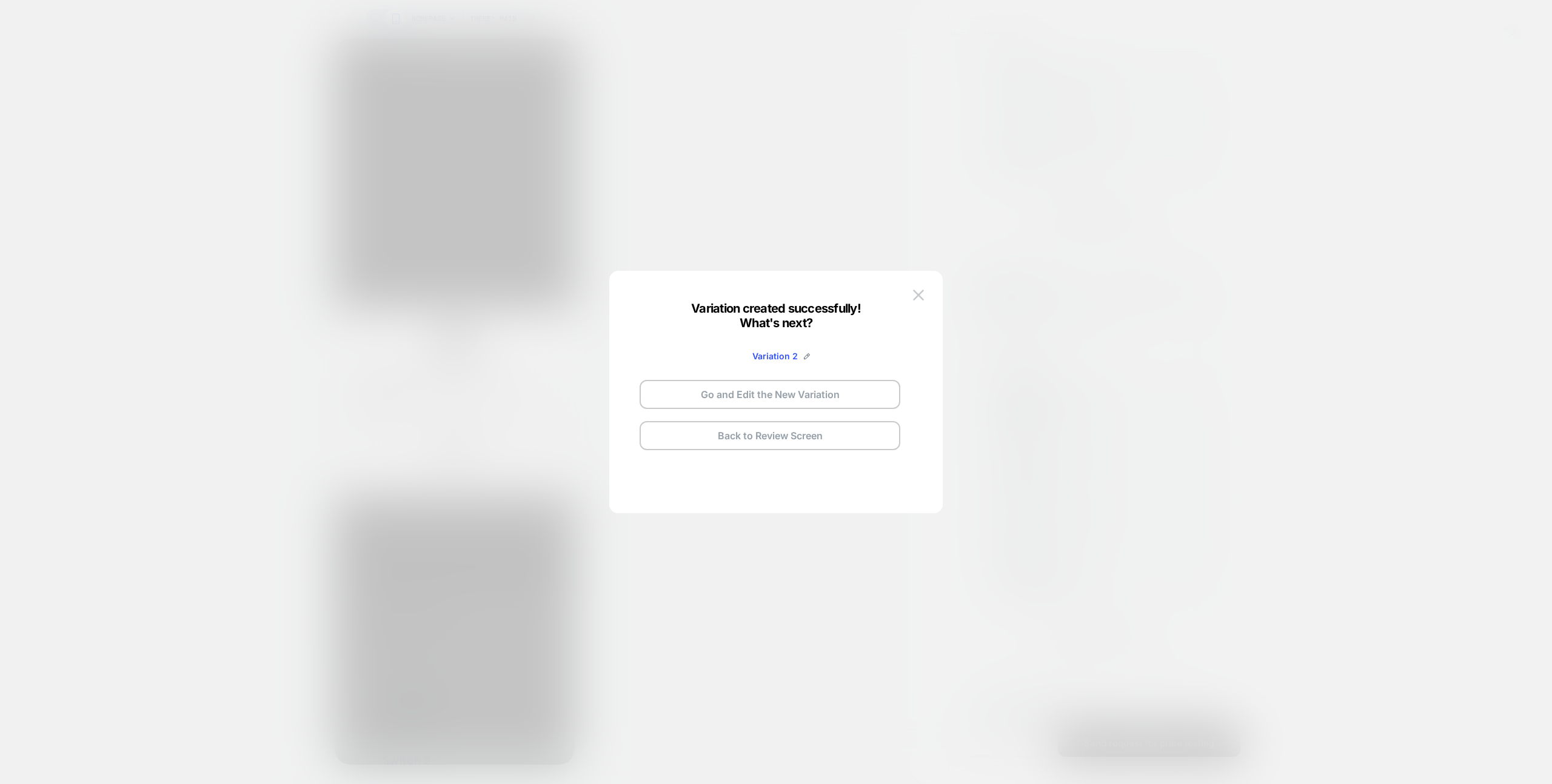
click at [774, 395] on button "Go and Edit the New Variation" at bounding box center [769, 394] width 261 height 29
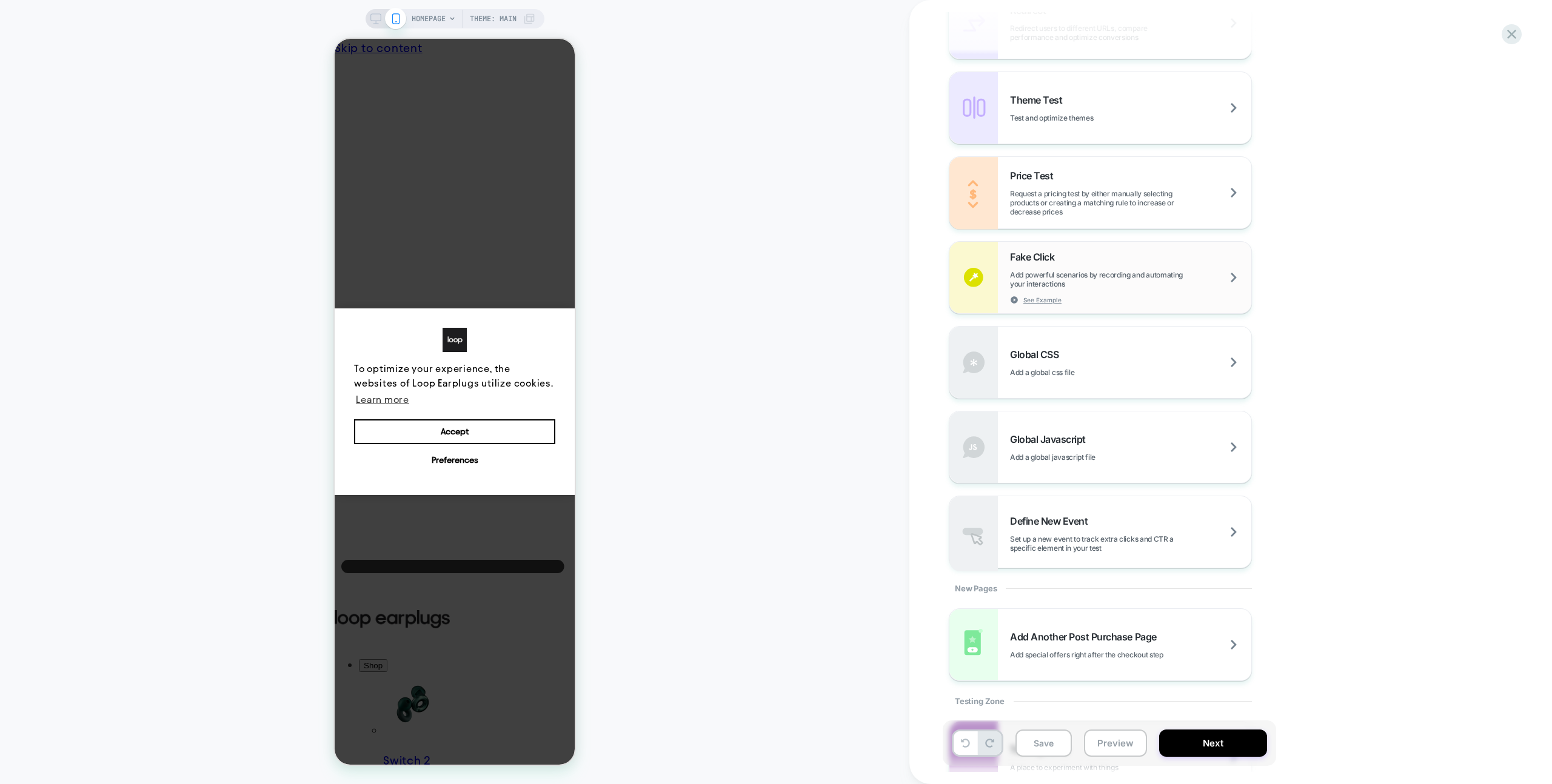
scroll to position [579, 0]
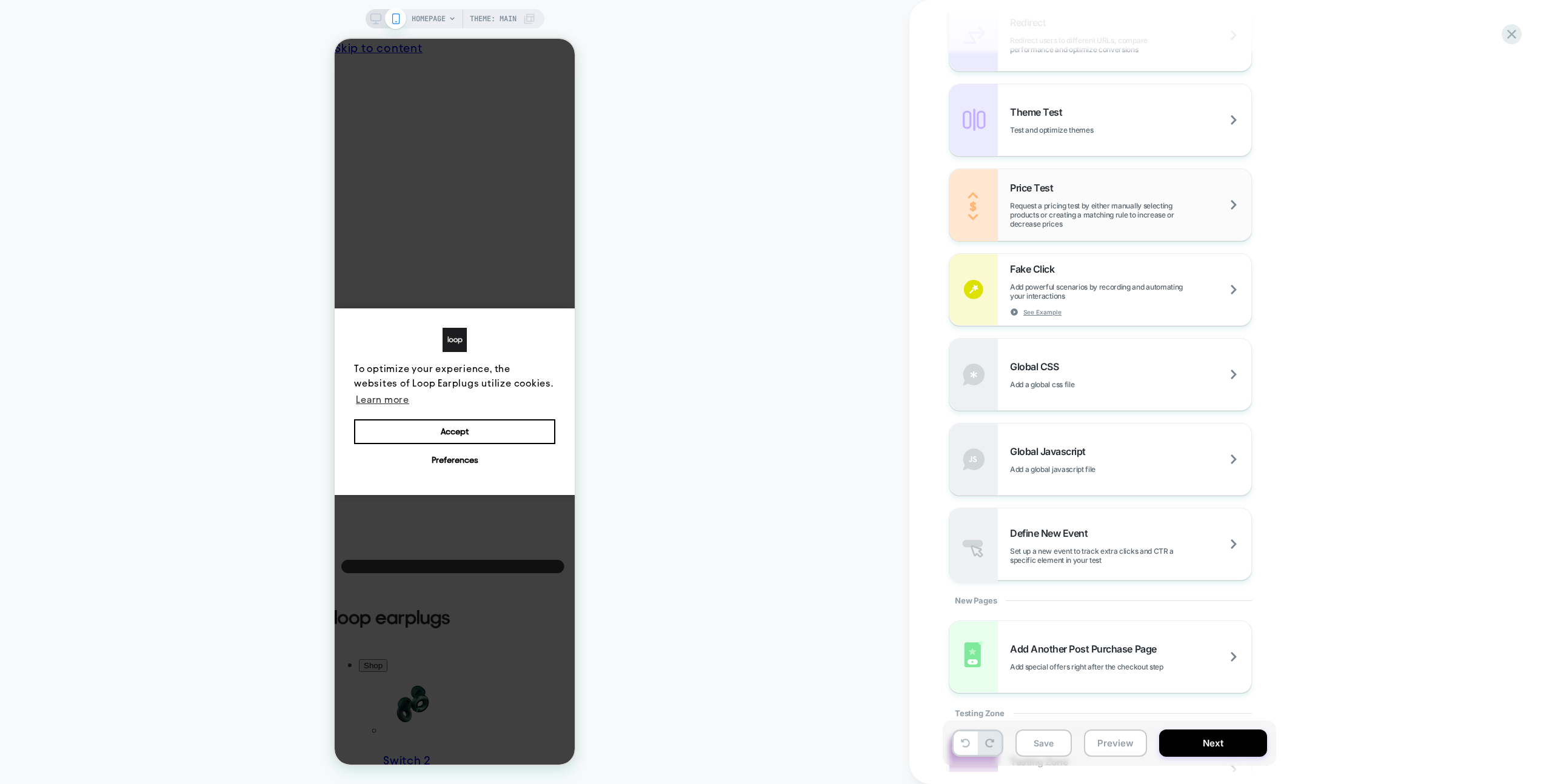
click at [1079, 214] on span "Request a pricing test by either manually selecting products or creating a matc…" at bounding box center [1131, 214] width 242 height 27
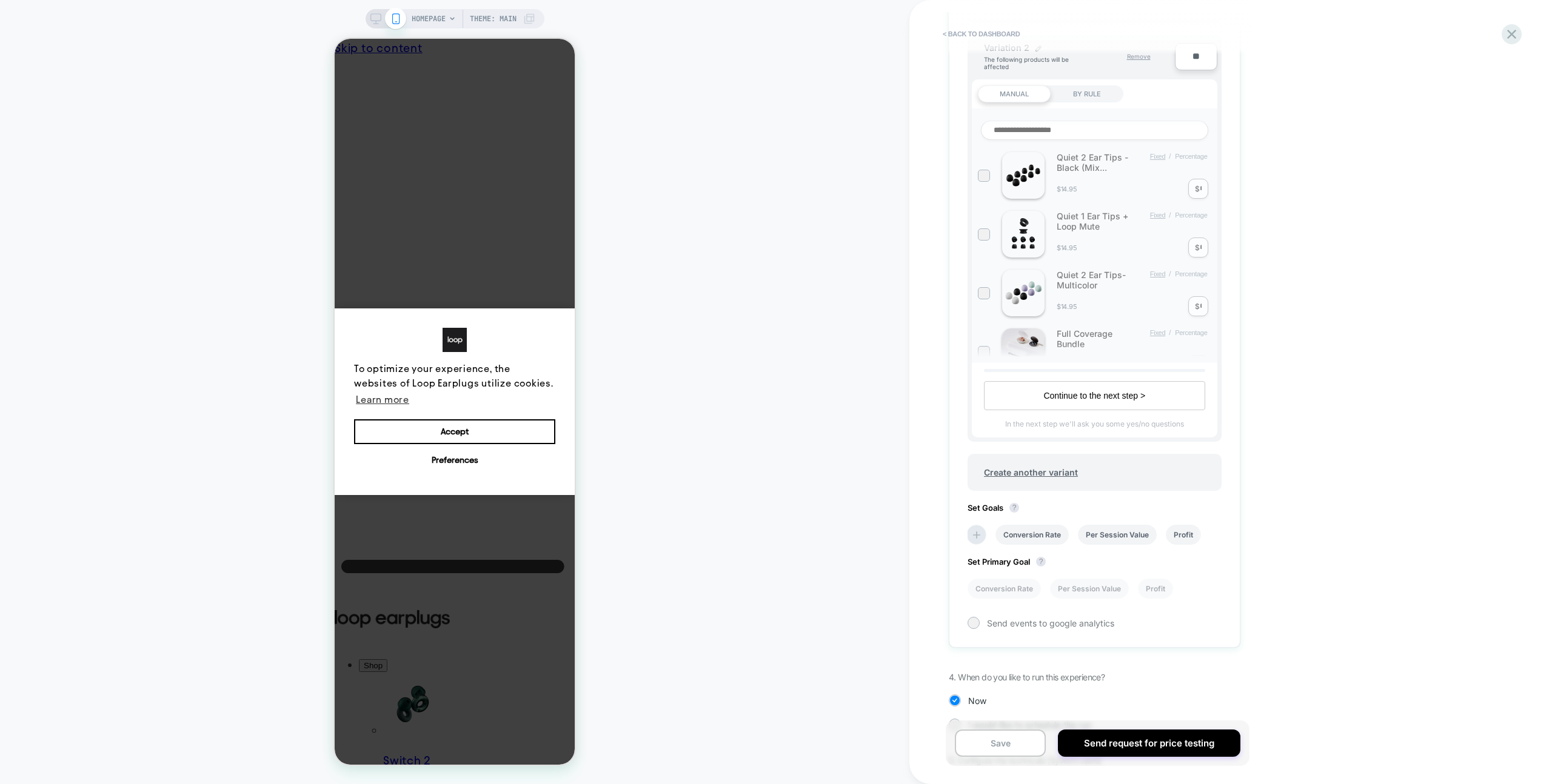
scroll to position [864, 0]
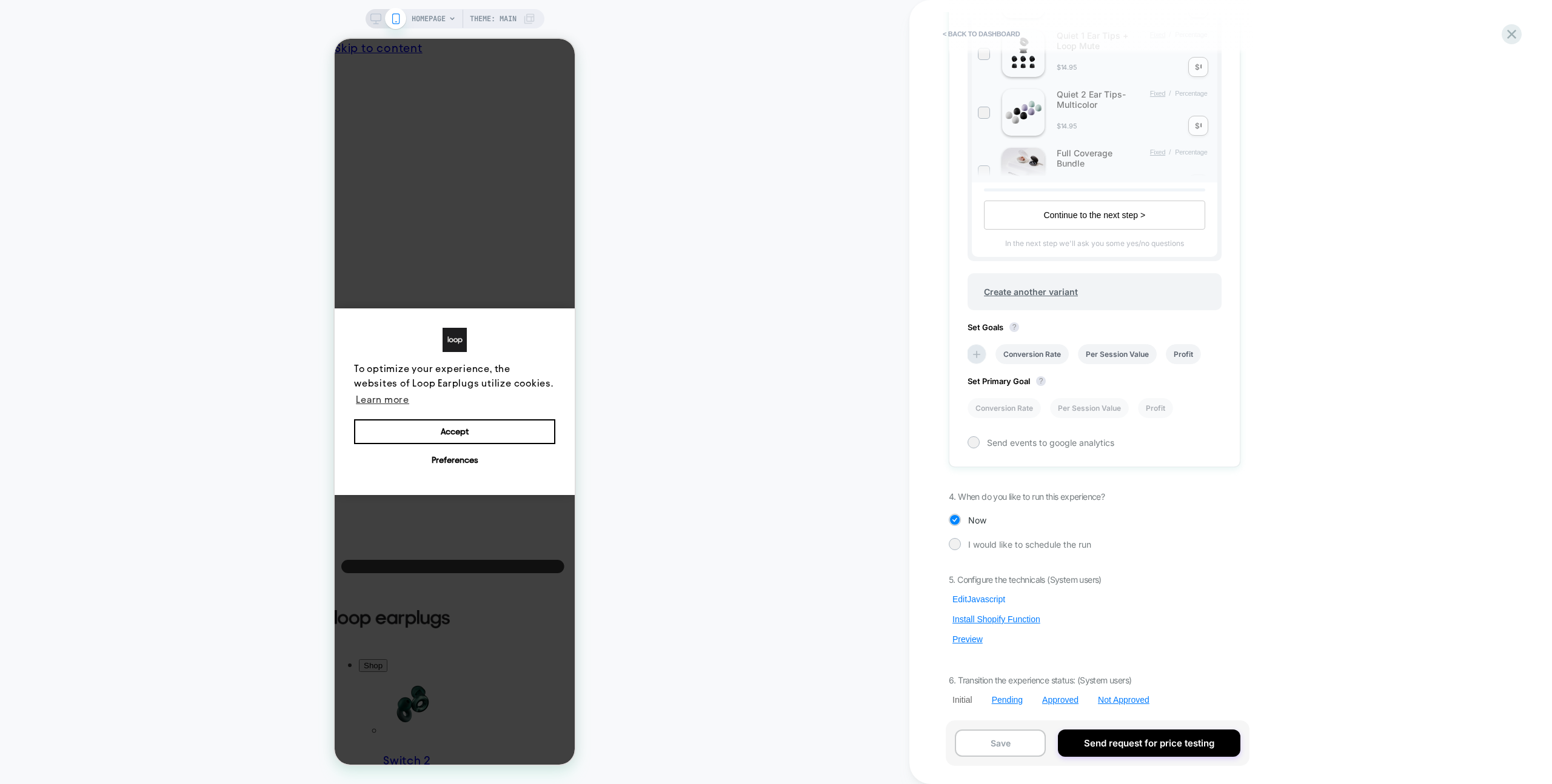
click at [993, 594] on button "Edit Javascript" at bounding box center [979, 600] width 60 height 11
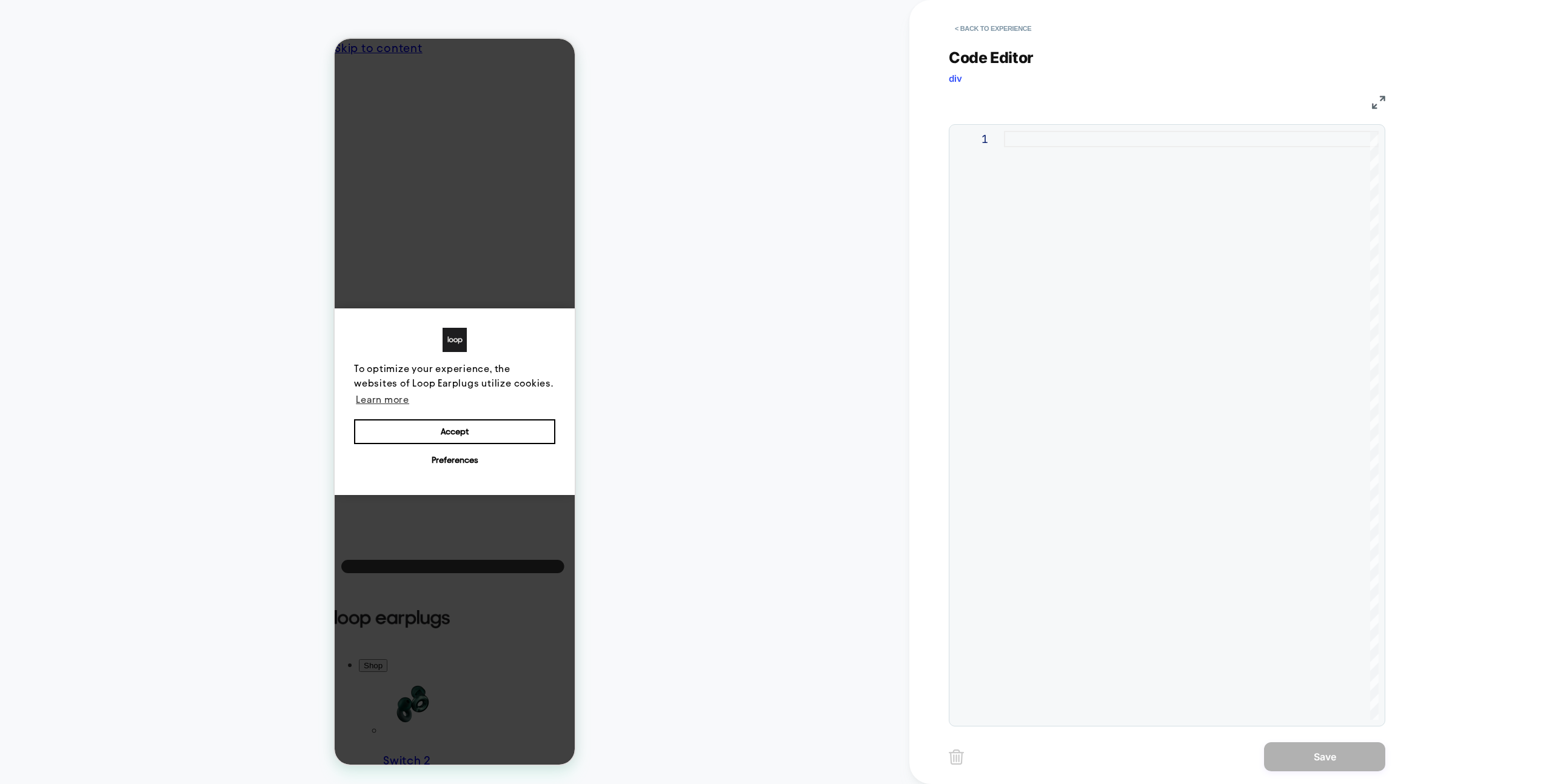
click at [1040, 302] on div at bounding box center [1192, 425] width 374 height 589
type textarea "**"
click at [1332, 770] on button "Save" at bounding box center [1324, 757] width 121 height 29
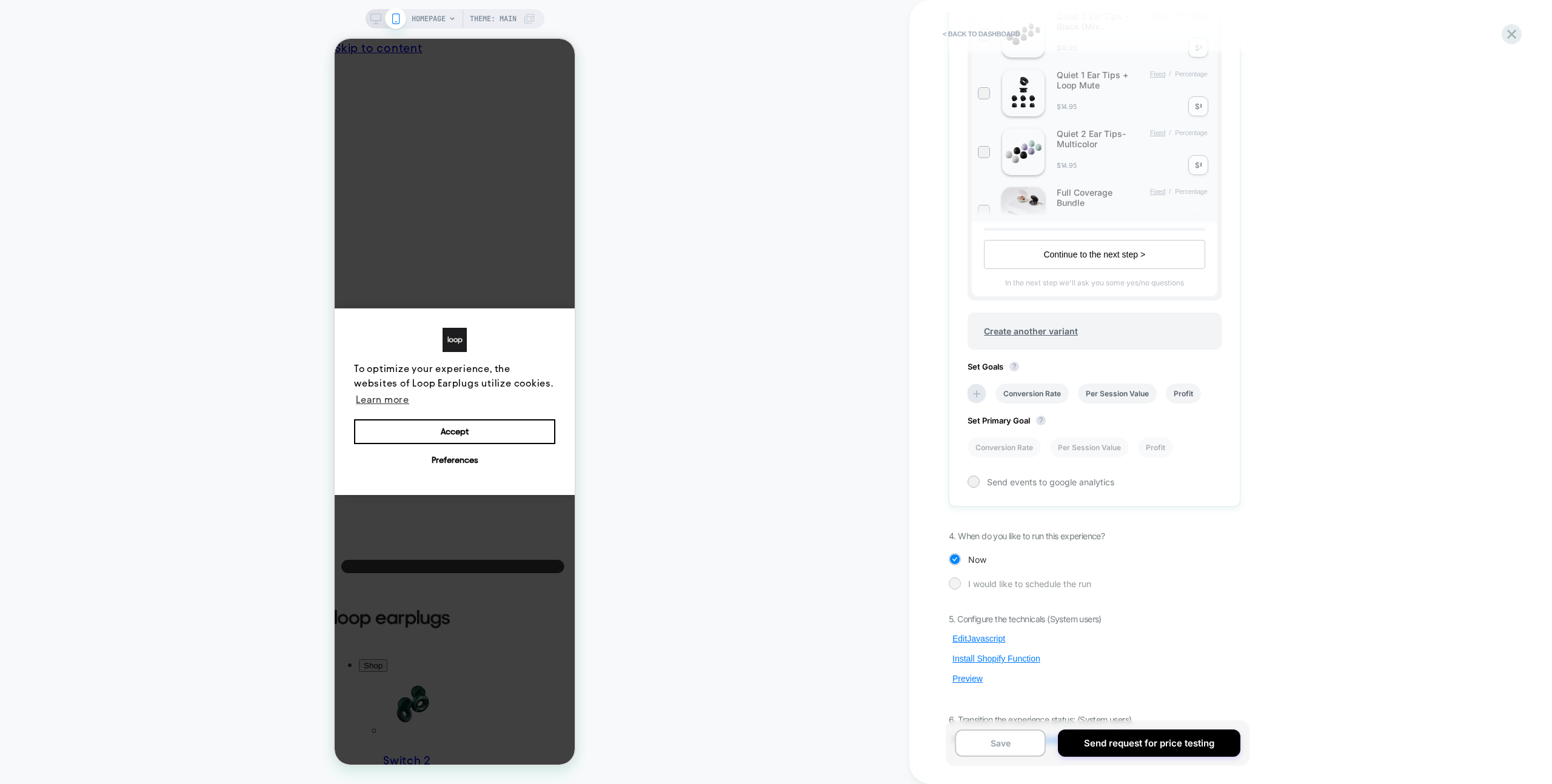
scroll to position [828, 0]
click at [974, 633] on button "Edit Javascript" at bounding box center [979, 635] width 60 height 11
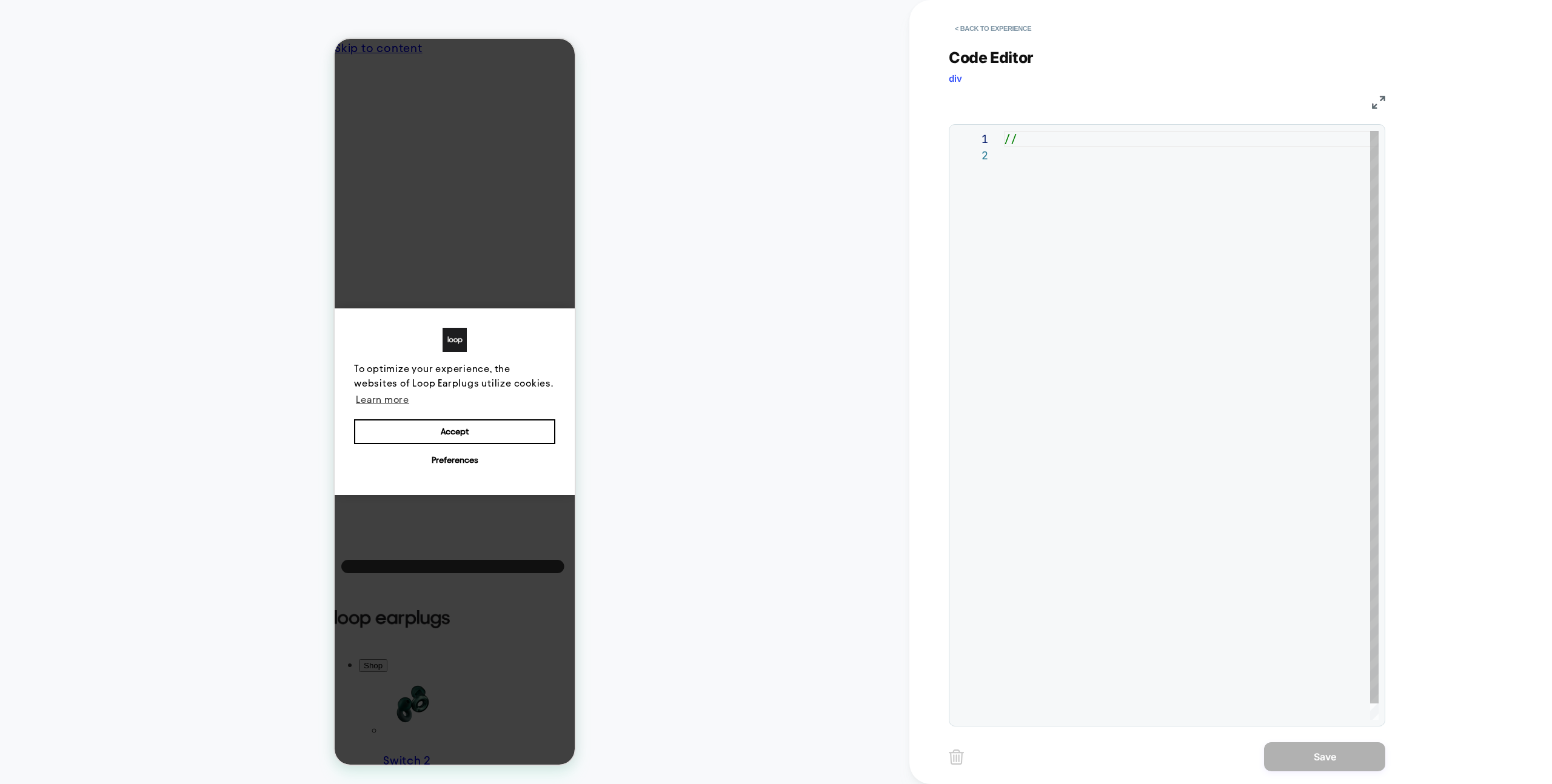
scroll to position [16, 0]
click at [1103, 325] on div "//" at bounding box center [1192, 433] width 374 height 605
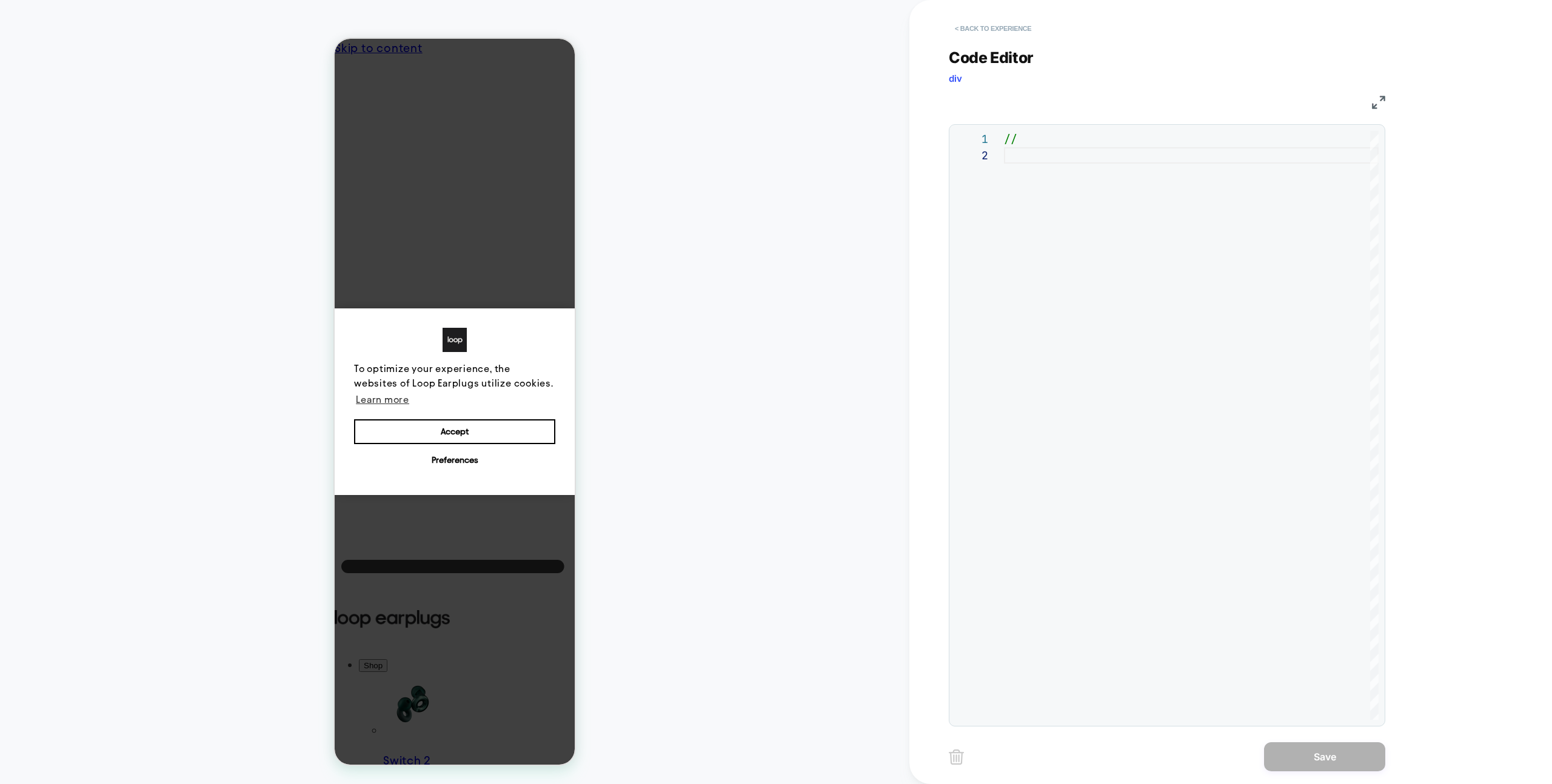
click at [1013, 30] on button "< Back to experience" at bounding box center [993, 28] width 88 height 20
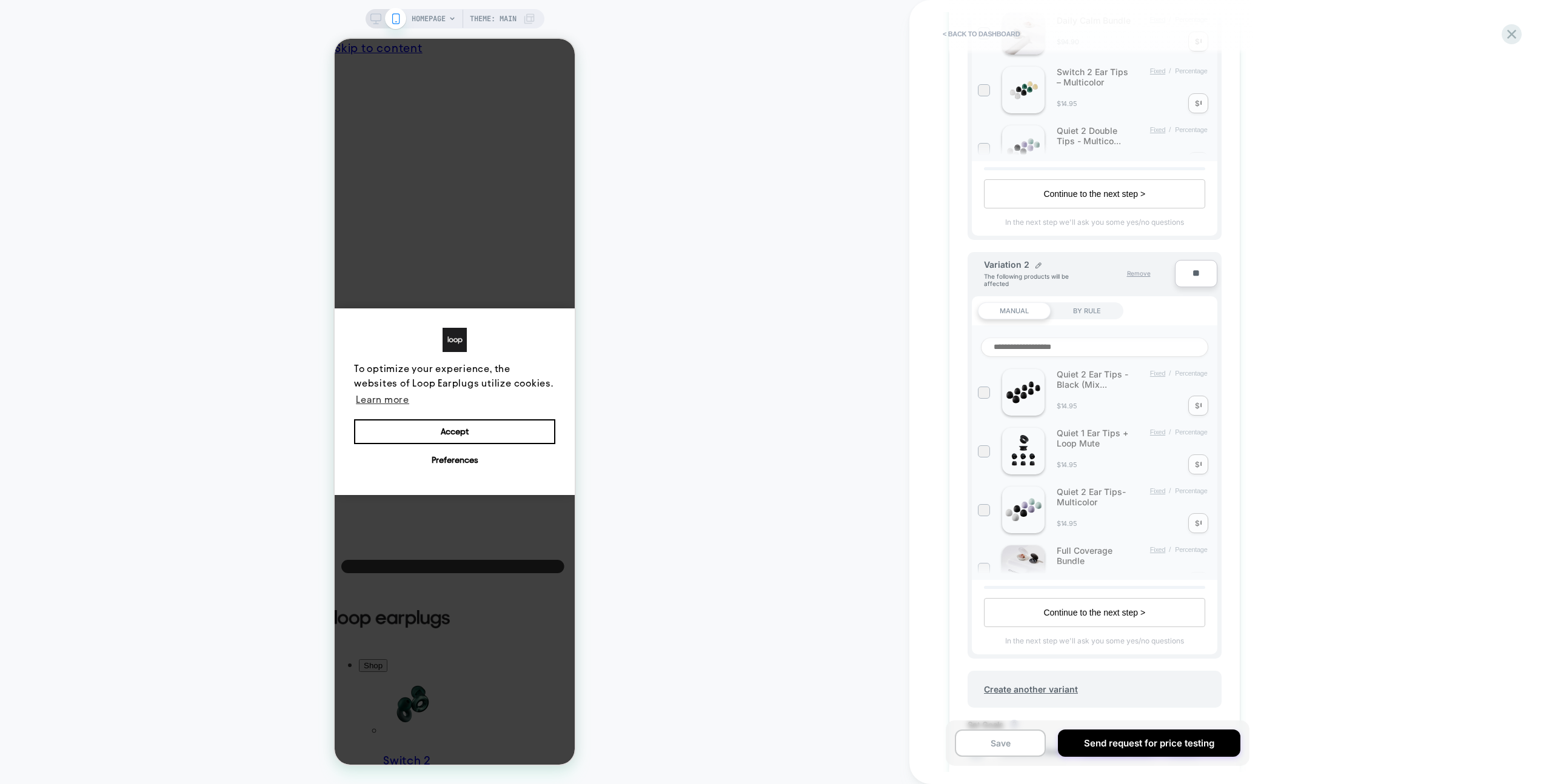
scroll to position [530, 0]
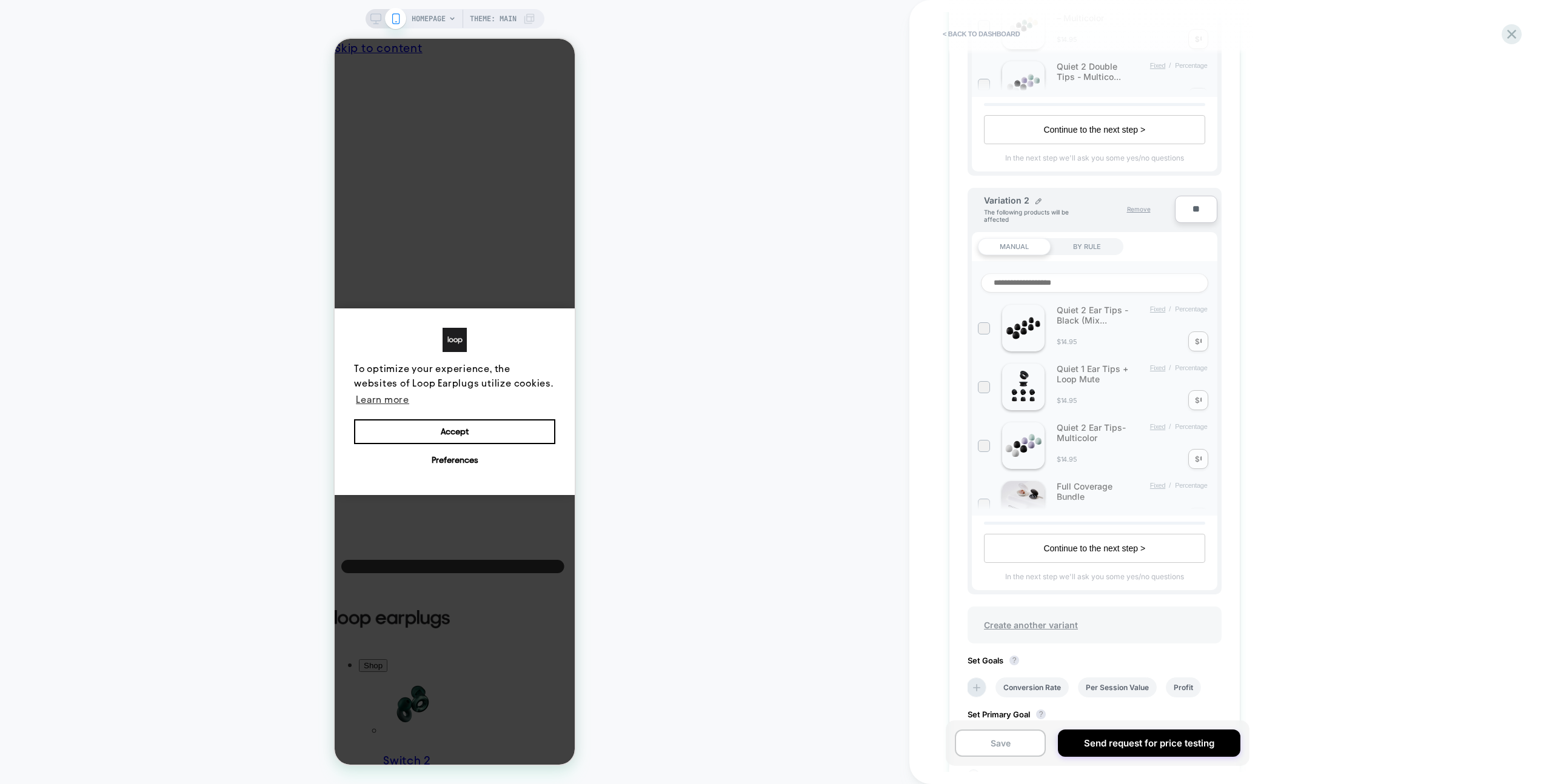
click at [1075, 617] on span "Create another variant" at bounding box center [1031, 625] width 119 height 28
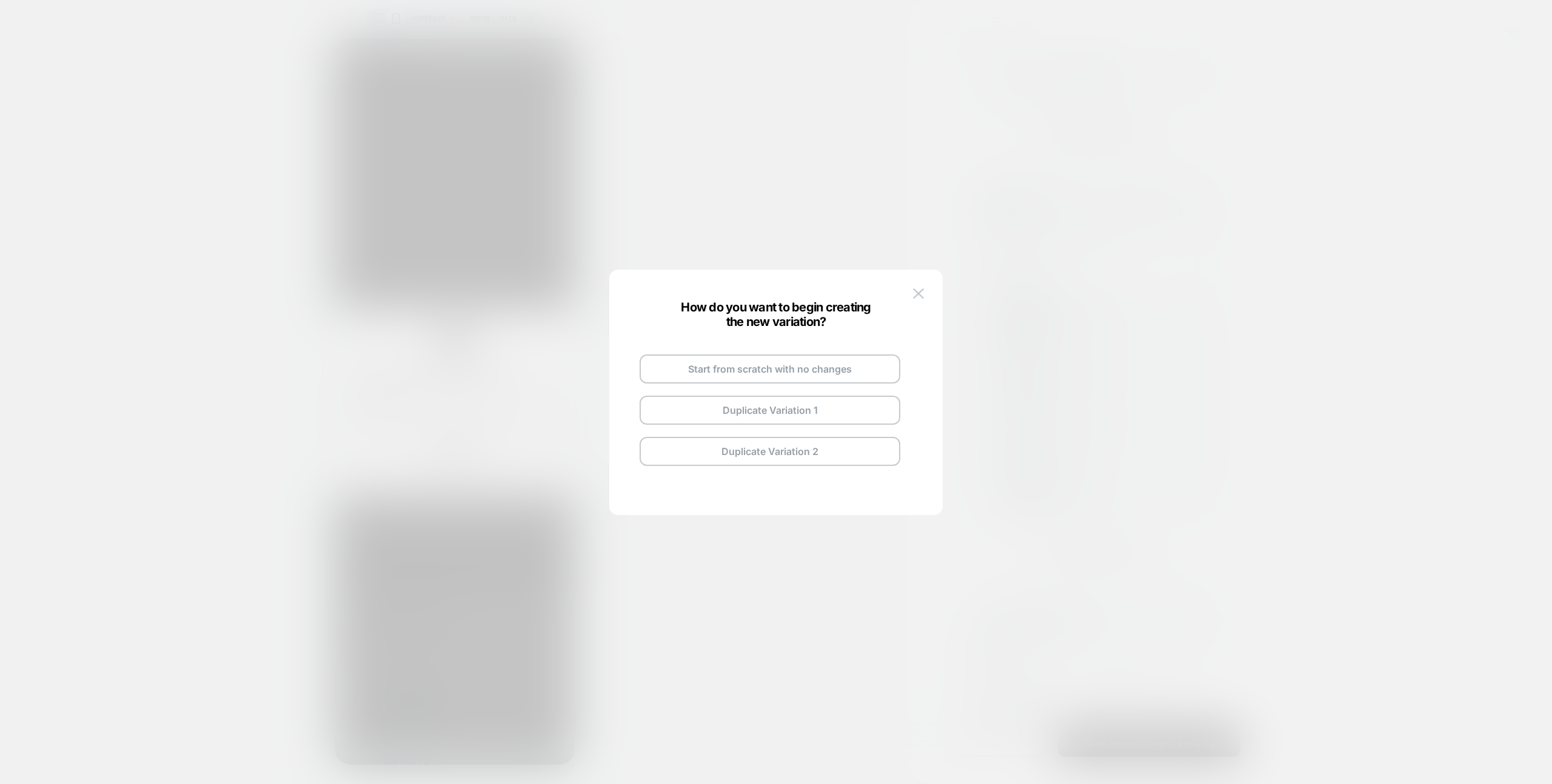
click at [795, 422] on button "Duplicate Variation 1" at bounding box center [769, 410] width 261 height 29
click at [779, 393] on button "Go and Edit the New Variation" at bounding box center [769, 393] width 261 height 29
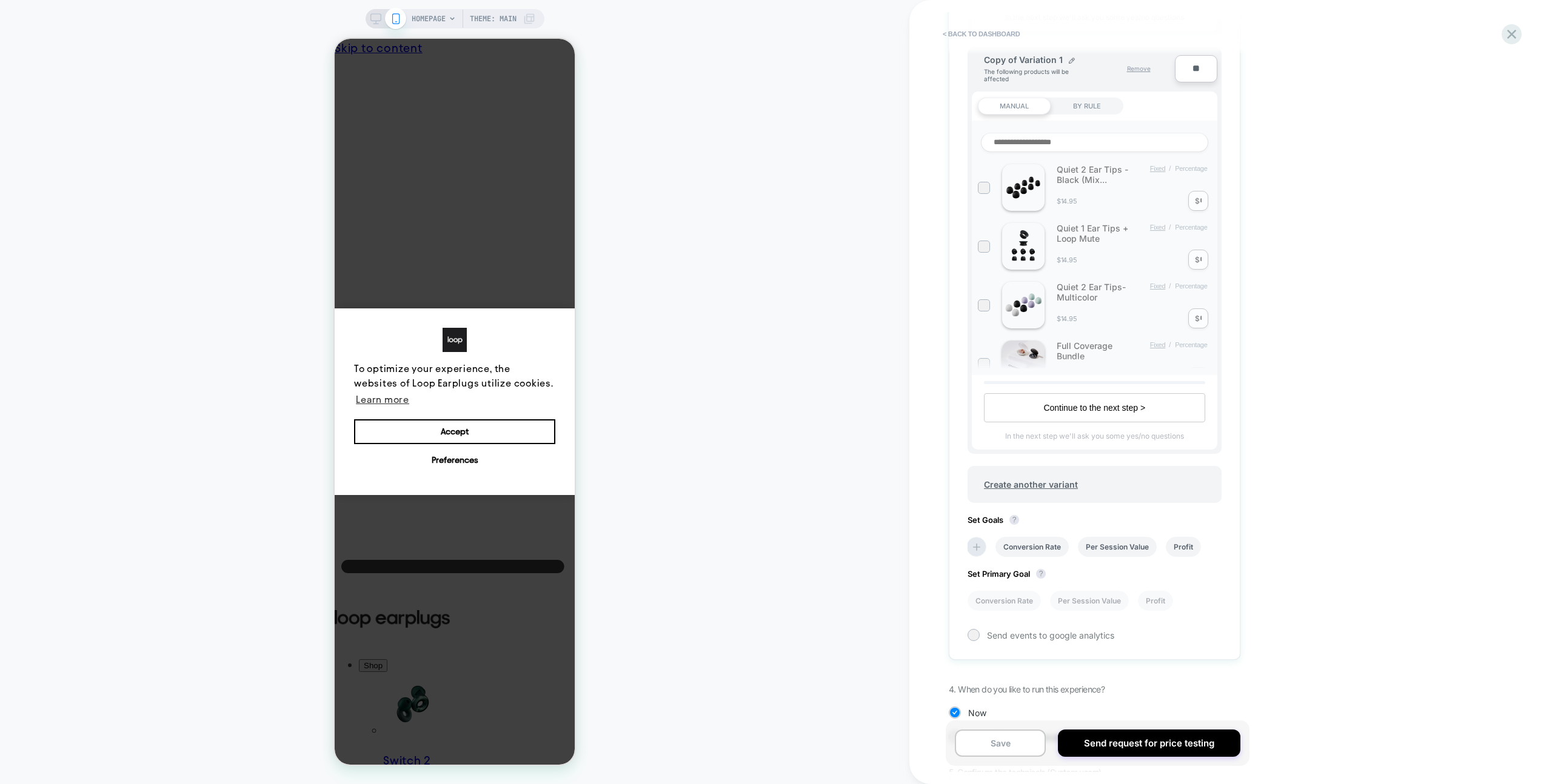
scroll to position [1278, 0]
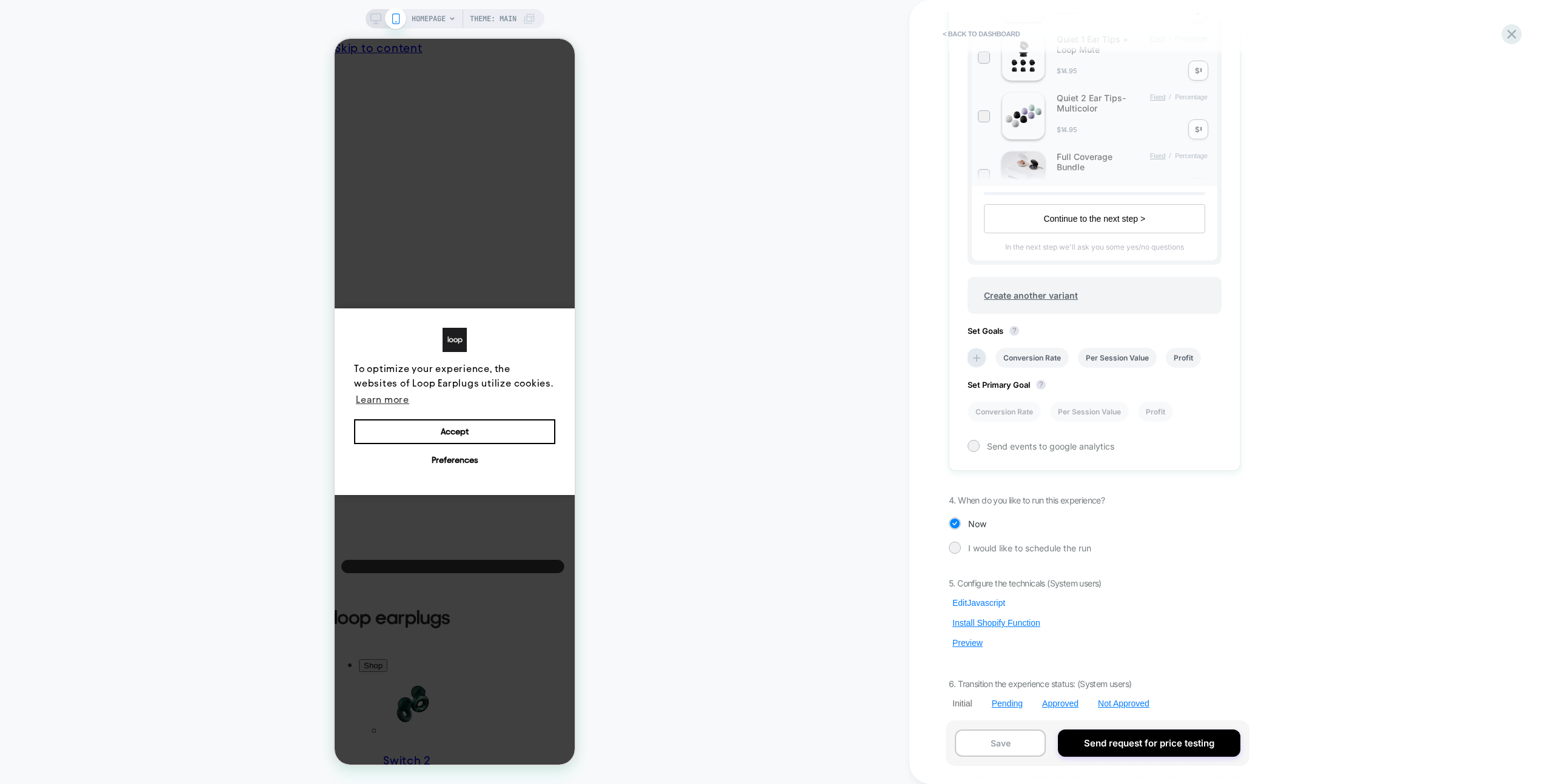
click at [999, 603] on button "Edit Javascript" at bounding box center [979, 604] width 60 height 11
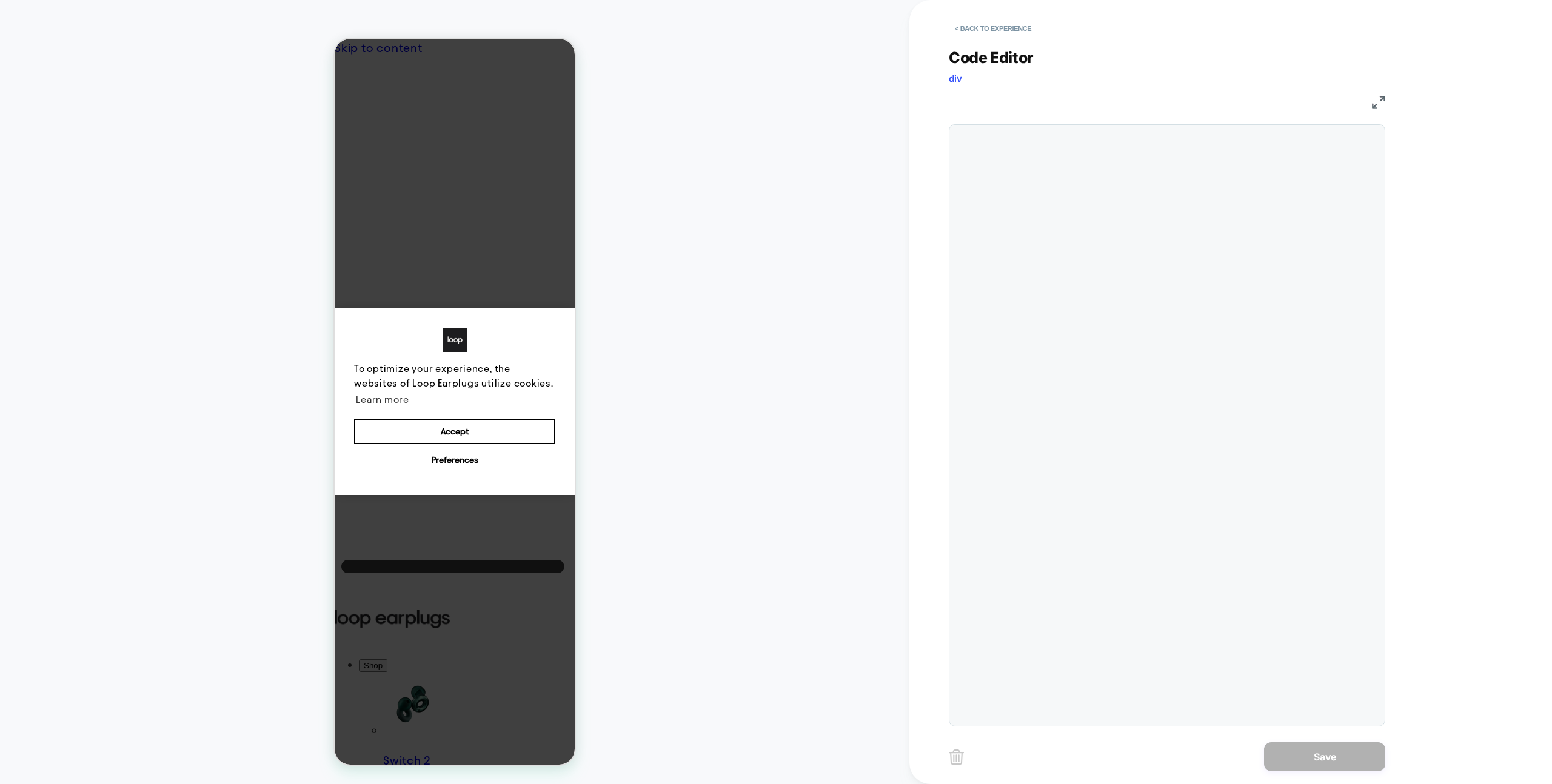
scroll to position [16, 0]
click at [992, 32] on button "< Back to experience" at bounding box center [993, 28] width 88 height 20
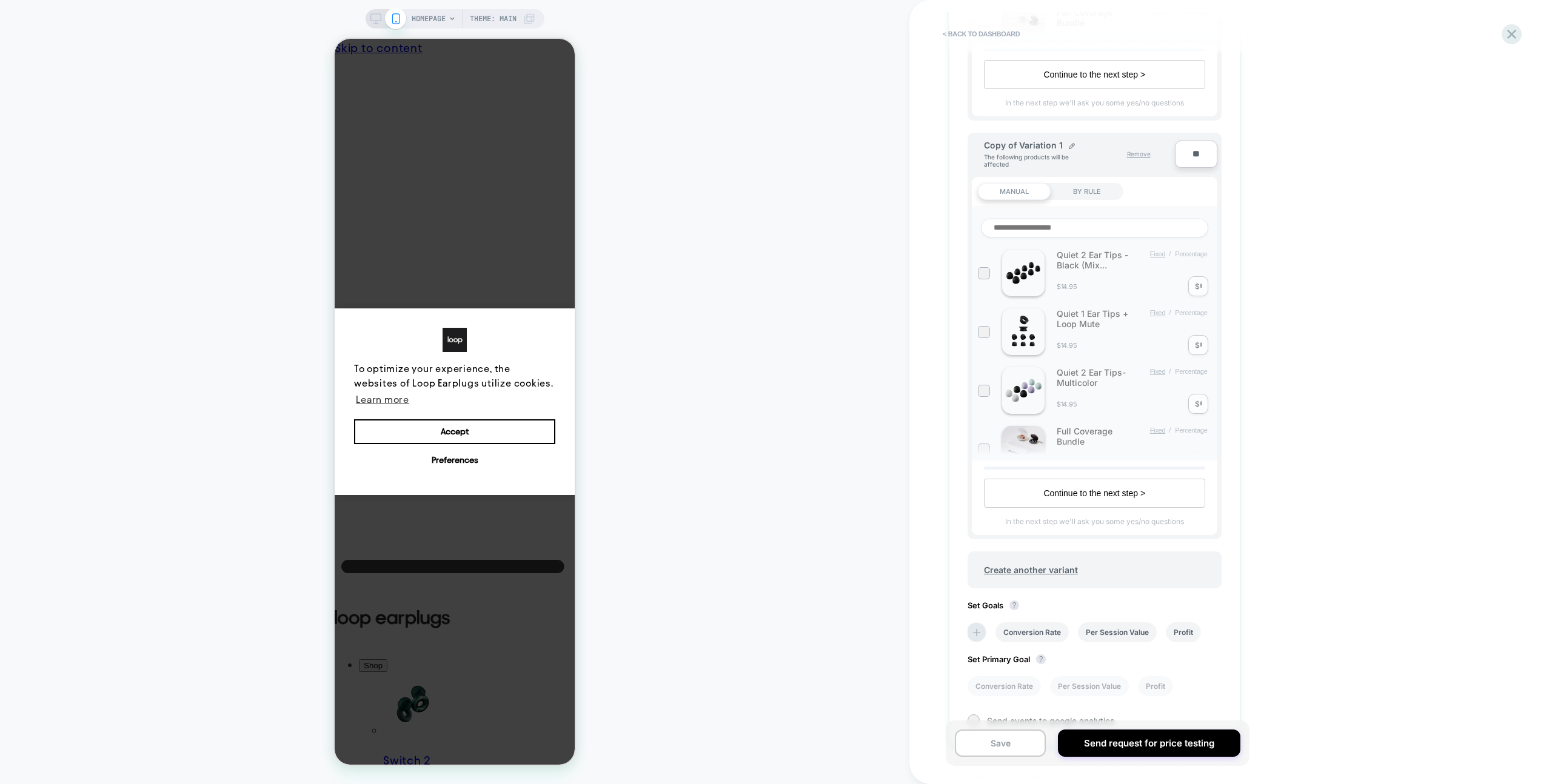
scroll to position [924, 0]
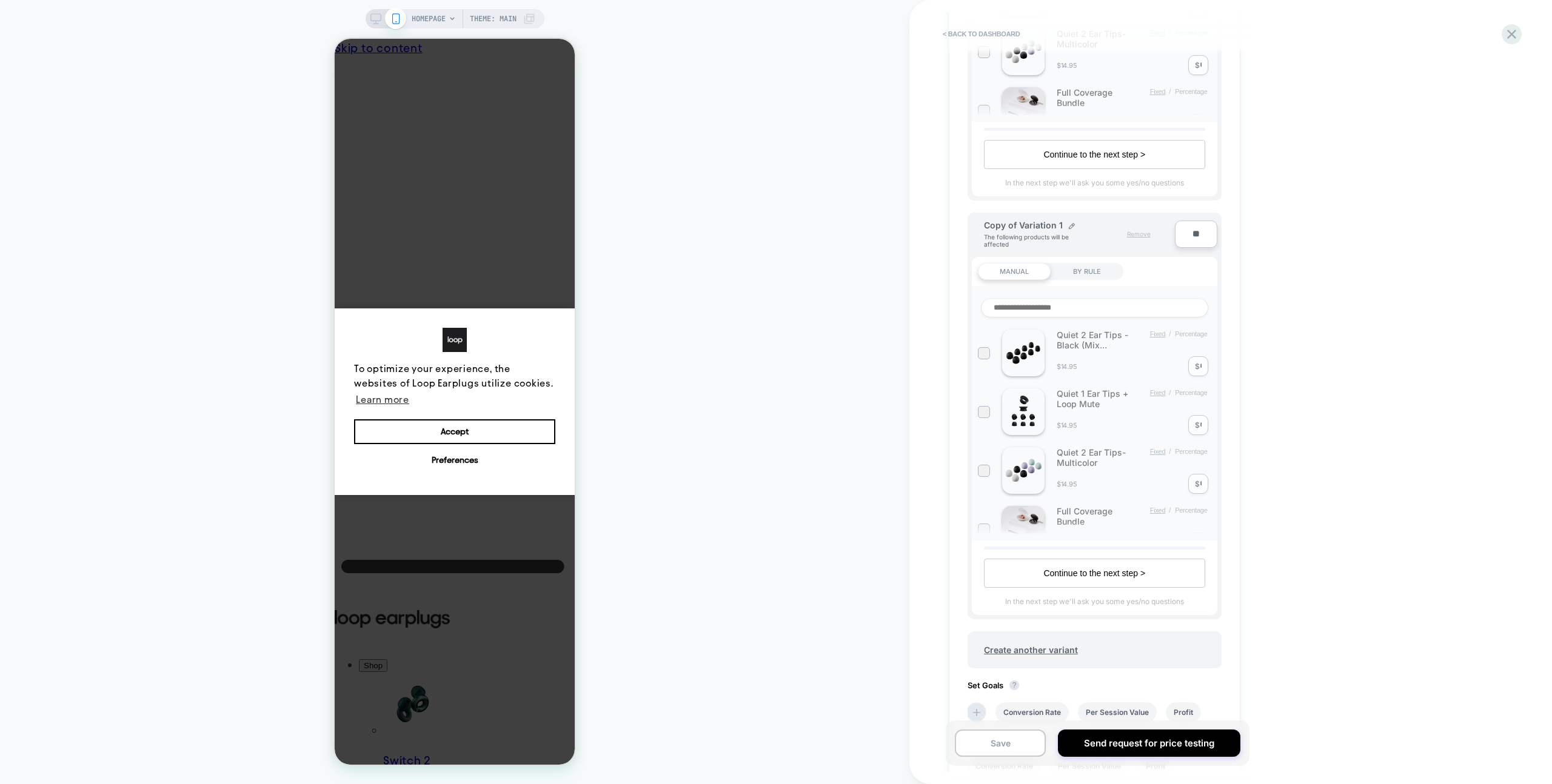
click at [1142, 231] on span "Remove" at bounding box center [1138, 234] width 24 height 8
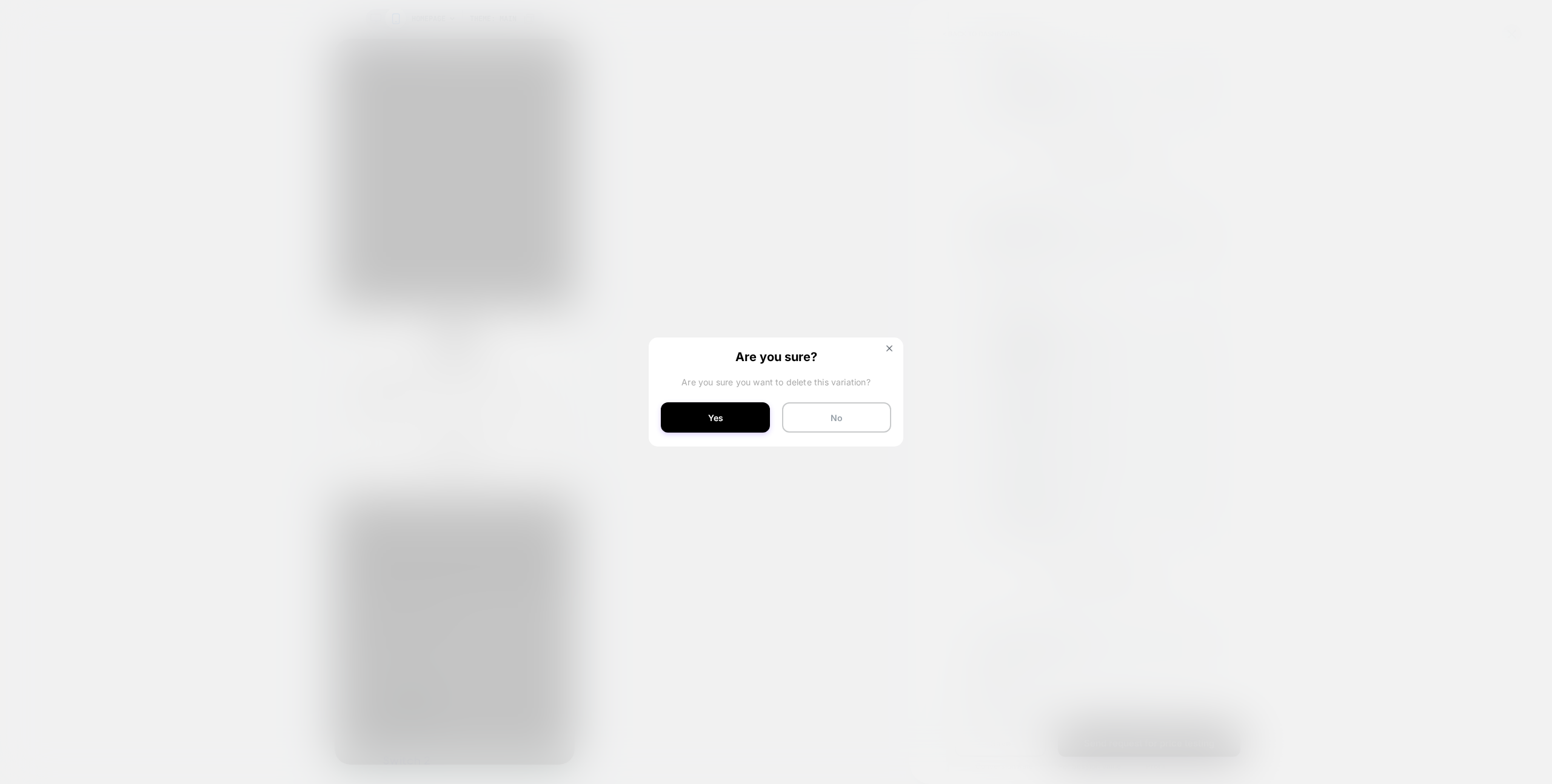
click at [756, 403] on button "Yes" at bounding box center [716, 417] width 109 height 30
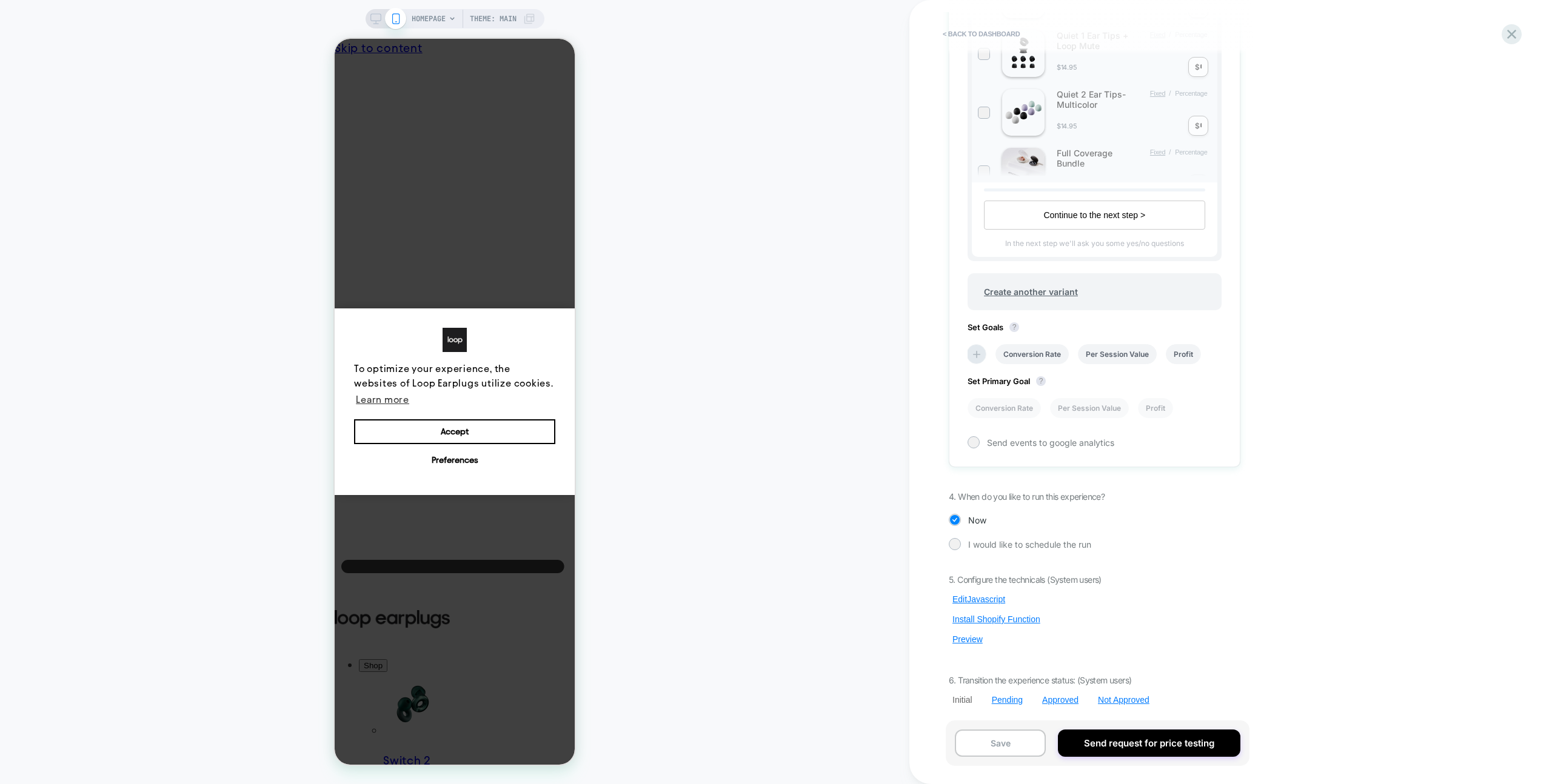
click at [1313, 311] on div "< back to dashboard Price Test Click to edit experience details + Add more info…" at bounding box center [1176, 392] width 533 height 784
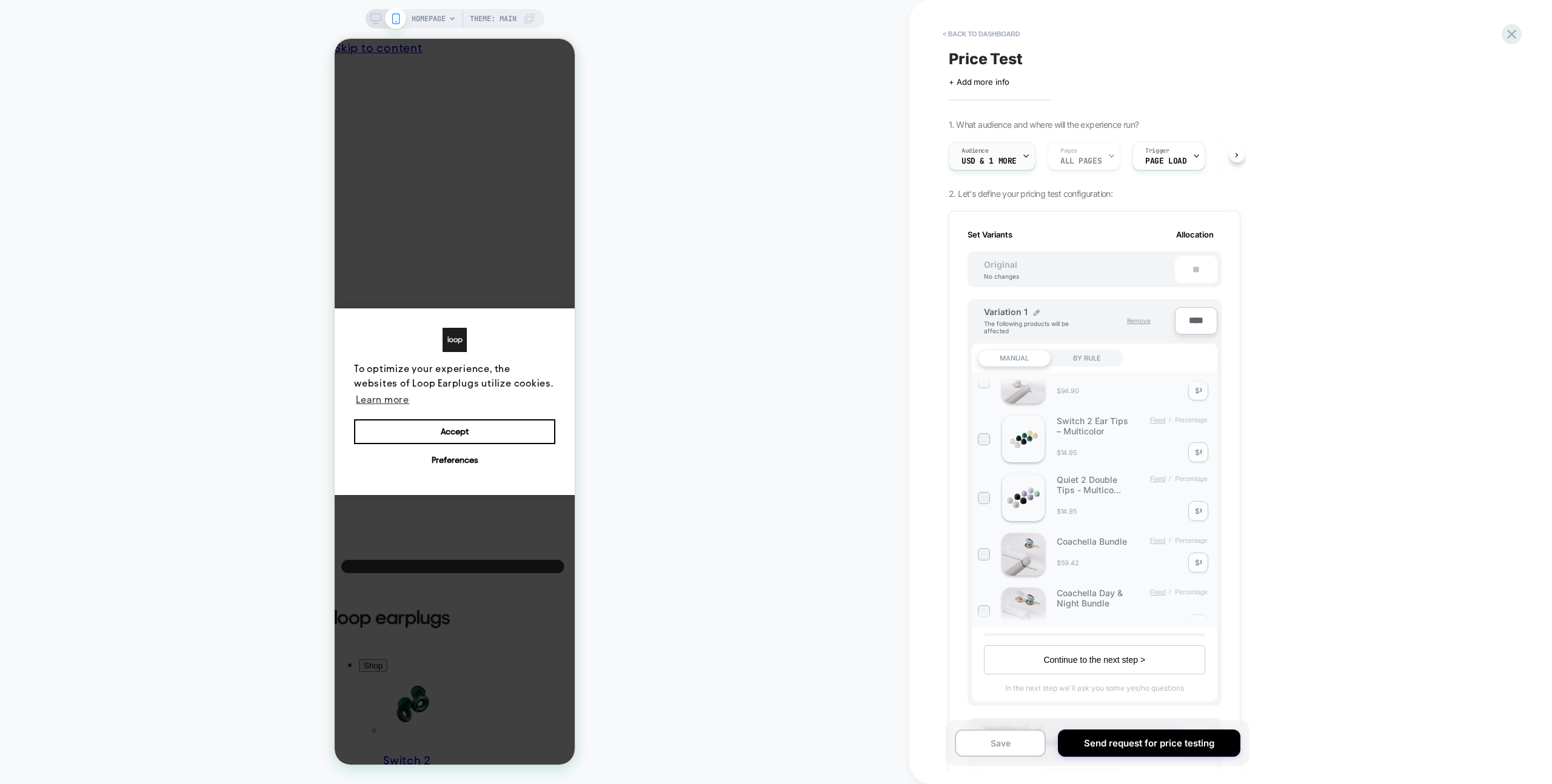
click at [963, 160] on span "USD & 1 More" at bounding box center [989, 161] width 55 height 8
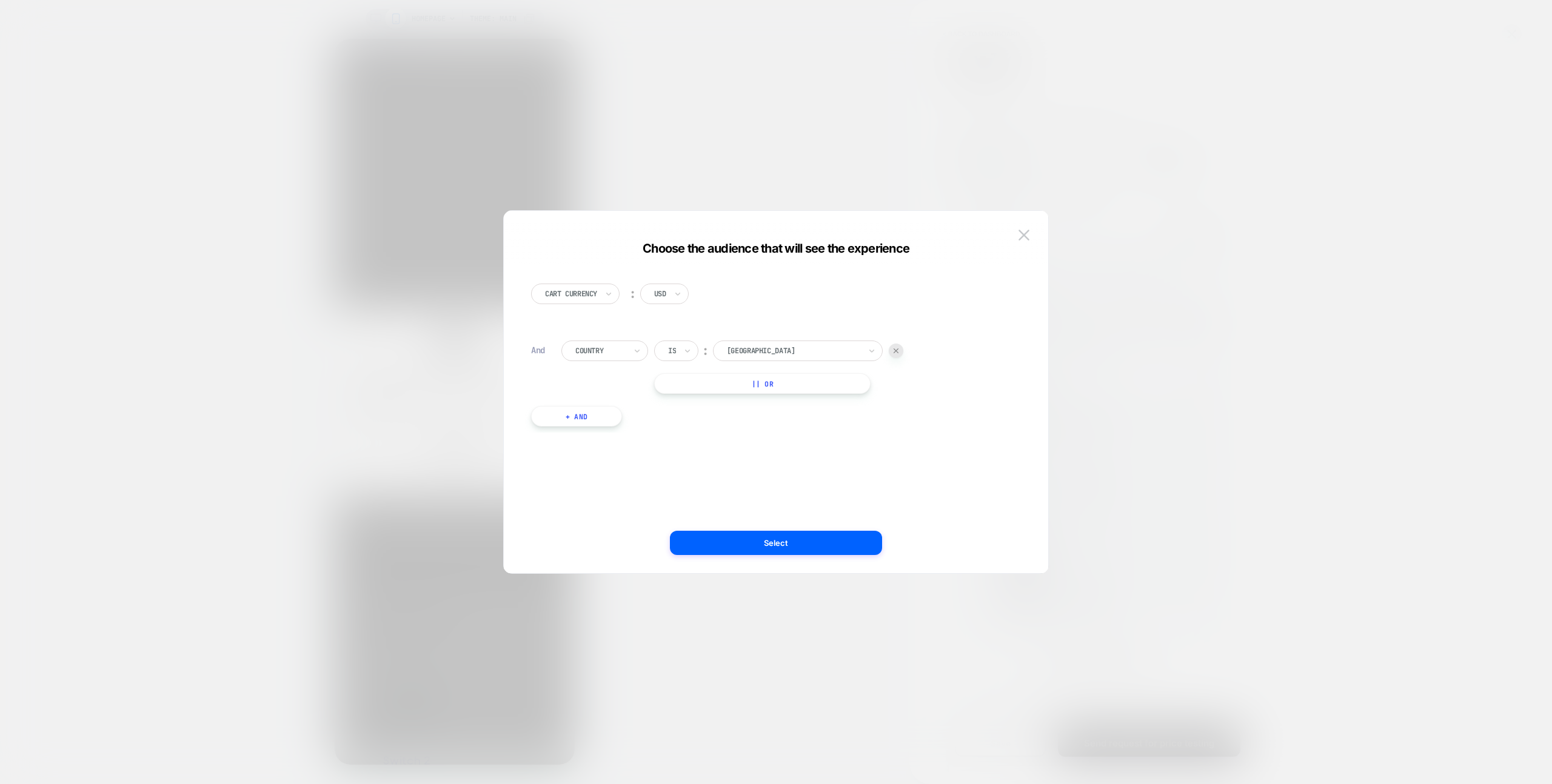
click at [1016, 232] on button at bounding box center [1023, 234] width 18 height 18
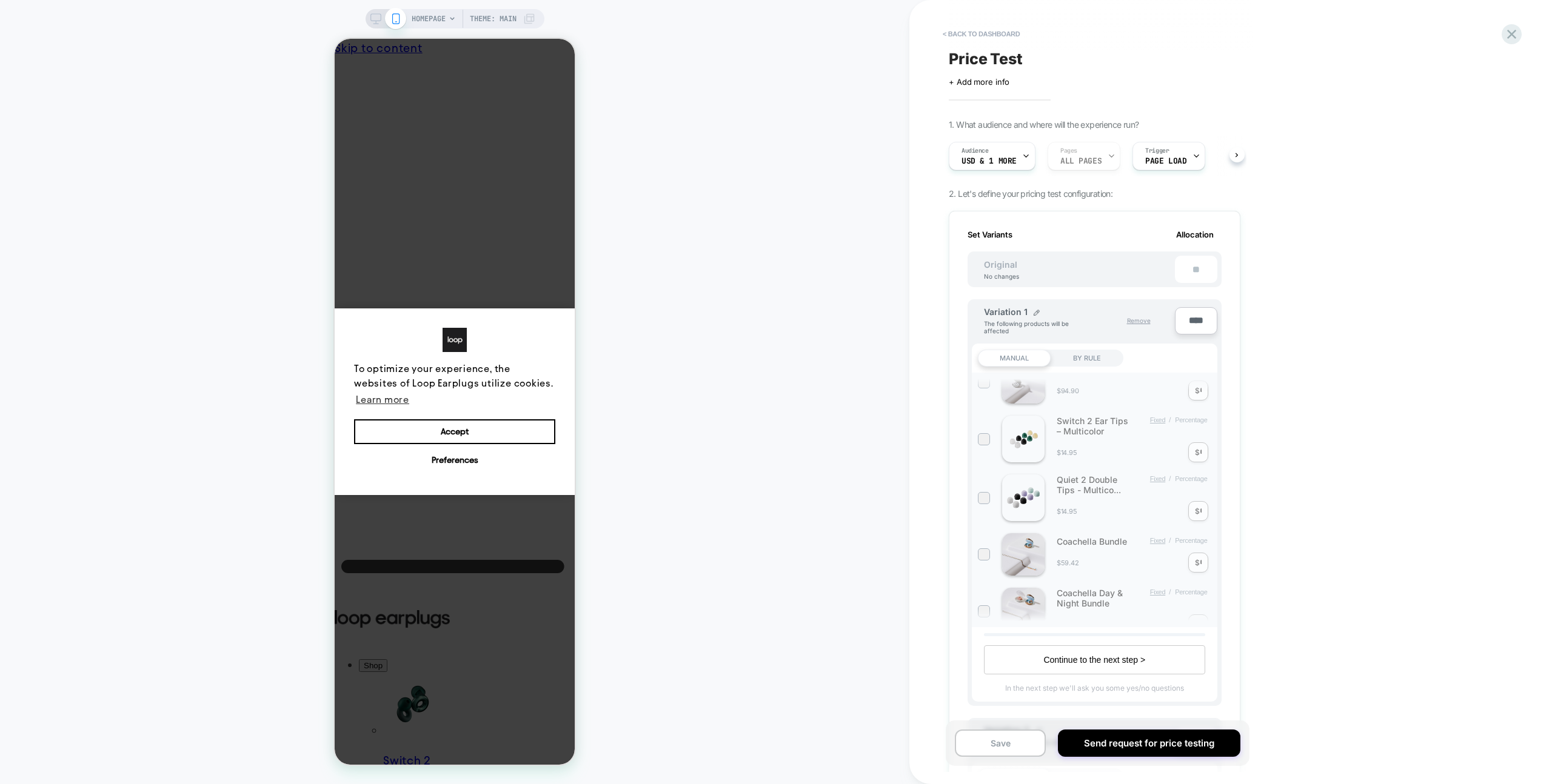
click at [1340, 82] on div "< back to dashboard Price Test Click to edit experience details + Add more info…" at bounding box center [1176, 392] width 533 height 784
click at [989, 168] on div "Audience USD & 1 More" at bounding box center [990, 155] width 79 height 27
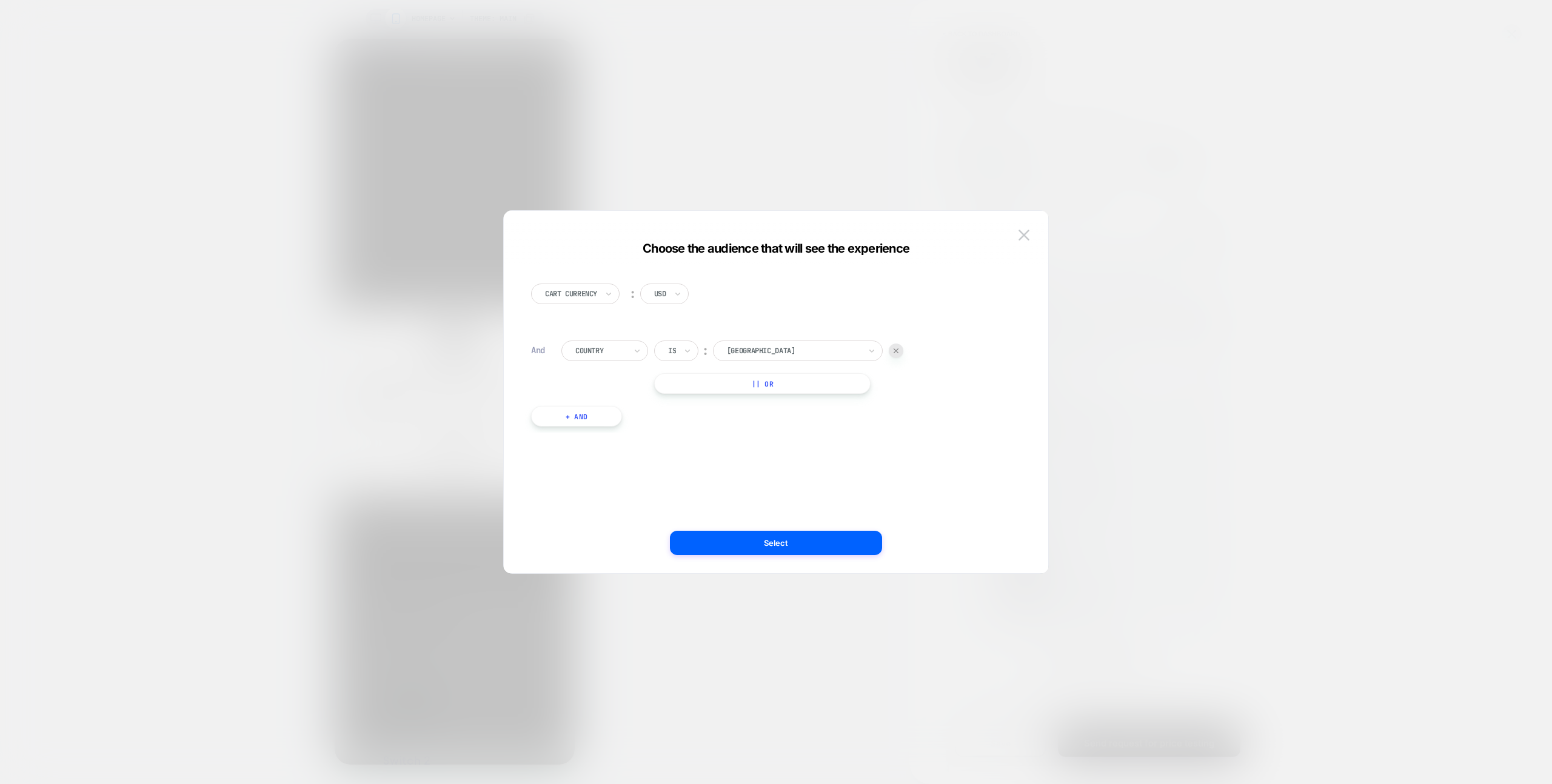
click at [1026, 235] on img at bounding box center [1024, 234] width 11 height 10
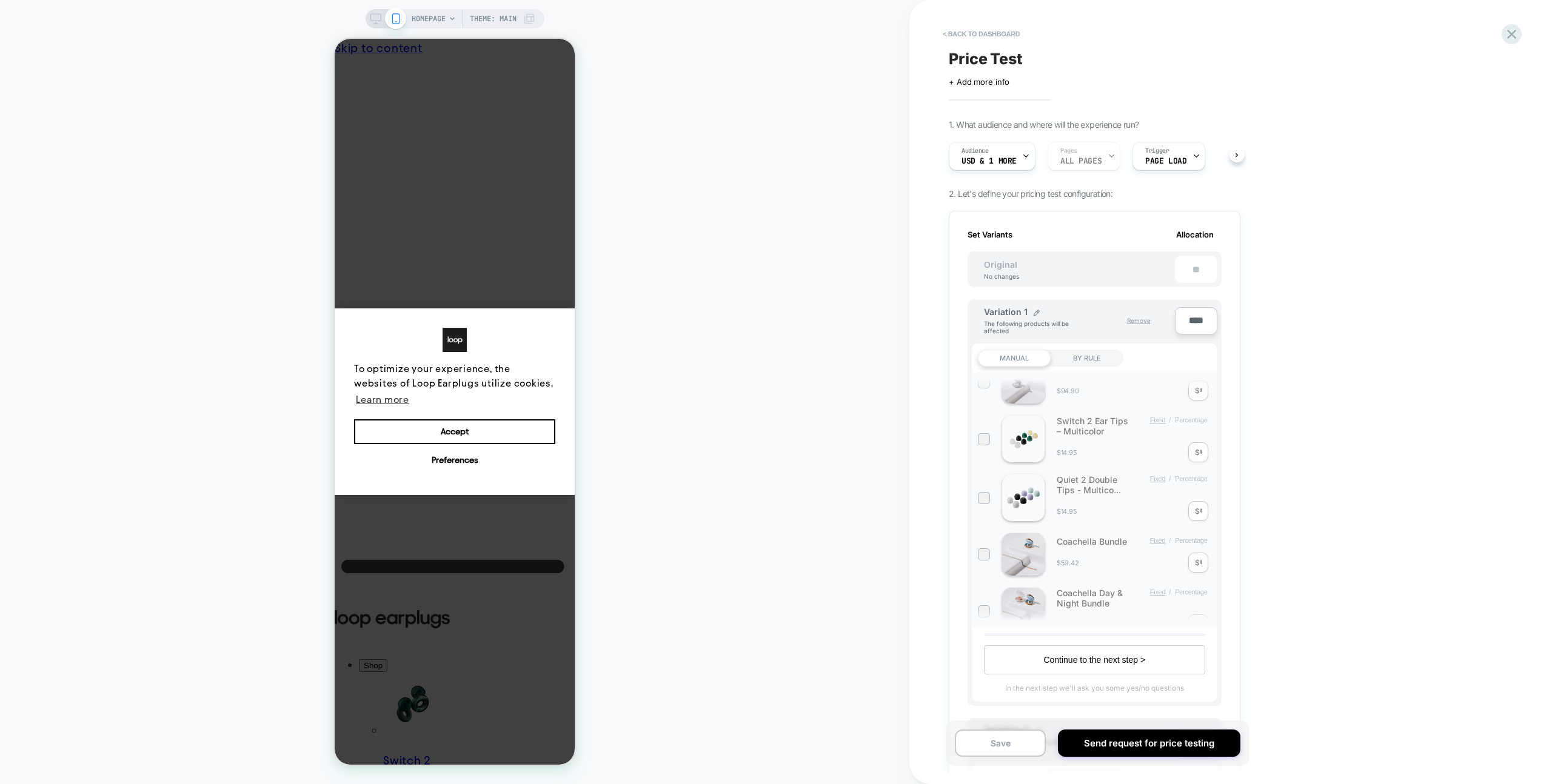
click at [1403, 73] on div "< back to dashboard Price Test Click to edit experience details + Add more info…" at bounding box center [1176, 392] width 533 height 784
click at [1514, 28] on icon at bounding box center [1512, 34] width 16 height 16
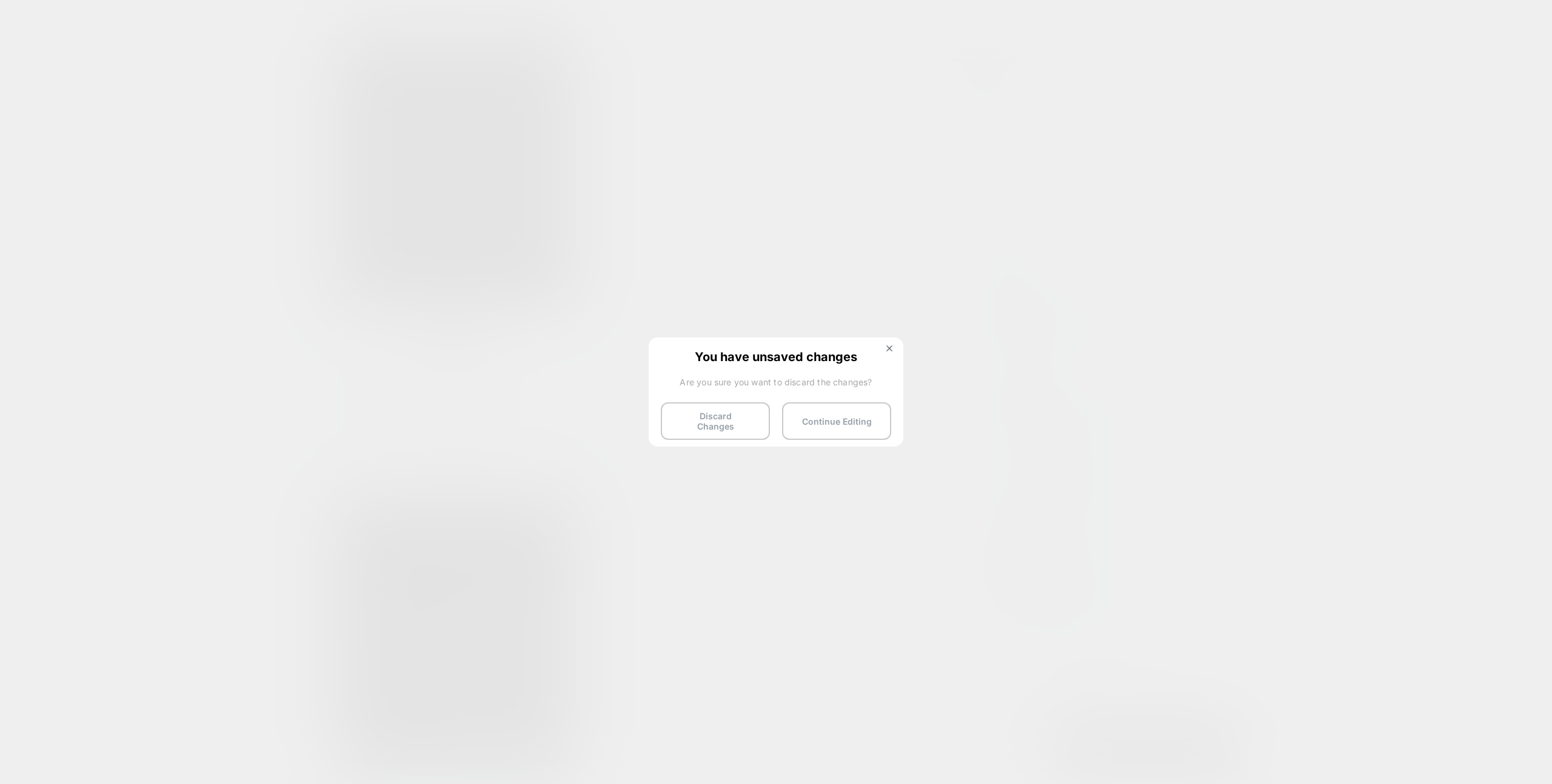
click at [719, 416] on button "Discard Changes" at bounding box center [716, 421] width 109 height 38
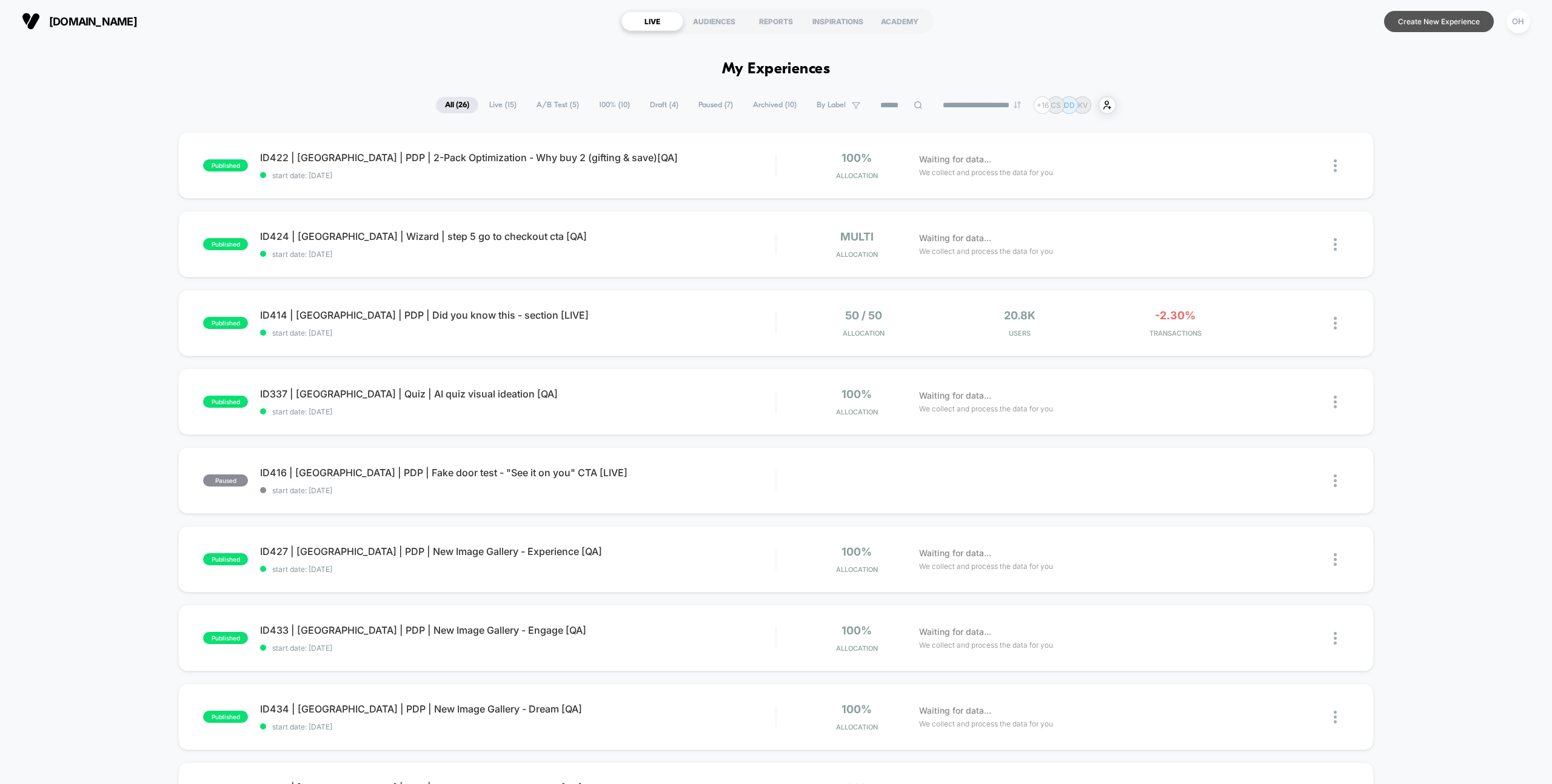
click at [1453, 20] on button "Create New Experience" at bounding box center [1439, 22] width 110 height 22
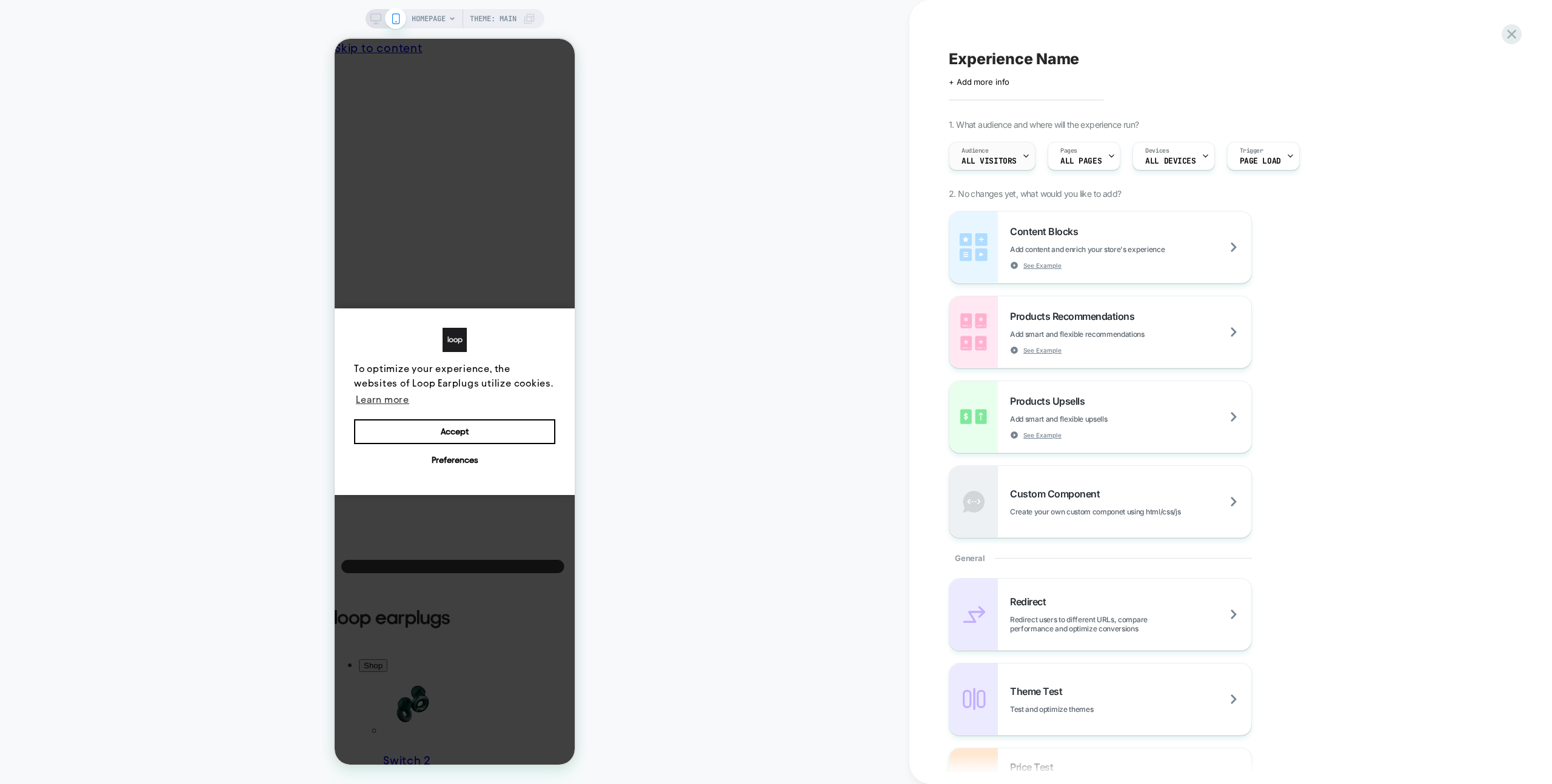
click at [1005, 155] on div "Audience All Visitors" at bounding box center [990, 155] width 79 height 27
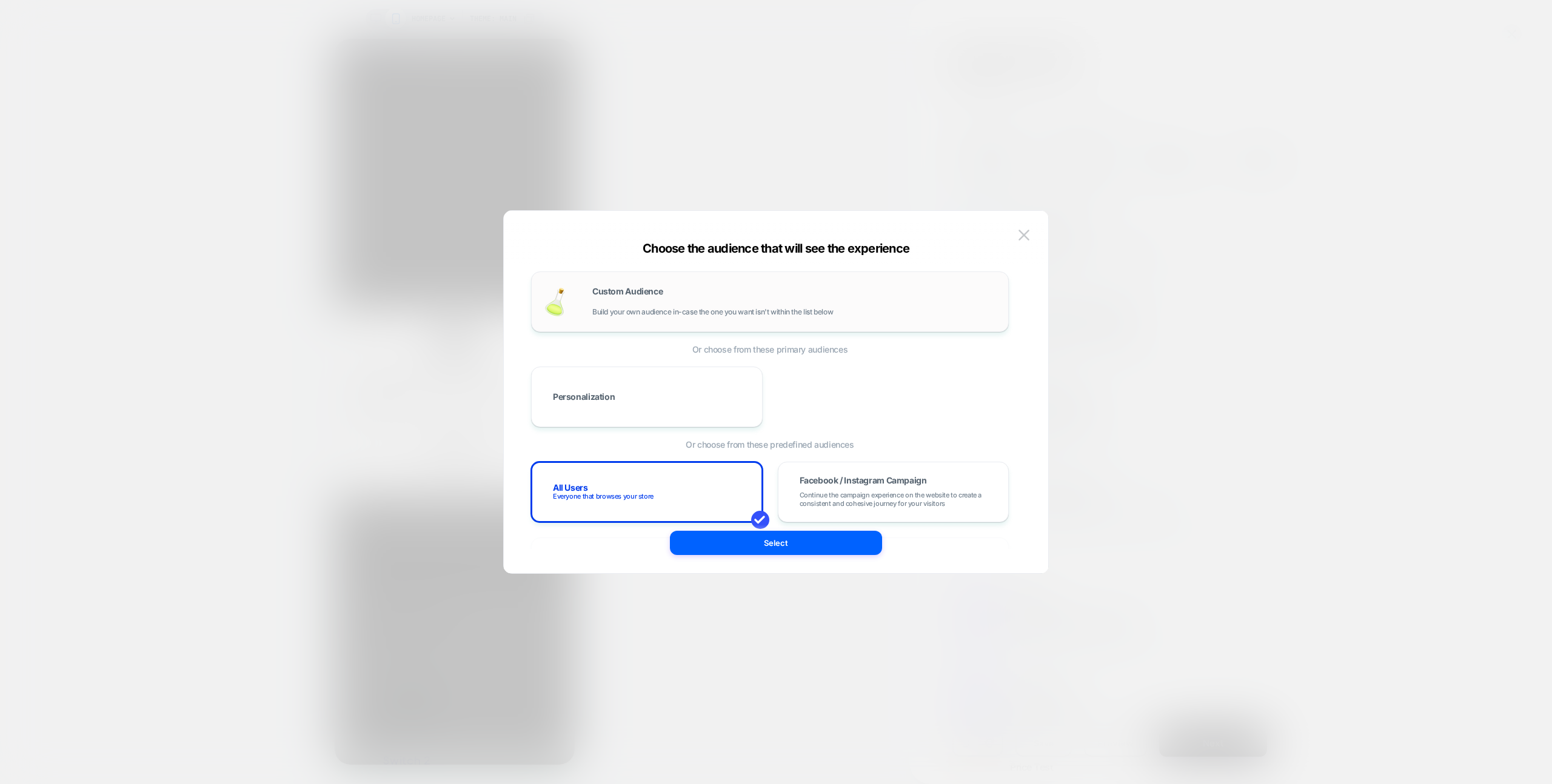
click at [673, 301] on div "Custom Audience Build your own audience in-case the one you want isn't within t…" at bounding box center [794, 302] width 404 height 29
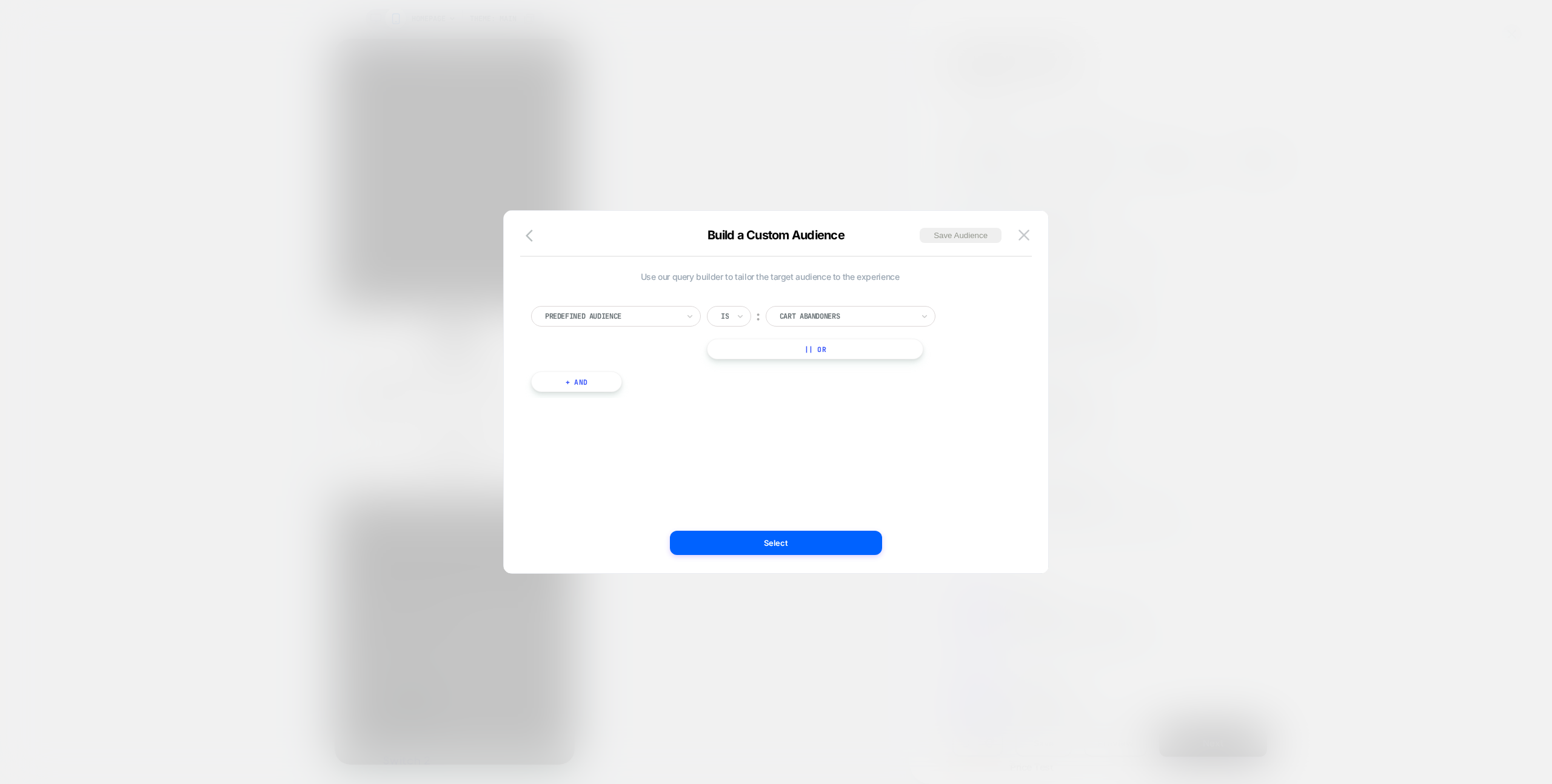
click at [623, 318] on div at bounding box center [612, 317] width 134 height 11
type input "******"
click at [591, 371] on div "Cart Currency" at bounding box center [623, 366] width 158 height 20
click at [775, 345] on button "|| Or" at bounding box center [763, 349] width 111 height 21
click at [781, 351] on input "text" at bounding box center [782, 350] width 5 height 11
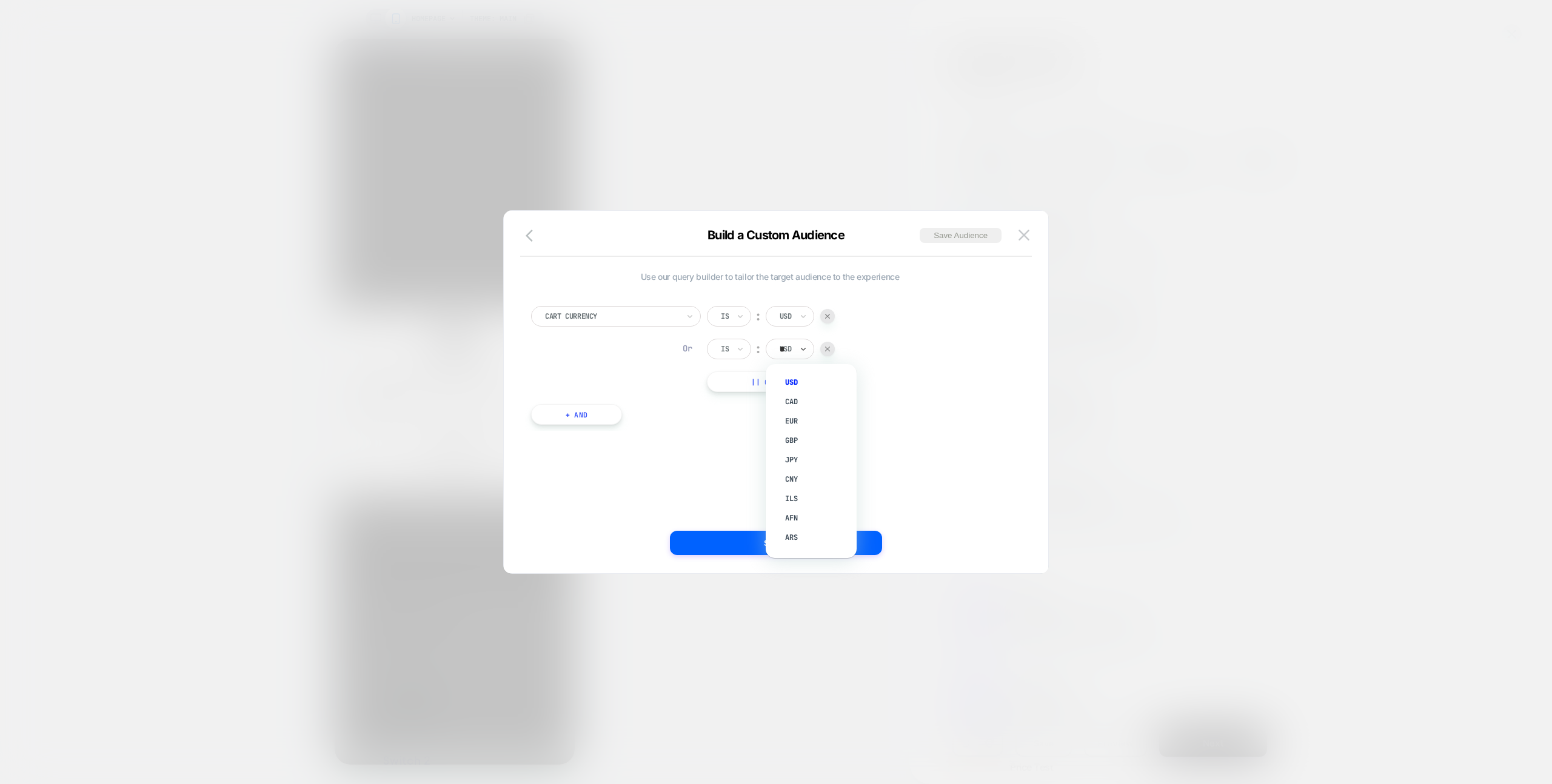
type input "**"
click at [822, 376] on div "CAD" at bounding box center [817, 382] width 79 height 20
click at [877, 408] on div "Cart Currency Is ︰ USD Or Is ︰ CAD || Or + And" at bounding box center [769, 359] width 490 height 143
click at [1023, 236] on img at bounding box center [1024, 234] width 11 height 10
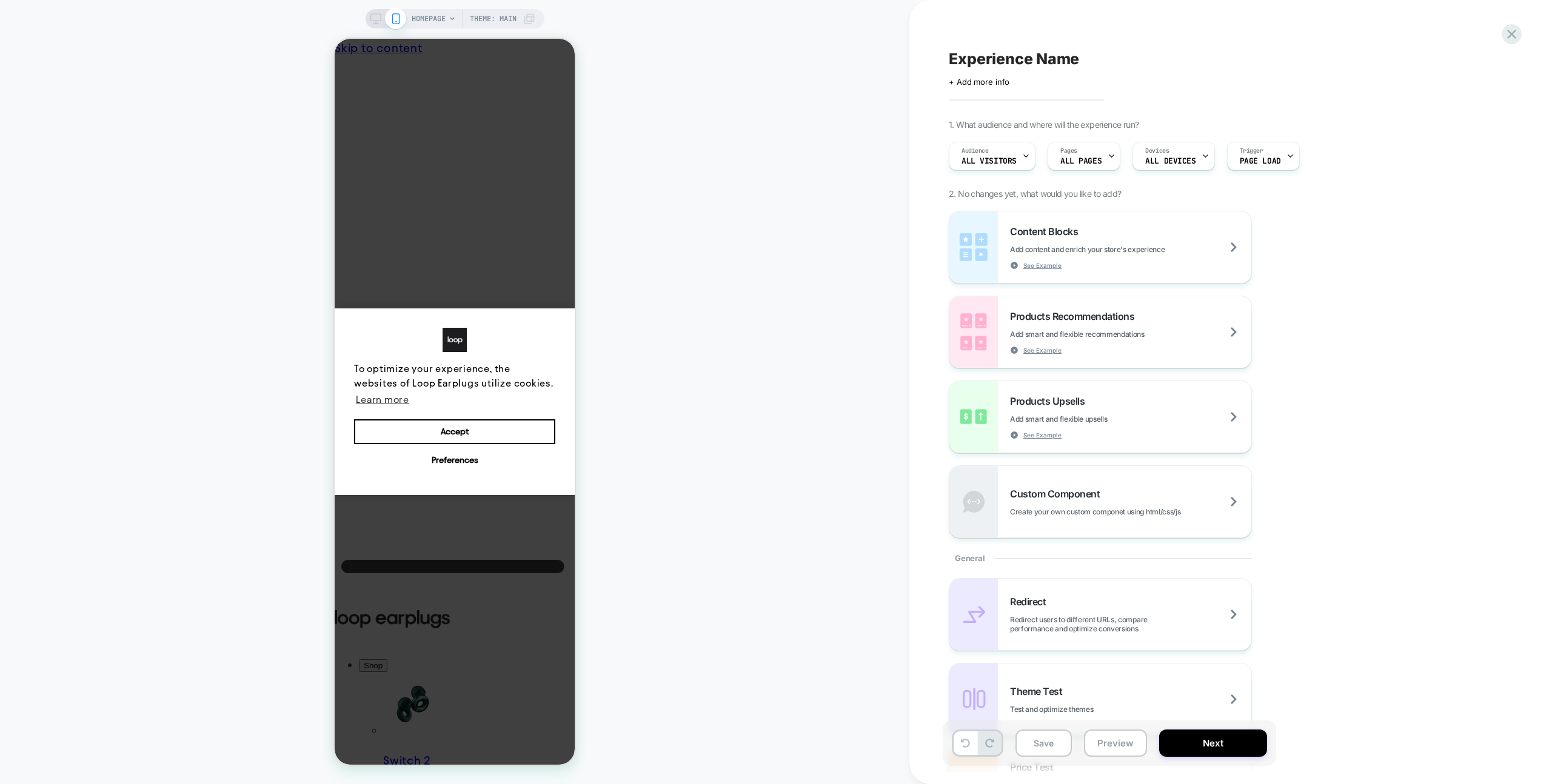
click at [869, 382] on div "HOMEPAGE Theme: MAIN" at bounding box center [454, 392] width 910 height 760
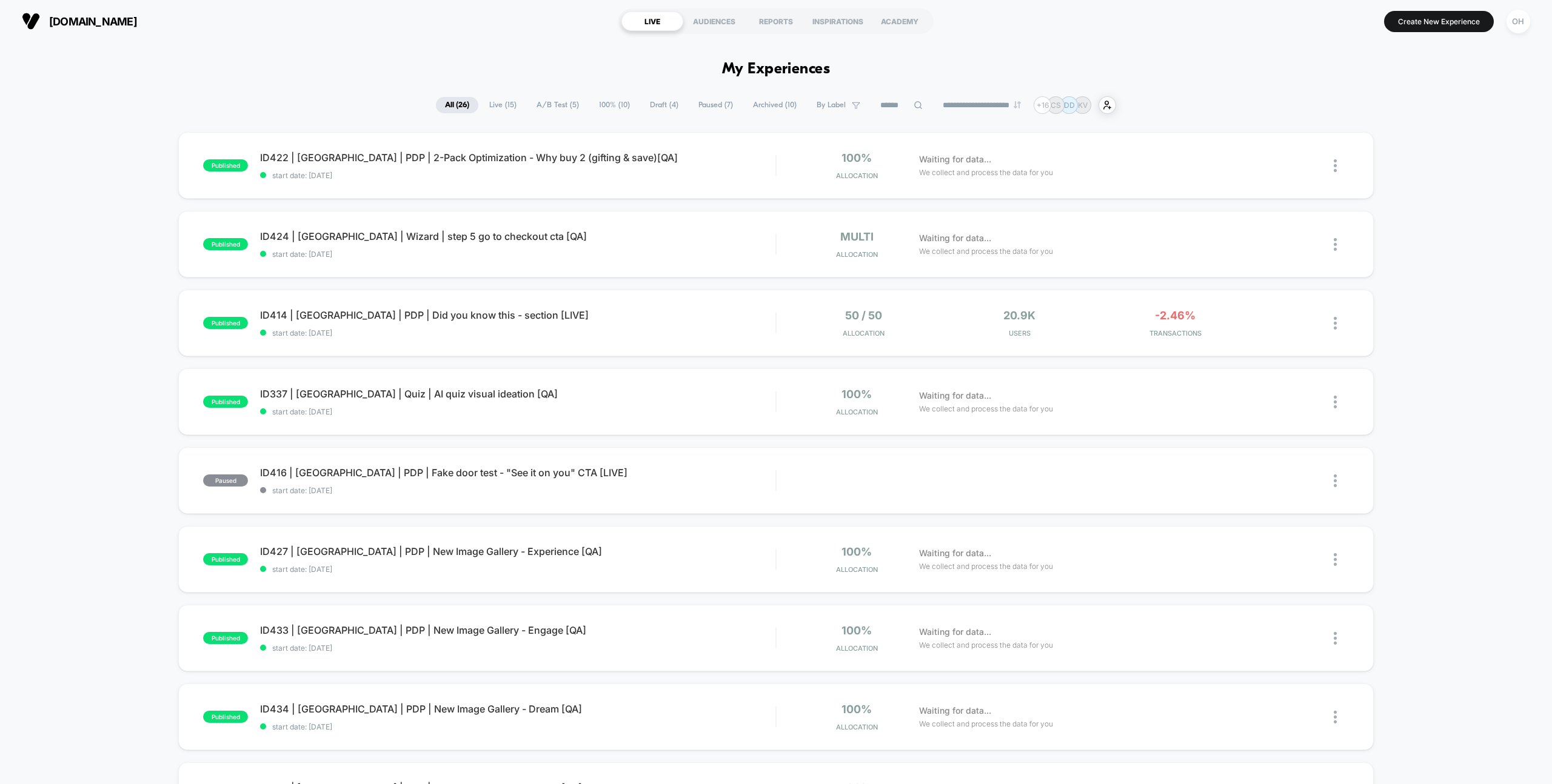
drag, startPoint x: 1444, startPoint y: 81, endPoint x: 1505, endPoint y: 45, distance: 70.8
drag, startPoint x: 1518, startPoint y: 25, endPoint x: 1512, endPoint y: 27, distance: 6.3
click at [1518, 25] on div "OH" at bounding box center [1518, 21] width 24 height 24
click at [1388, 101] on span "Connected Stores" at bounding box center [1445, 104] width 144 height 9
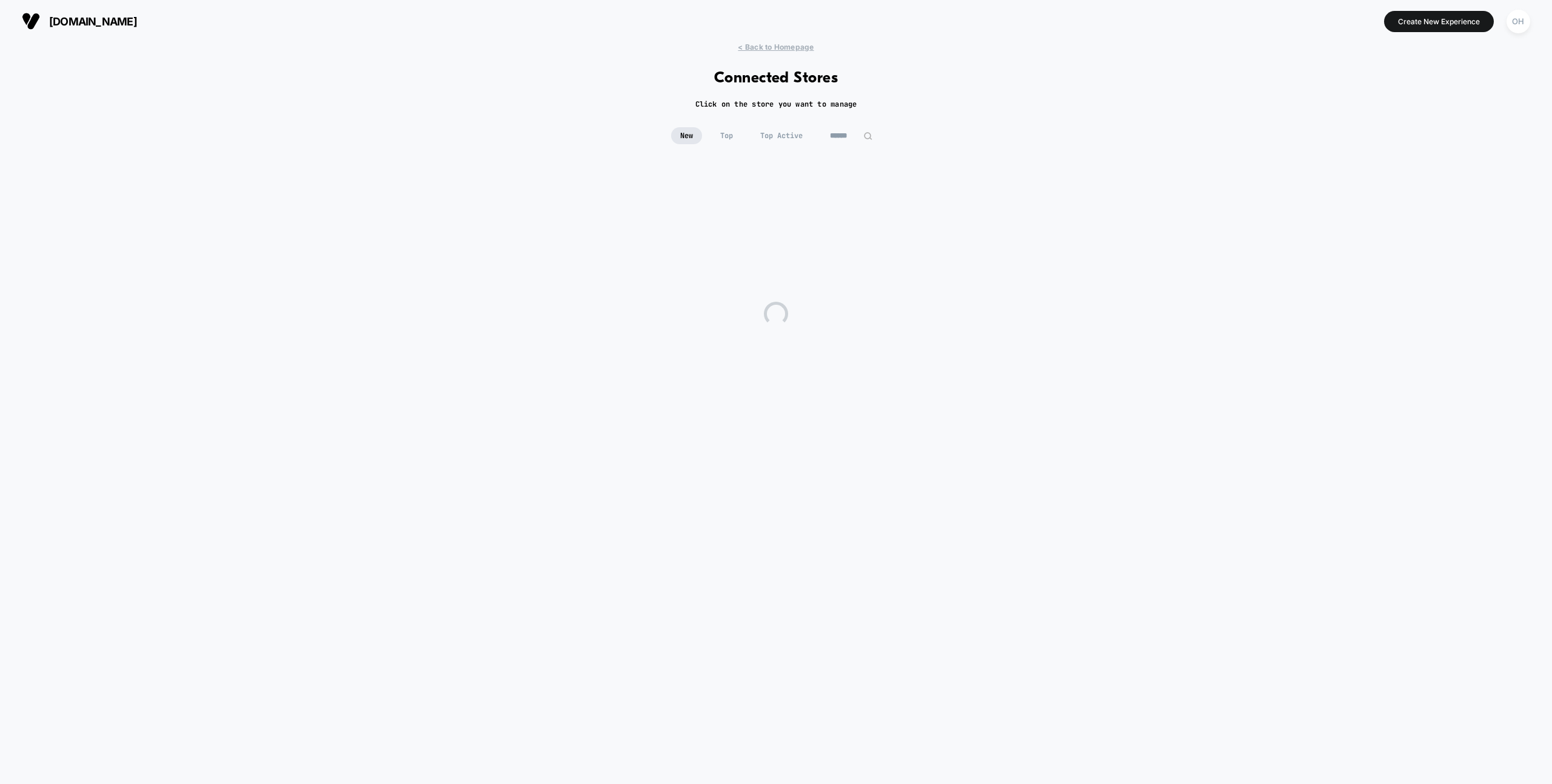
click at [858, 133] on input at bounding box center [851, 135] width 60 height 17
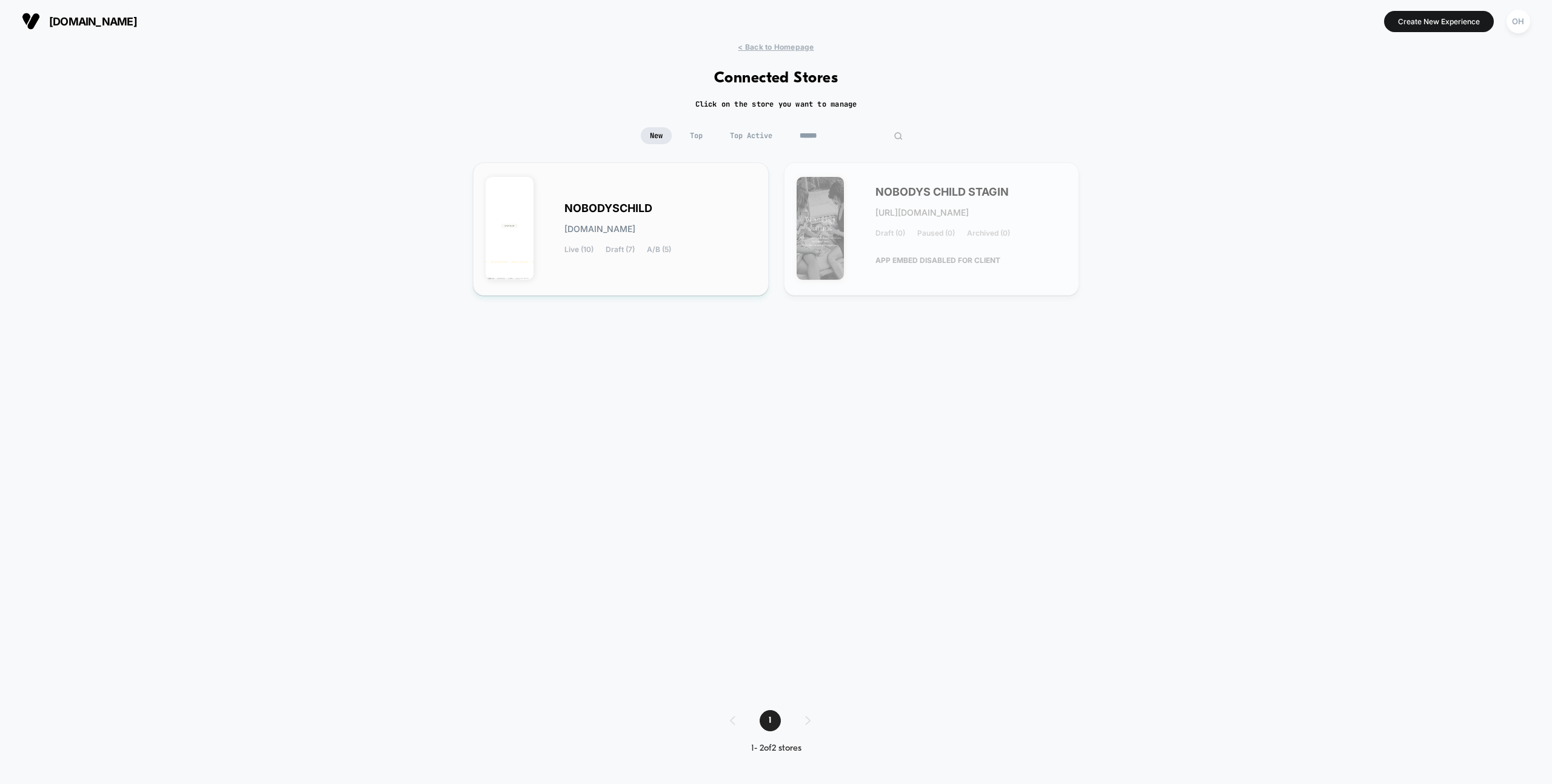
type input "******"
click at [656, 219] on div "NOBODYSCHILD [DOMAIN_NAME] Live (10) Draft (7) A/B (5)" at bounding box center [660, 228] width 192 height 50
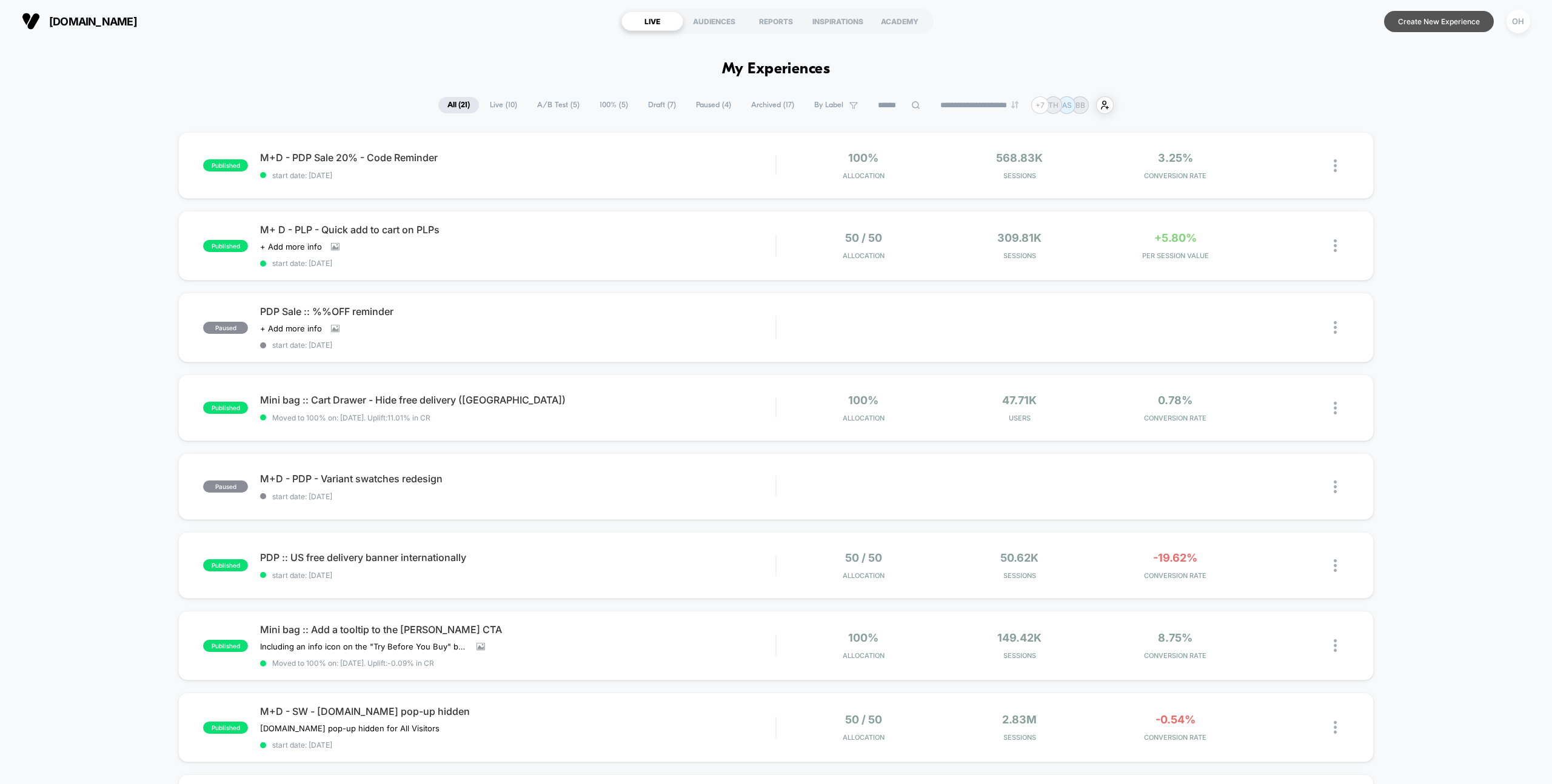
click at [1474, 16] on button "Create New Experience" at bounding box center [1439, 22] width 110 height 22
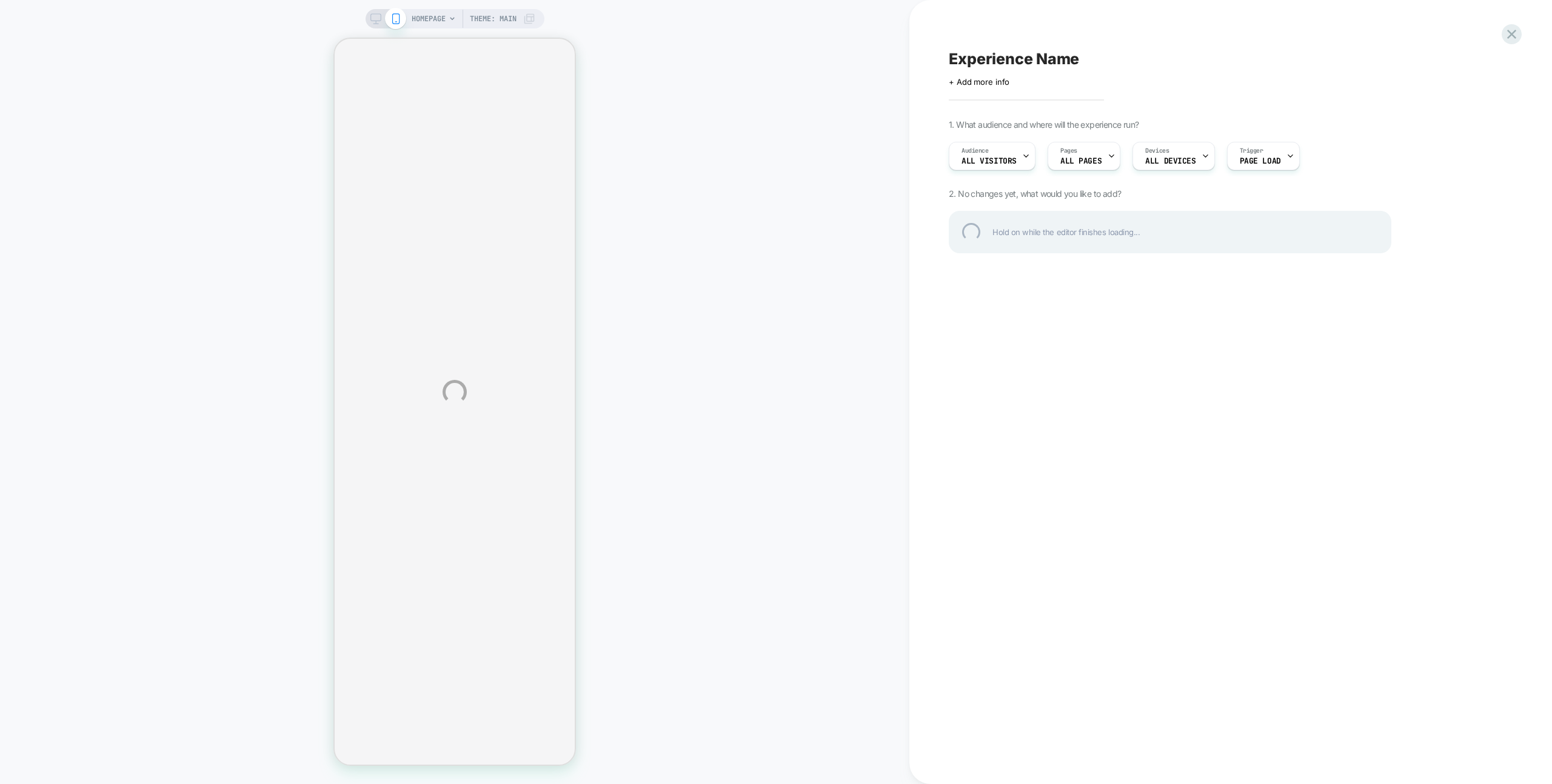
click at [1291, 17] on div "HOMEPAGE Theme: MAIN Experience Name Click to edit experience details + Add mor…" at bounding box center [776, 392] width 1552 height 784
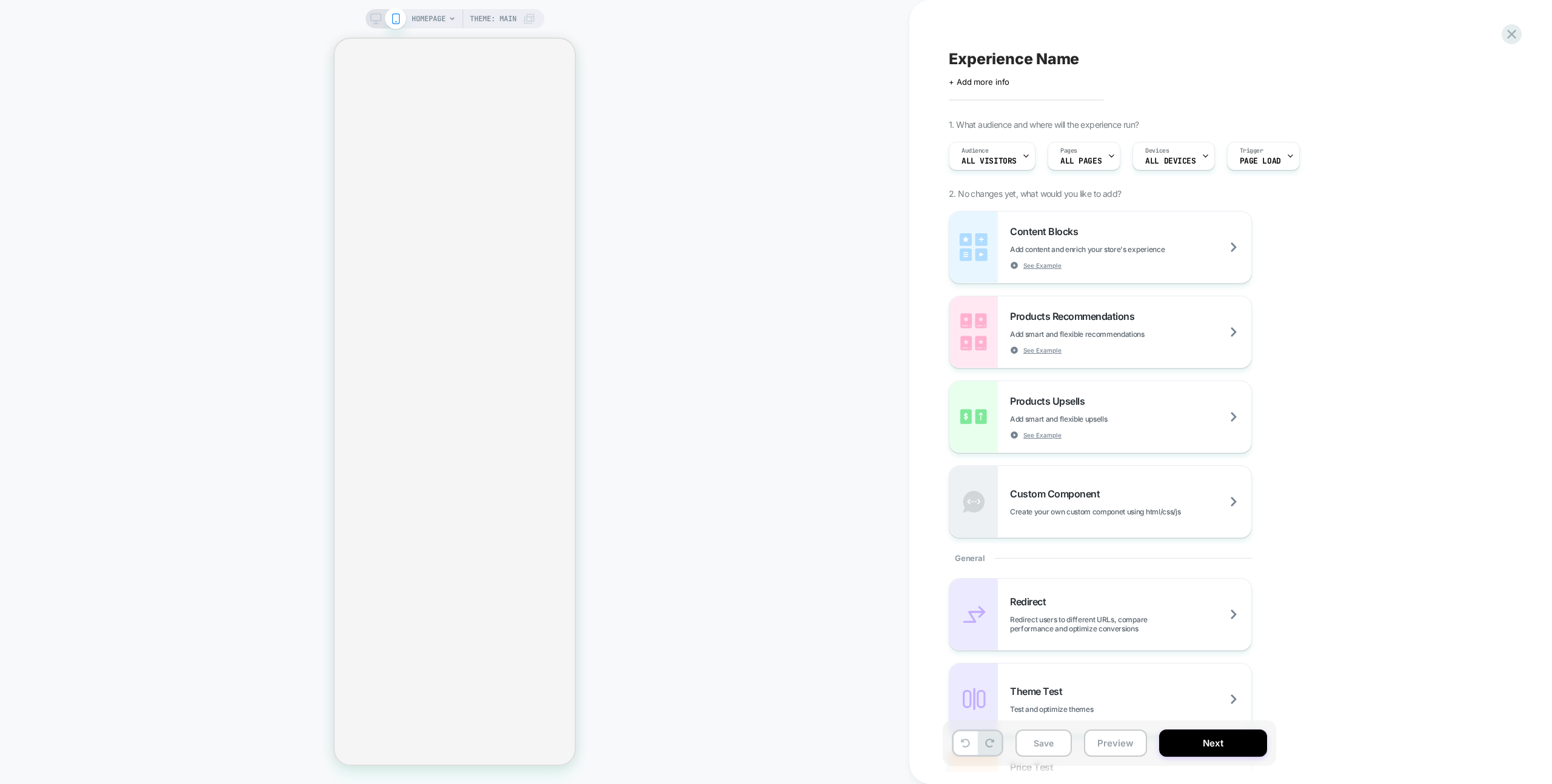
select select "**"
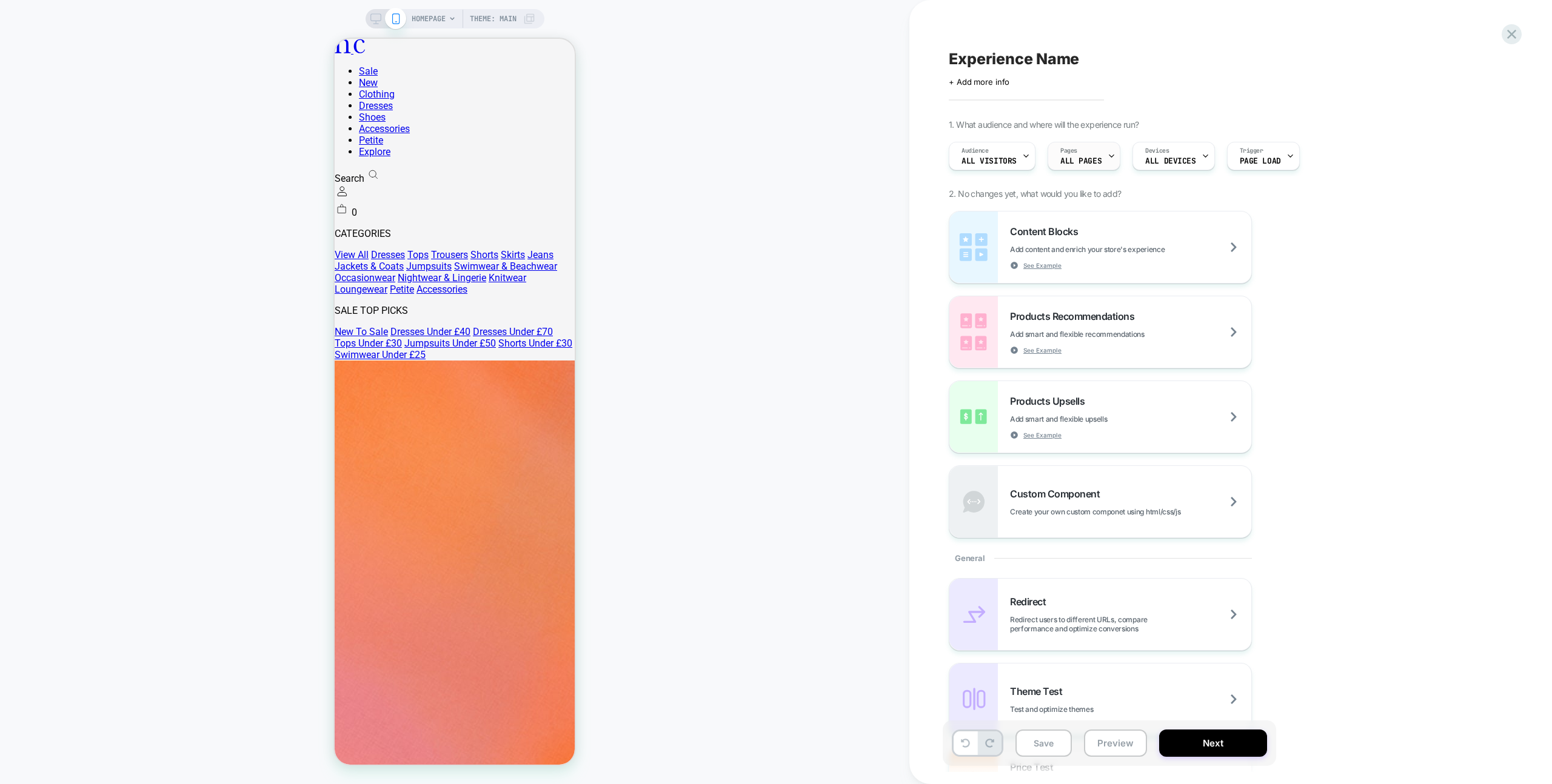
click at [1089, 160] on span "ALL PAGES" at bounding box center [1082, 161] width 41 height 8
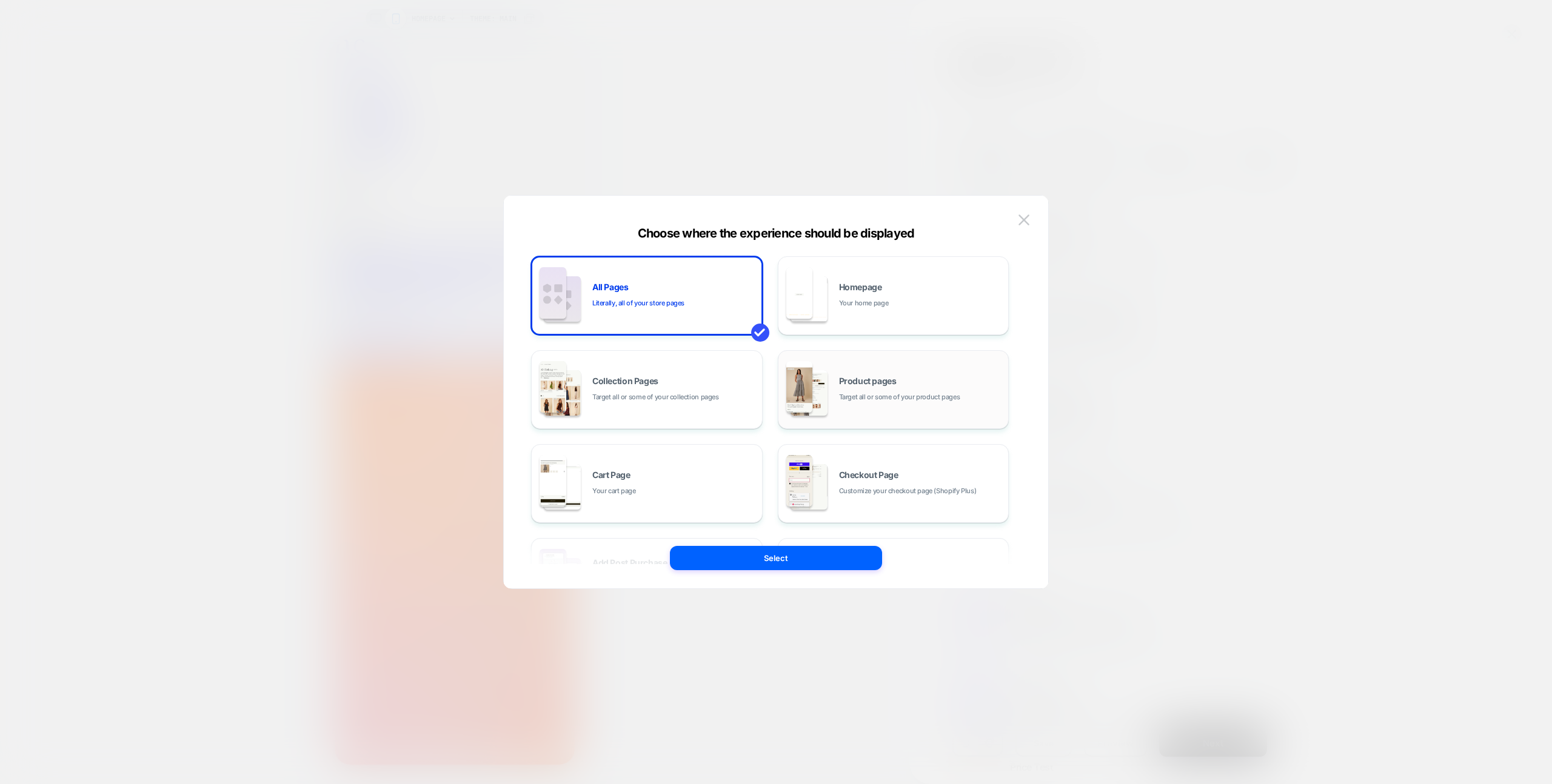
drag, startPoint x: 827, startPoint y: 363, endPoint x: 823, endPoint y: 375, distance: 12.6
click at [827, 363] on div "Product pages Target all or some of your product pages" at bounding box center [894, 389] width 218 height 67
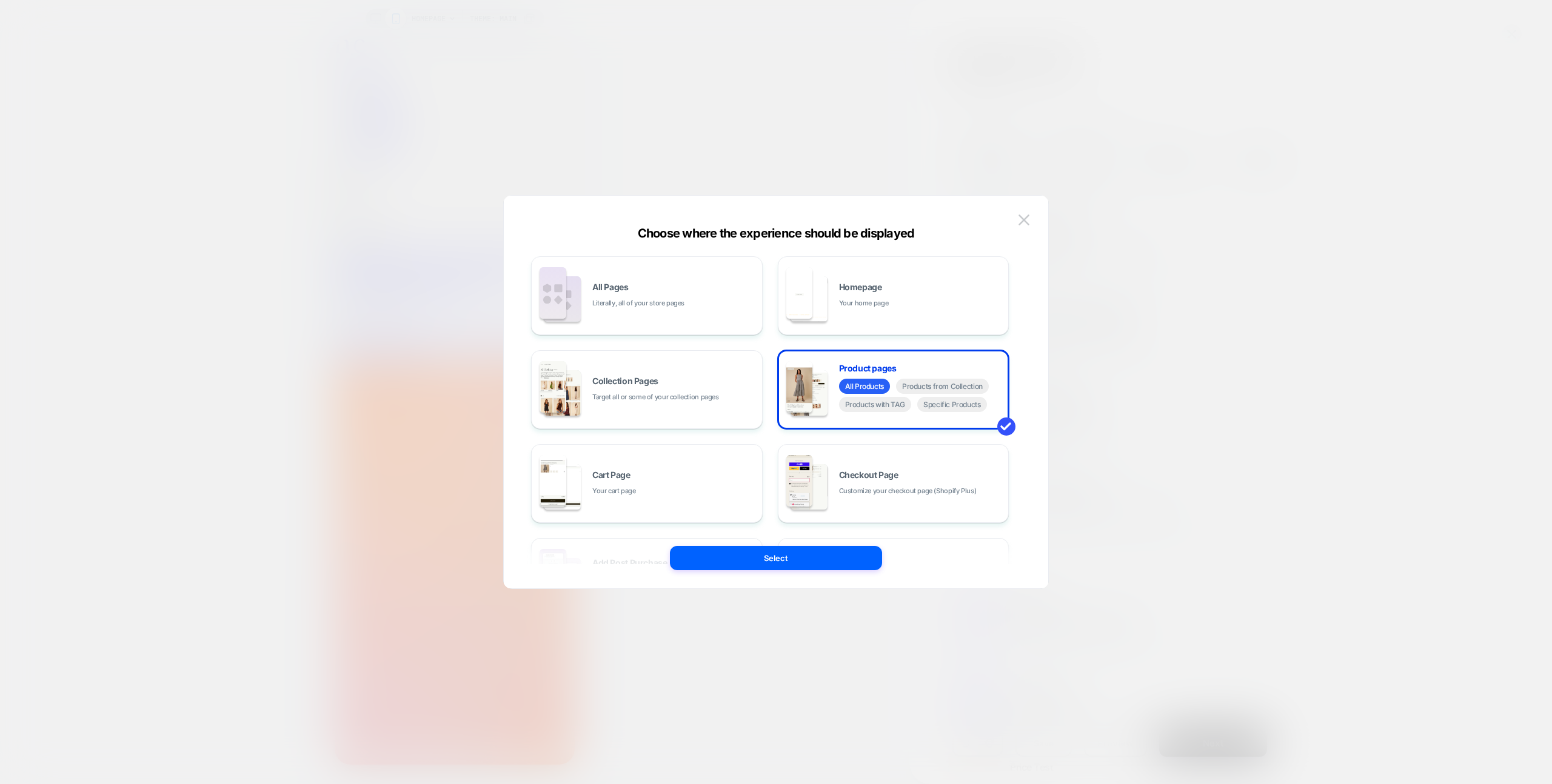
click at [791, 564] on button "Select" at bounding box center [776, 558] width 213 height 24
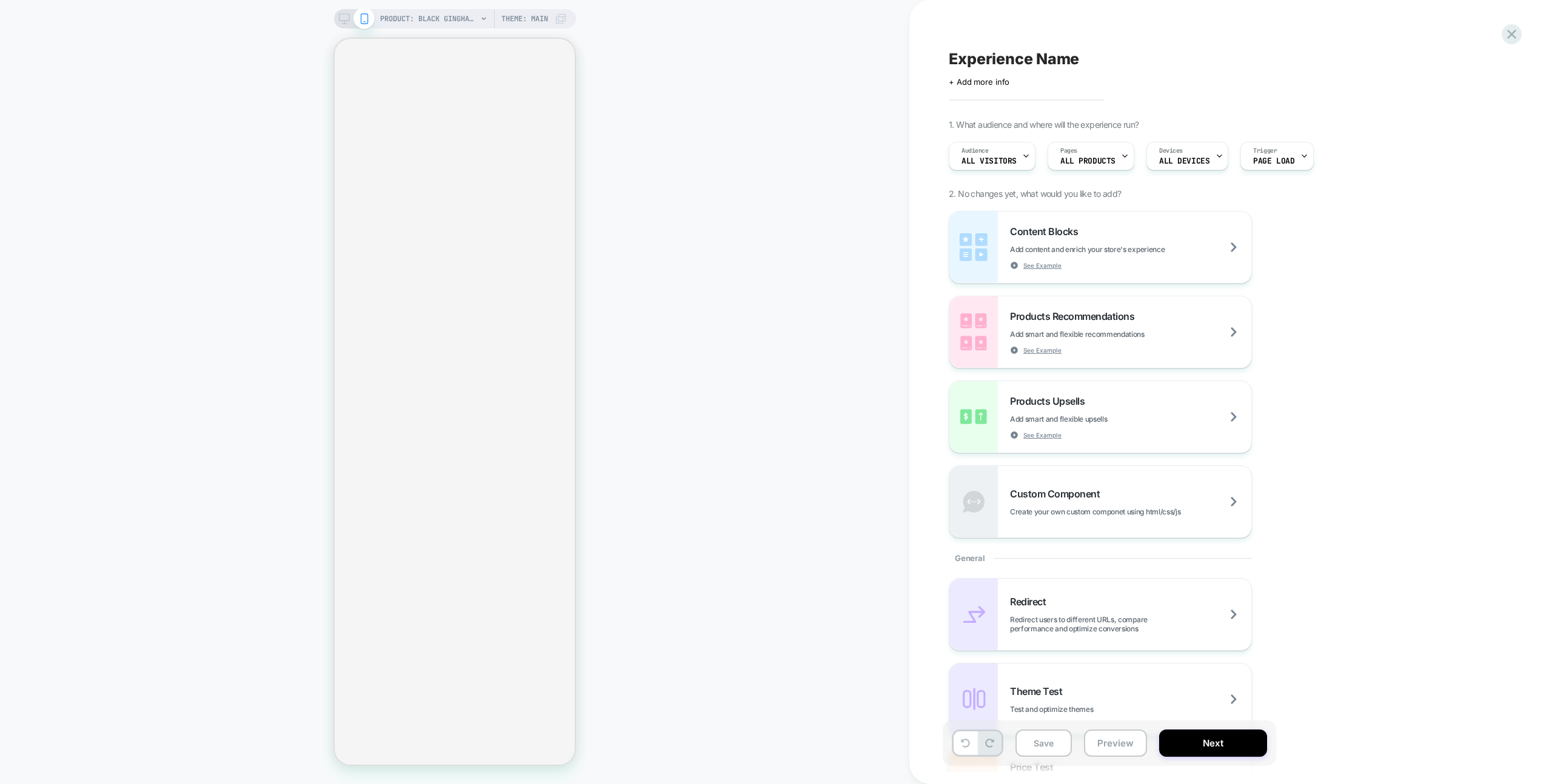
select select "**"
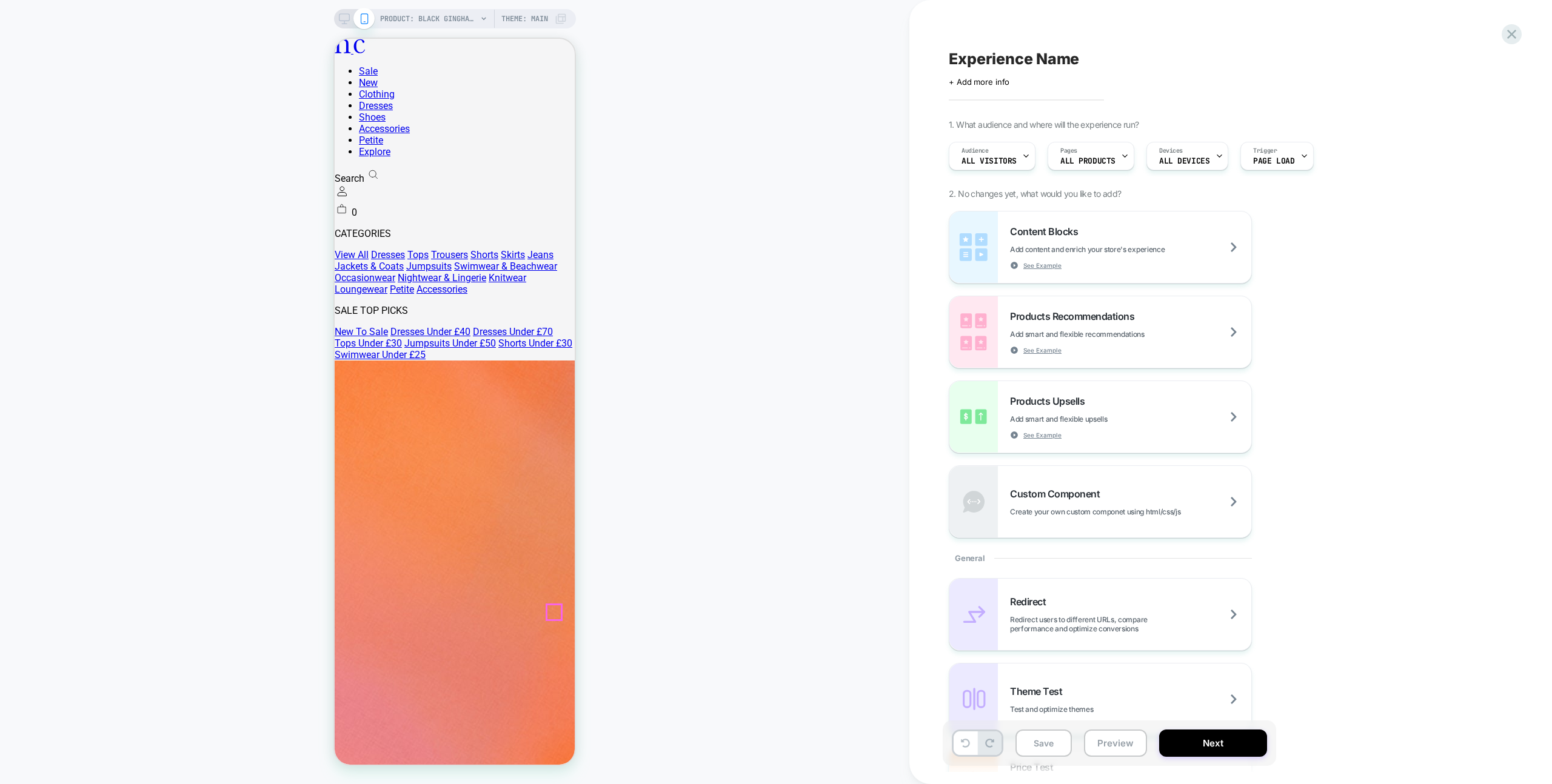
click at [1057, 60] on span "Experience Name" at bounding box center [1014, 58] width 131 height 18
type textarea "**********"
click at [1204, 60] on div "**********" at bounding box center [1170, 58] width 443 height 18
click at [1209, 60] on icon at bounding box center [1214, 59] width 15 height 15
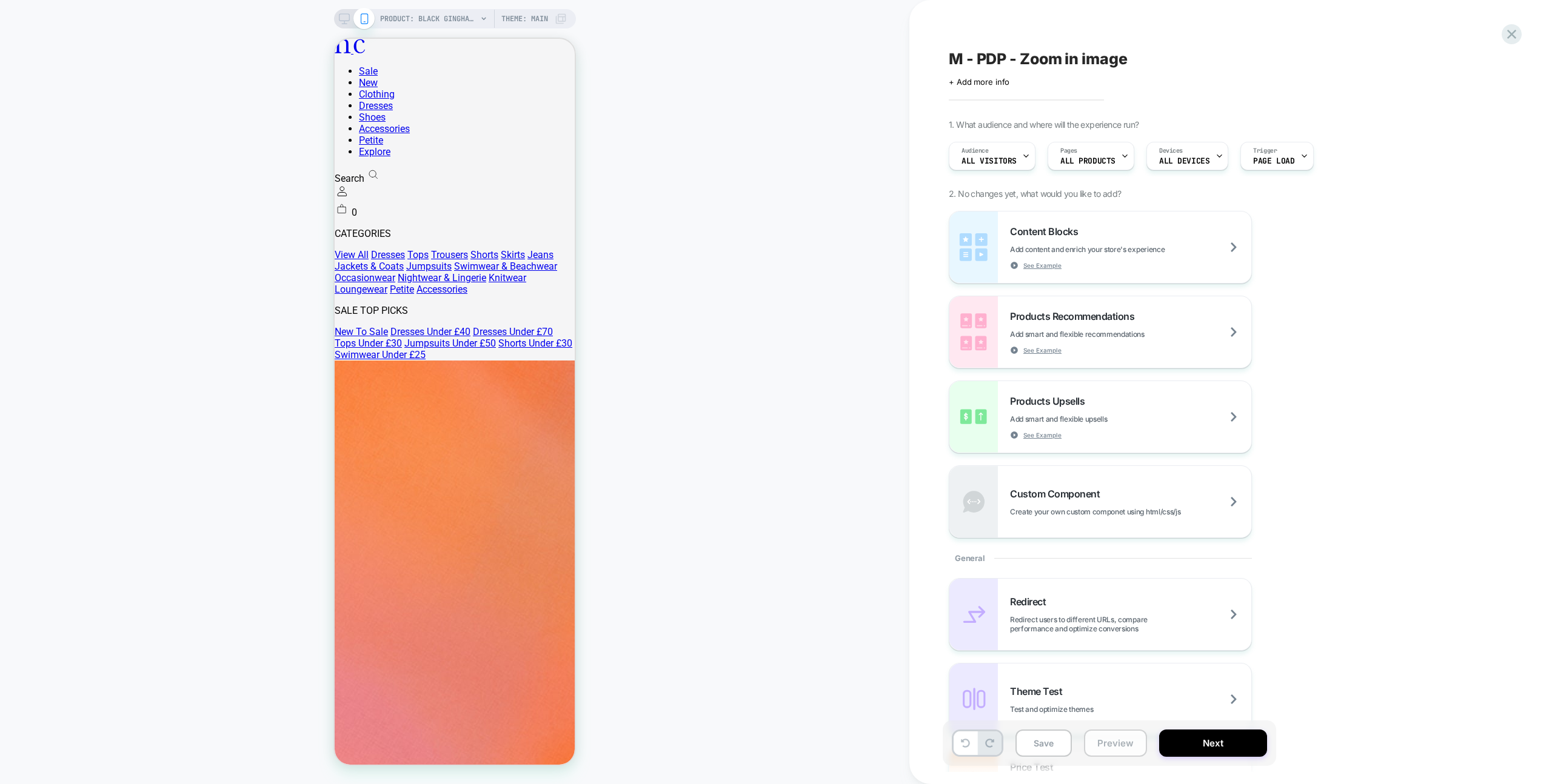
click at [1091, 753] on button "Preview" at bounding box center [1116, 743] width 63 height 27
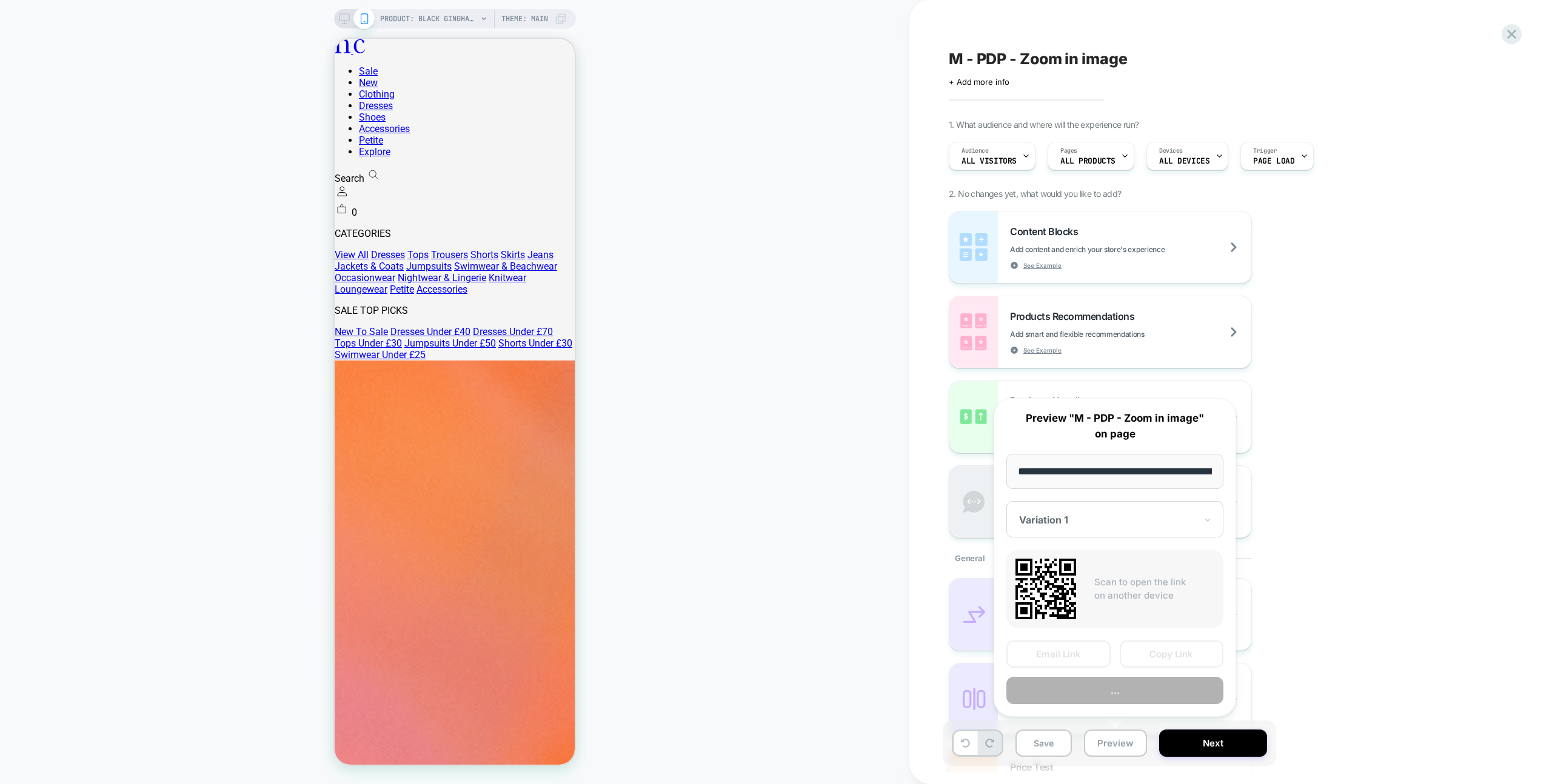
scroll to position [0, 407]
click at [1123, 682] on button "Preview" at bounding box center [1115, 691] width 217 height 27
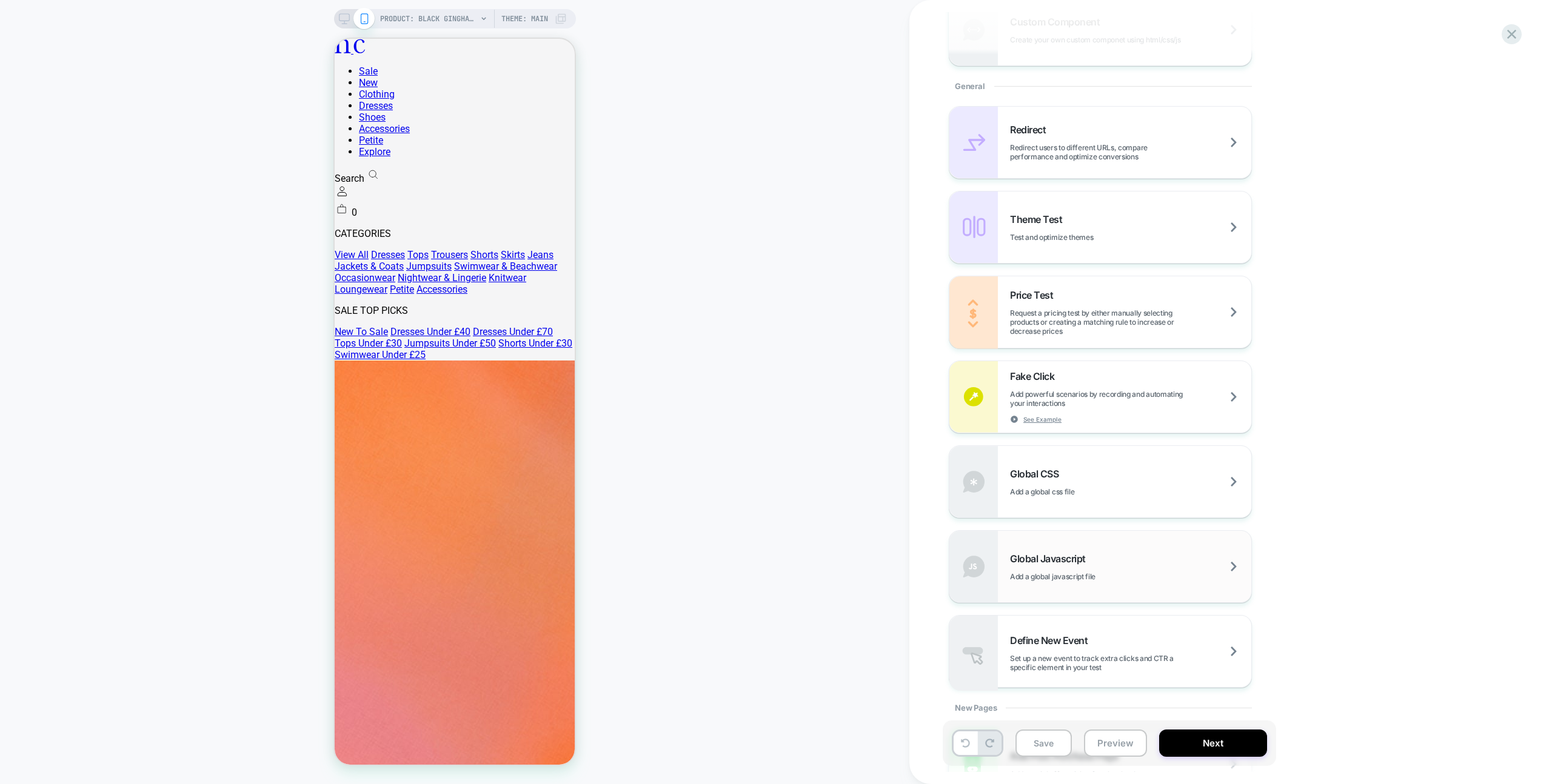
scroll to position [526, 0]
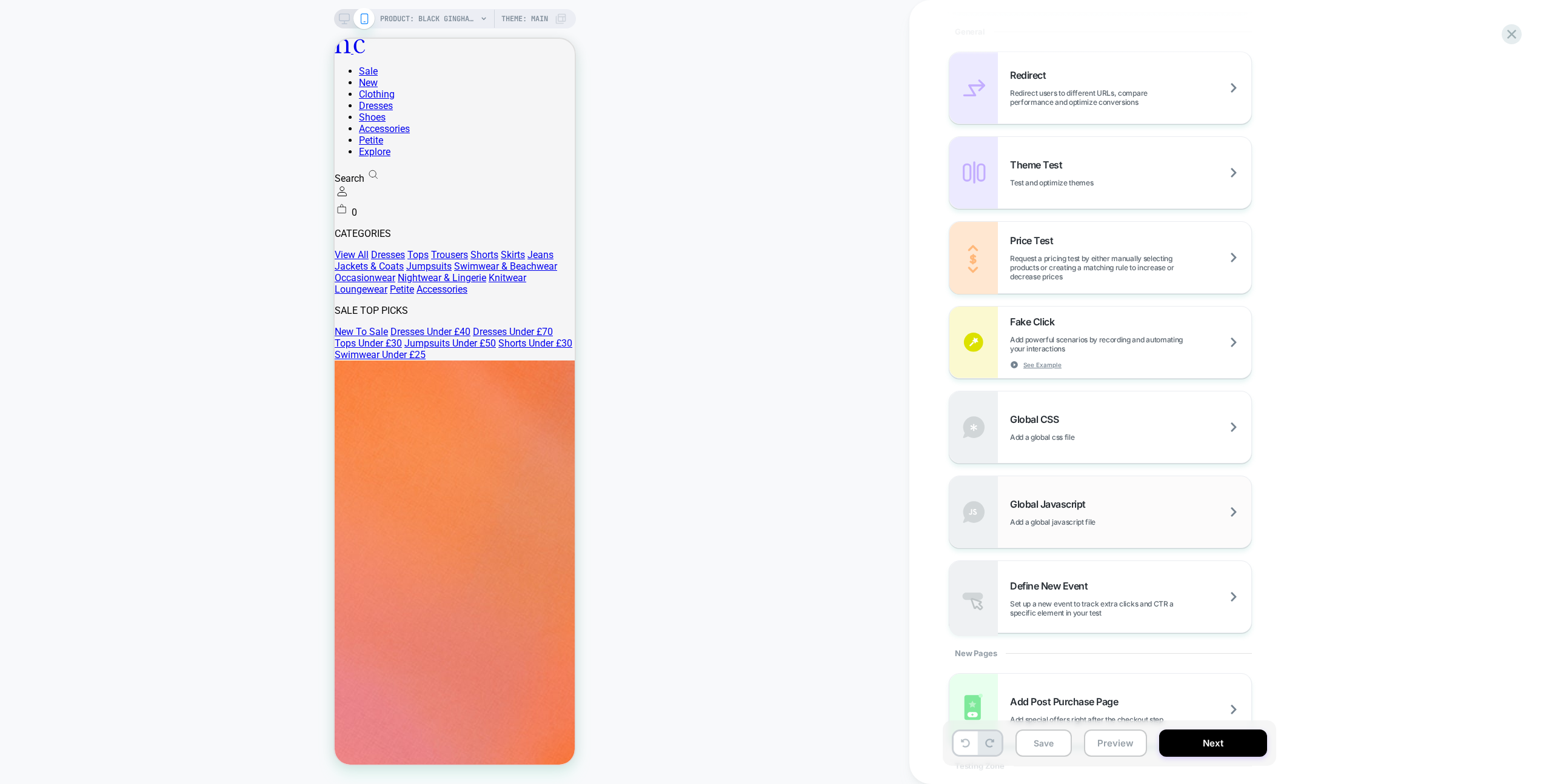
click at [1128, 533] on div "Global Javascript Add a global javascript file" at bounding box center [1101, 512] width 302 height 71
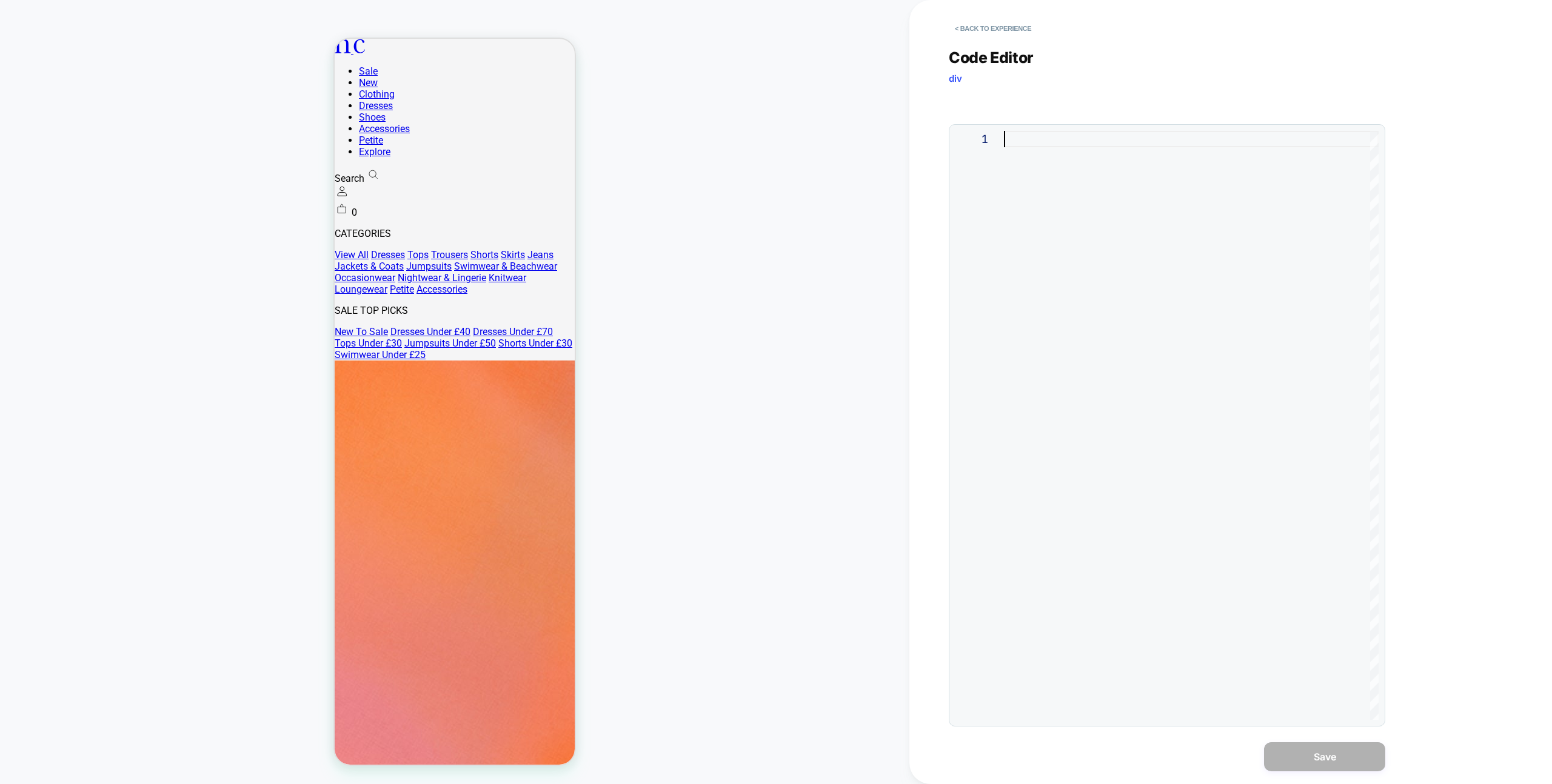
click at [1132, 351] on div at bounding box center [1192, 425] width 374 height 589
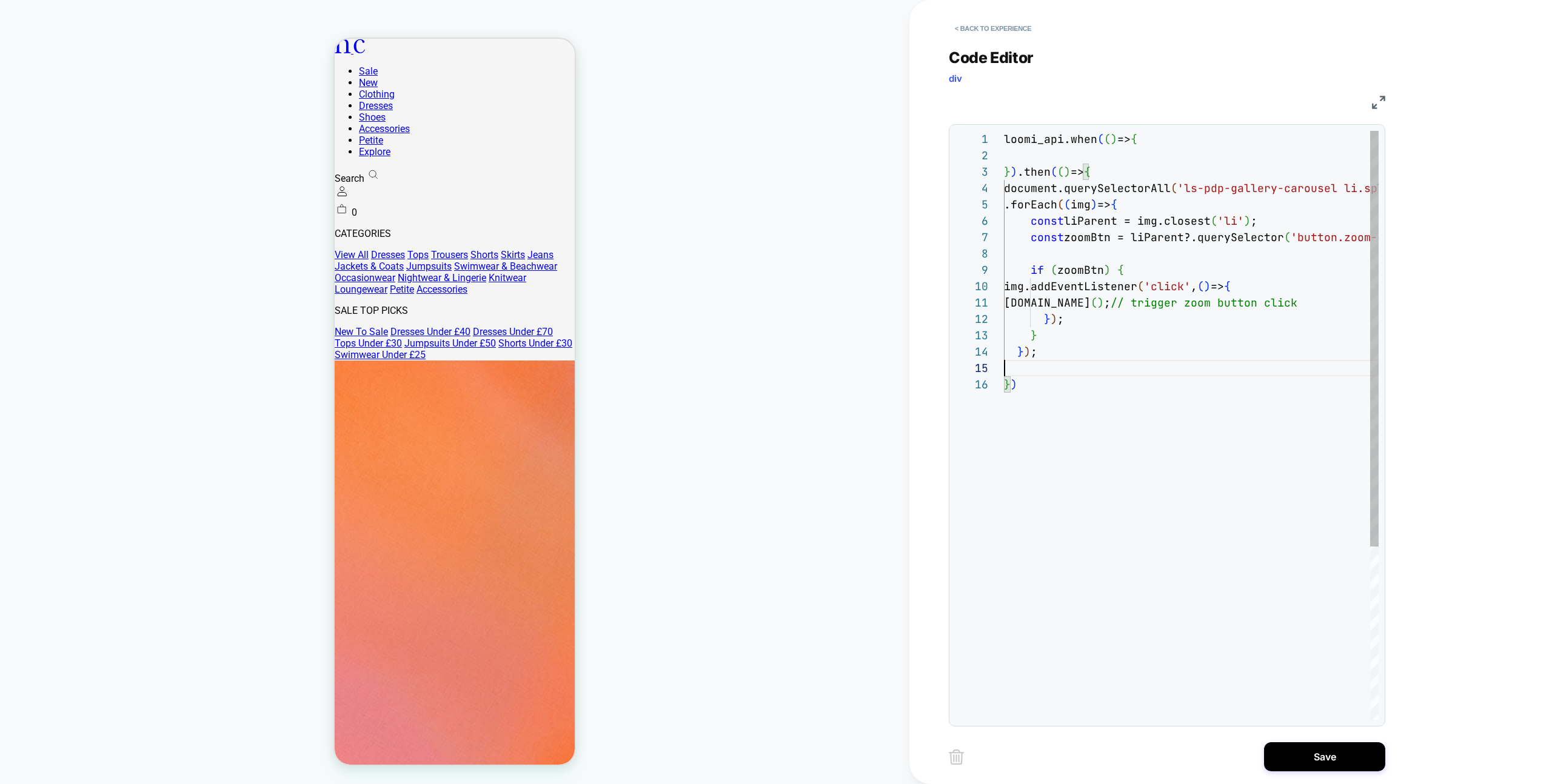
scroll to position [66, 0]
click at [1032, 188] on div "loomi_api.when ( ( ) => { } ) .then ( ( ) => { document.querySelectorAll ( 'ls-…" at bounding box center [1274, 548] width 539 height 835
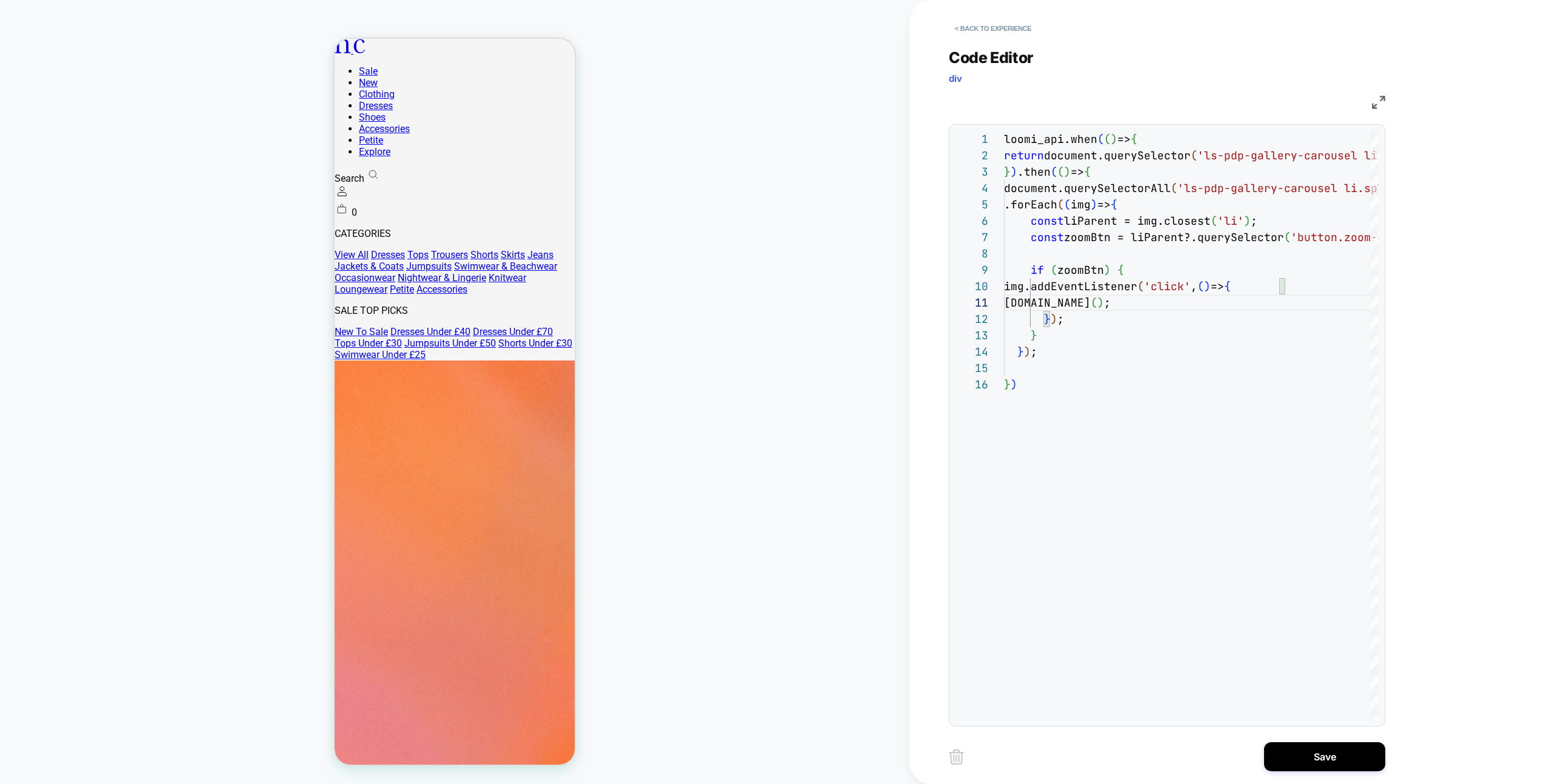
type textarea "**********"
click at [1296, 776] on div "**********" at bounding box center [1177, 392] width 455 height 784
click at [1302, 759] on button "Save" at bounding box center [1324, 757] width 121 height 29
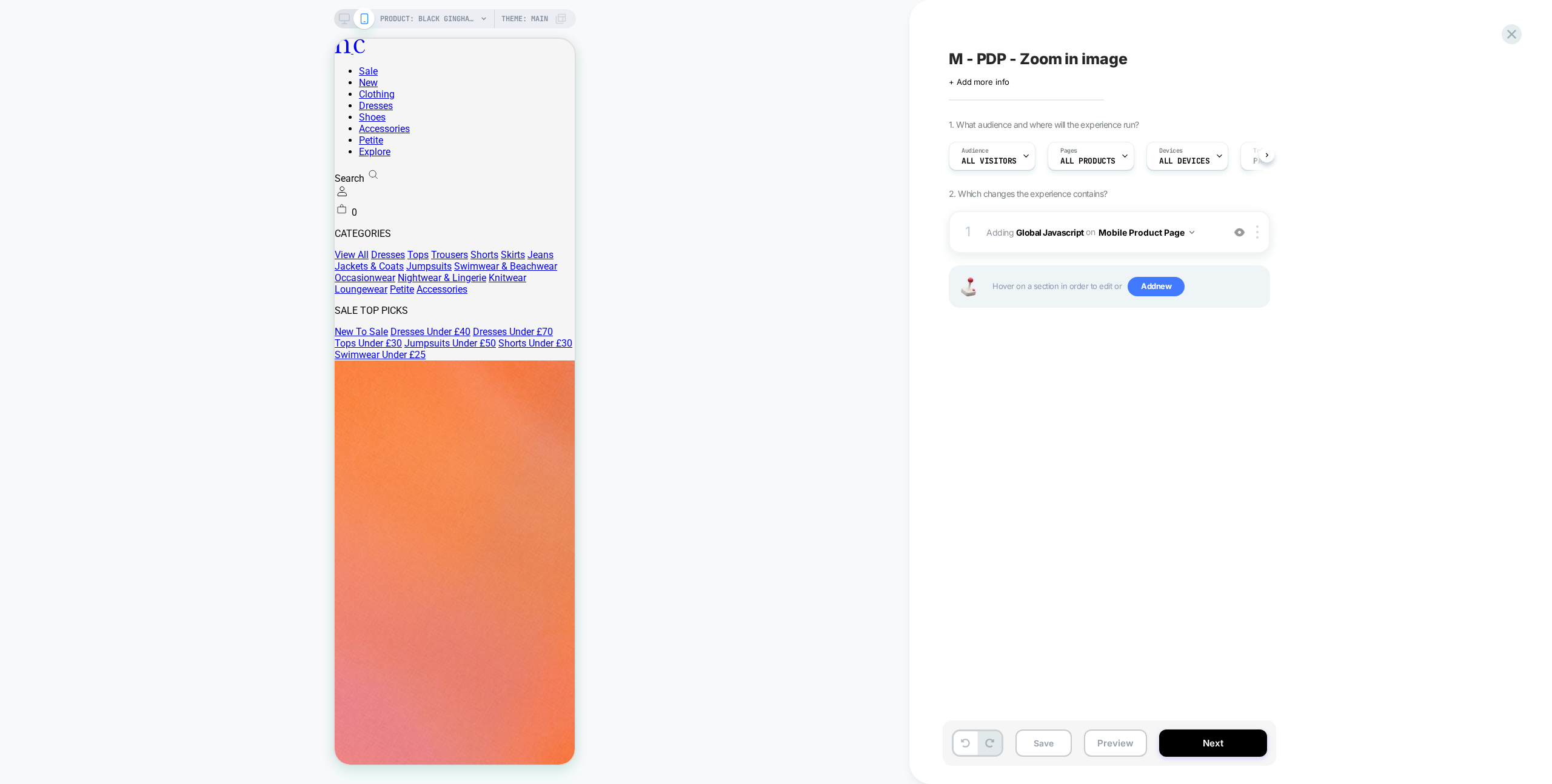
scroll to position [0, 1]
click at [1058, 744] on button "Save" at bounding box center [1044, 743] width 56 height 27
drag, startPoint x: 1104, startPoint y: 743, endPoint x: 1116, endPoint y: 704, distance: 40.8
click at [1104, 743] on button "Preview" at bounding box center [1116, 743] width 63 height 27
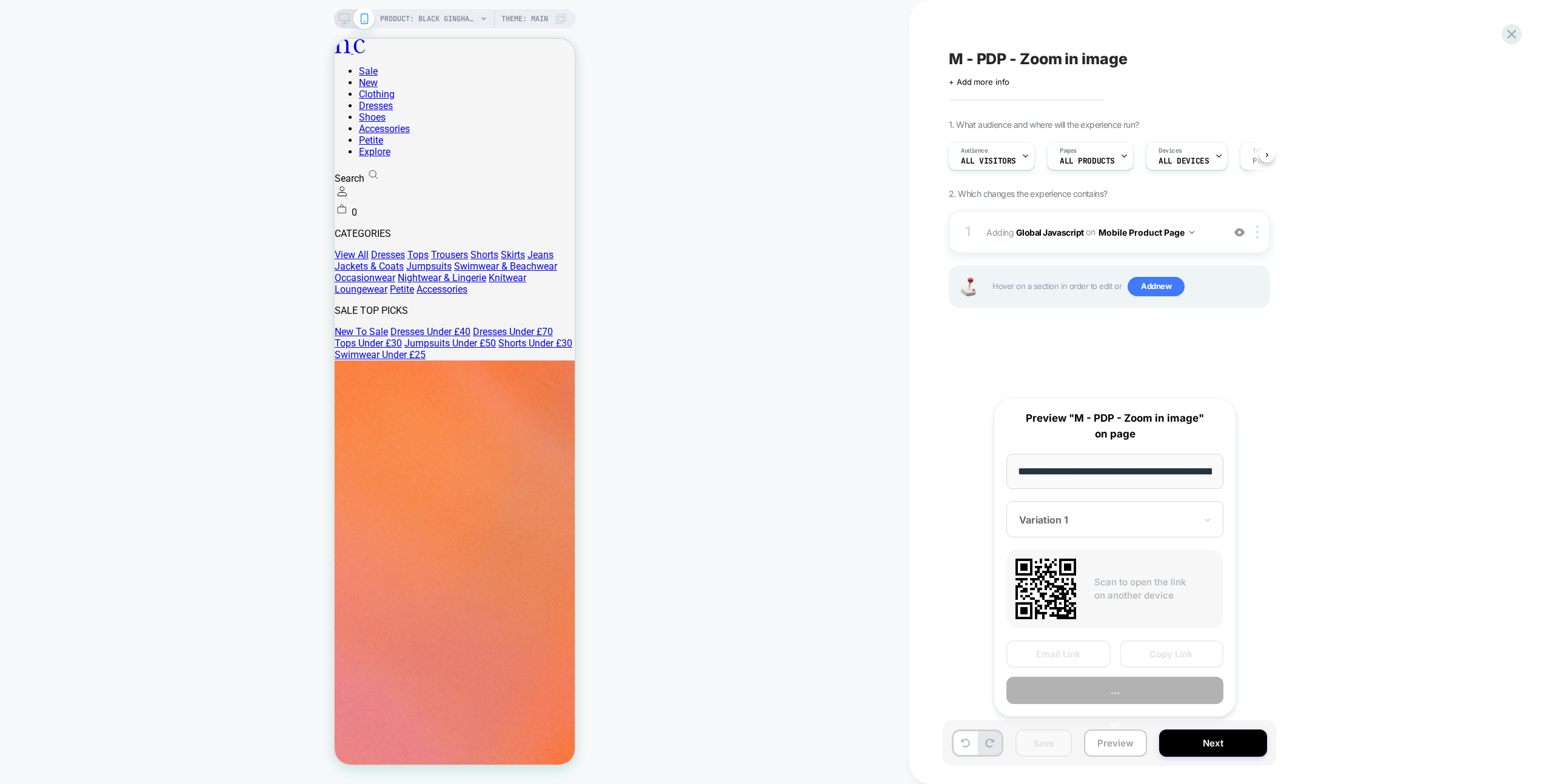
scroll to position [0, 407]
click at [1117, 688] on button "Preview" at bounding box center [1115, 691] width 217 height 27
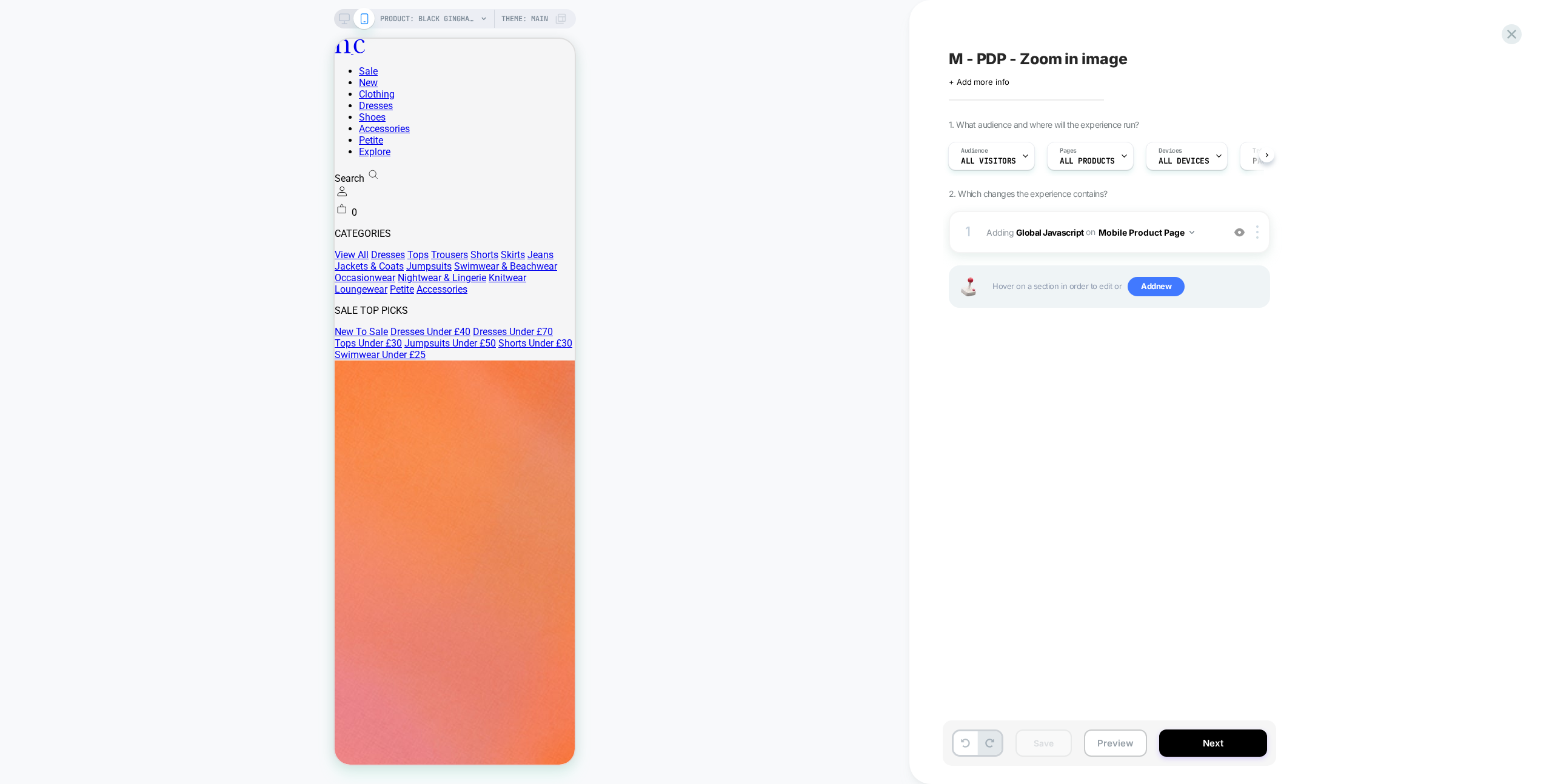
click at [1523, 30] on div "M - PDP - Zoom in image Click to edit experience details + Add more info 1. Wha…" at bounding box center [1230, 392] width 642 height 784
click at [1516, 31] on icon at bounding box center [1512, 34] width 16 height 16
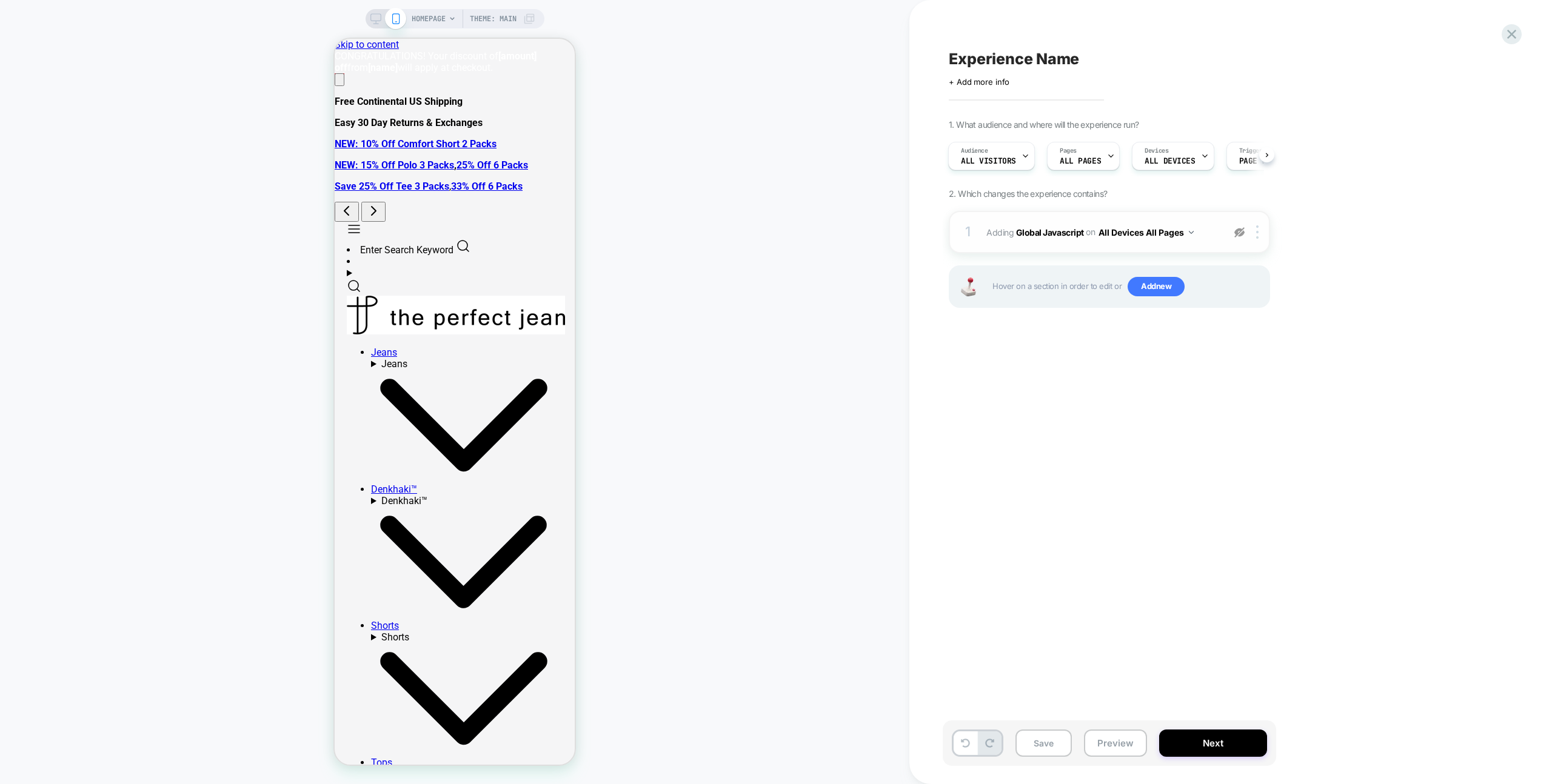
click at [1243, 236] on img at bounding box center [1240, 232] width 10 height 10
click at [1219, 227] on div "1 Adding Global Javascript on All Devices All Pages Add Before Add After Target…" at bounding box center [1110, 231] width 322 height 42
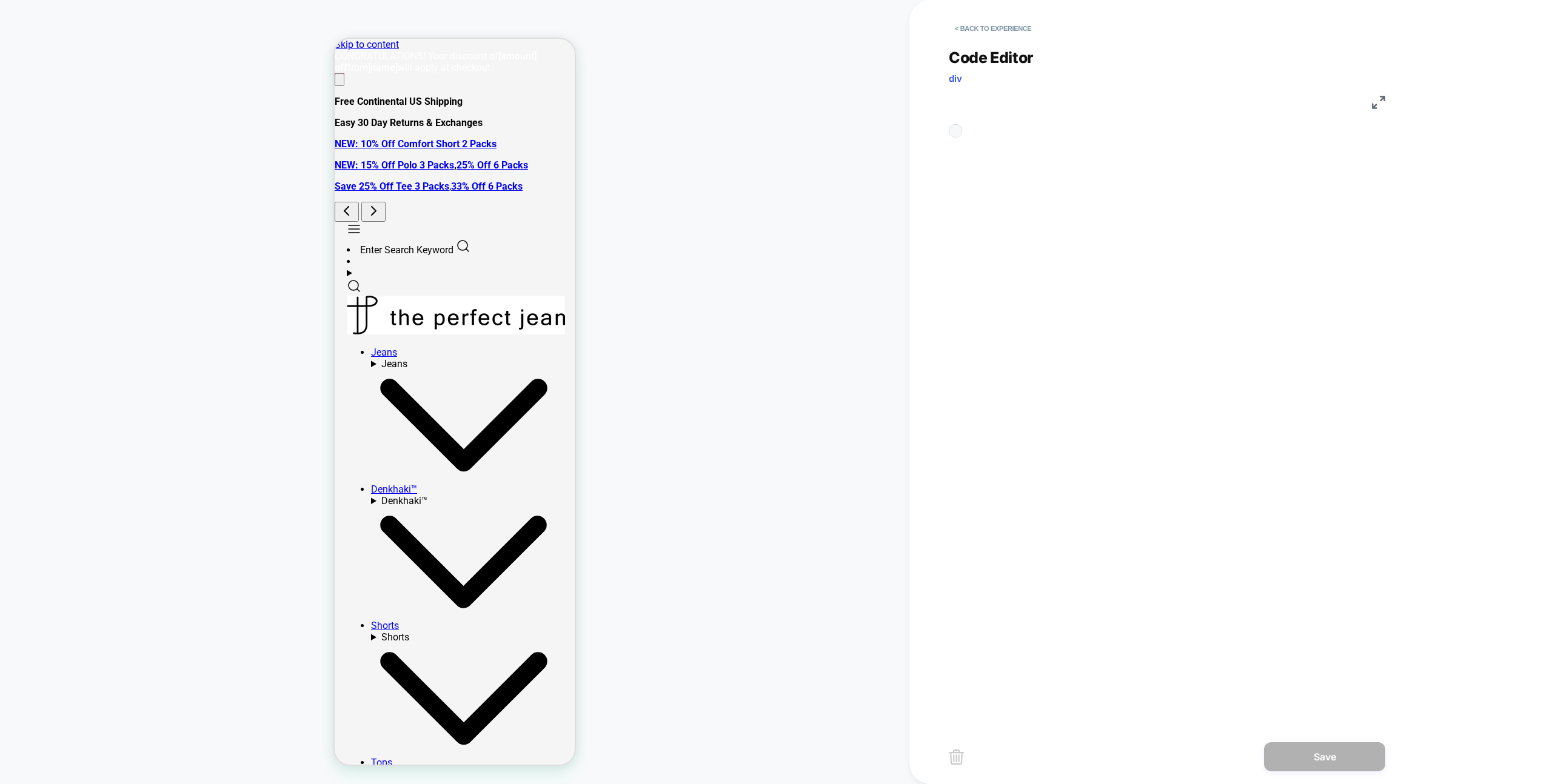
scroll to position [164, 0]
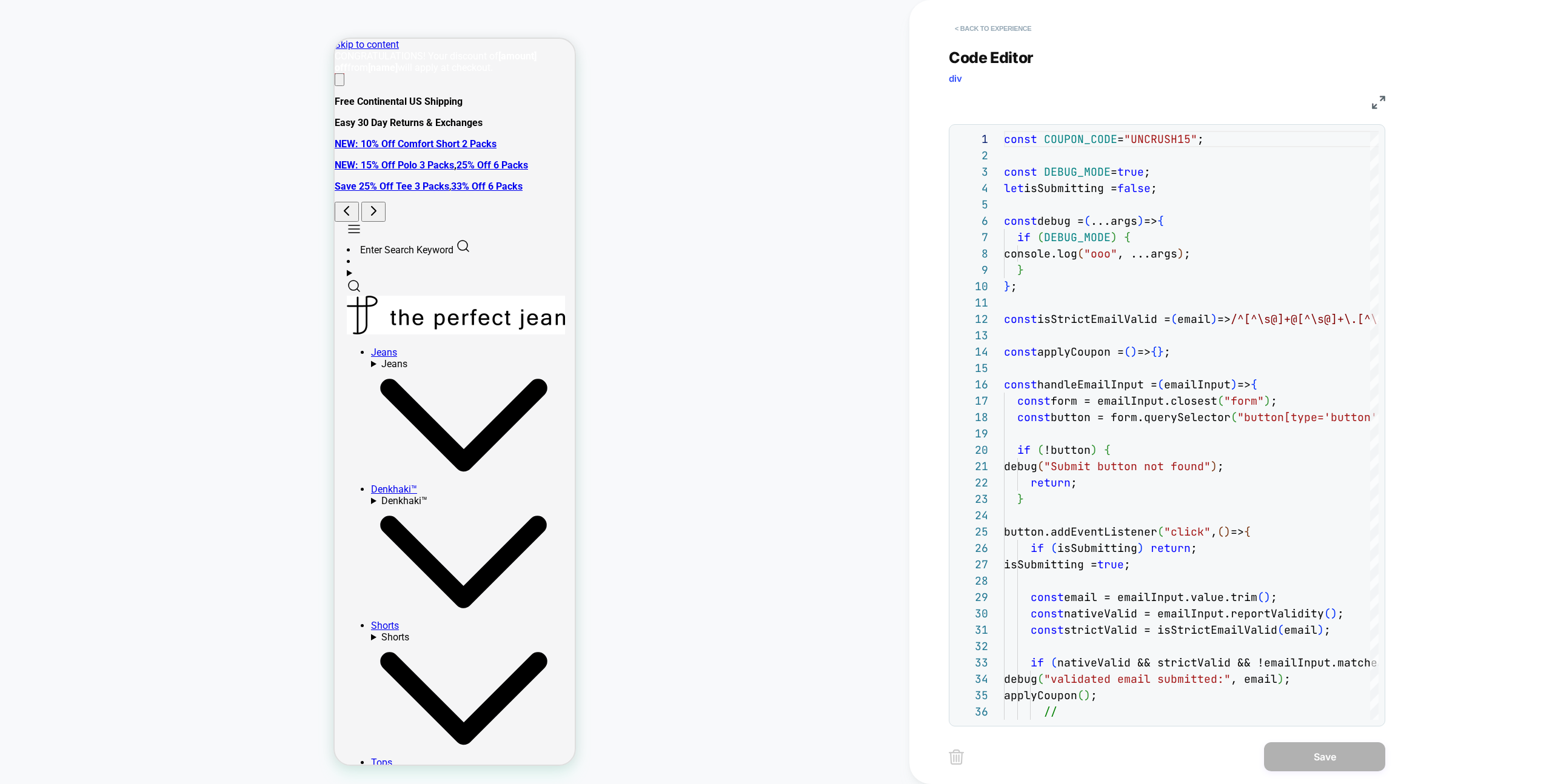
click at [977, 23] on button "< Back to experience" at bounding box center [993, 28] width 88 height 20
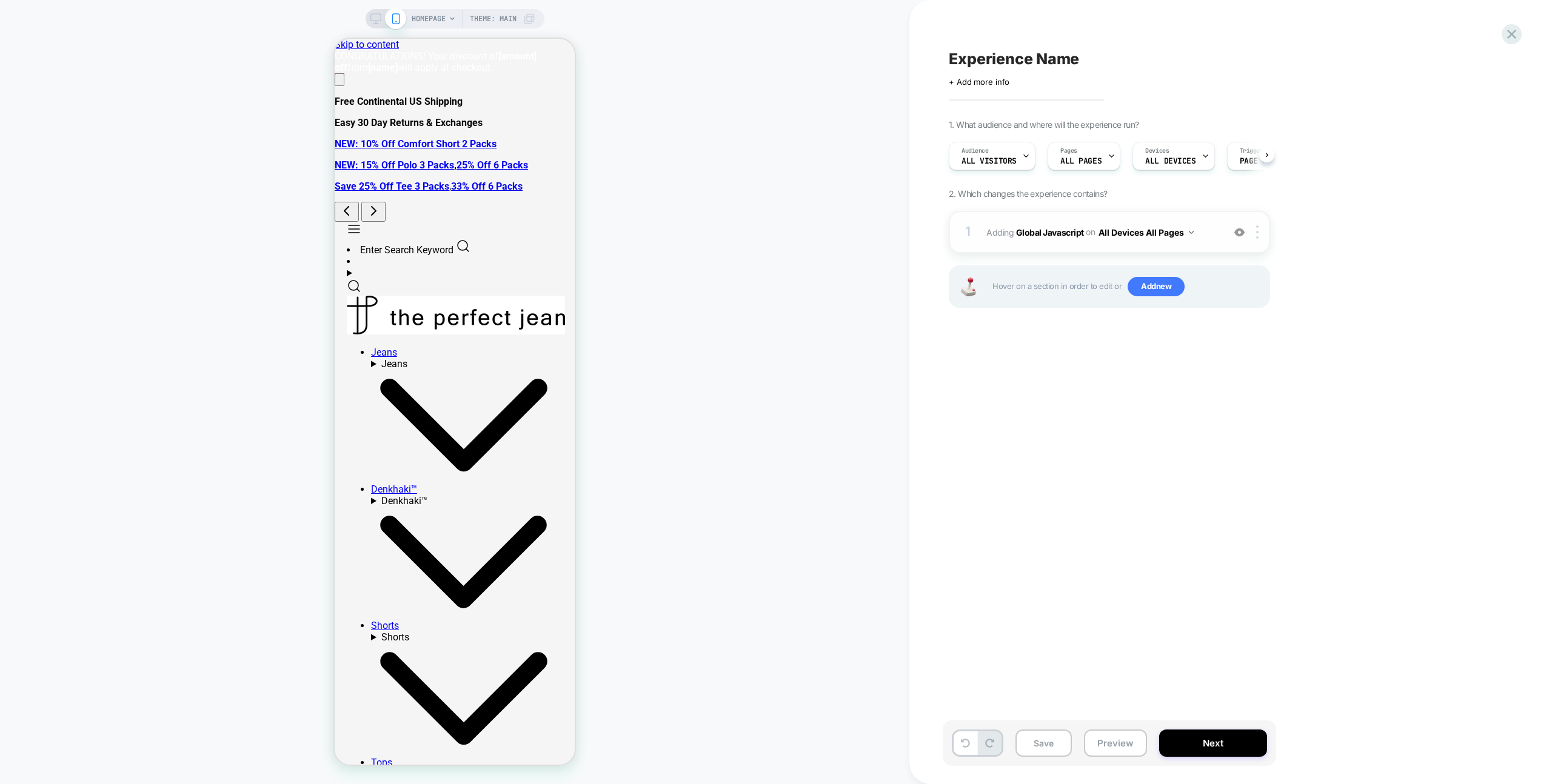
scroll to position [0, 1]
click at [1241, 233] on img at bounding box center [1240, 232] width 10 height 10
